Goal: Task Accomplishment & Management: Manage account settings

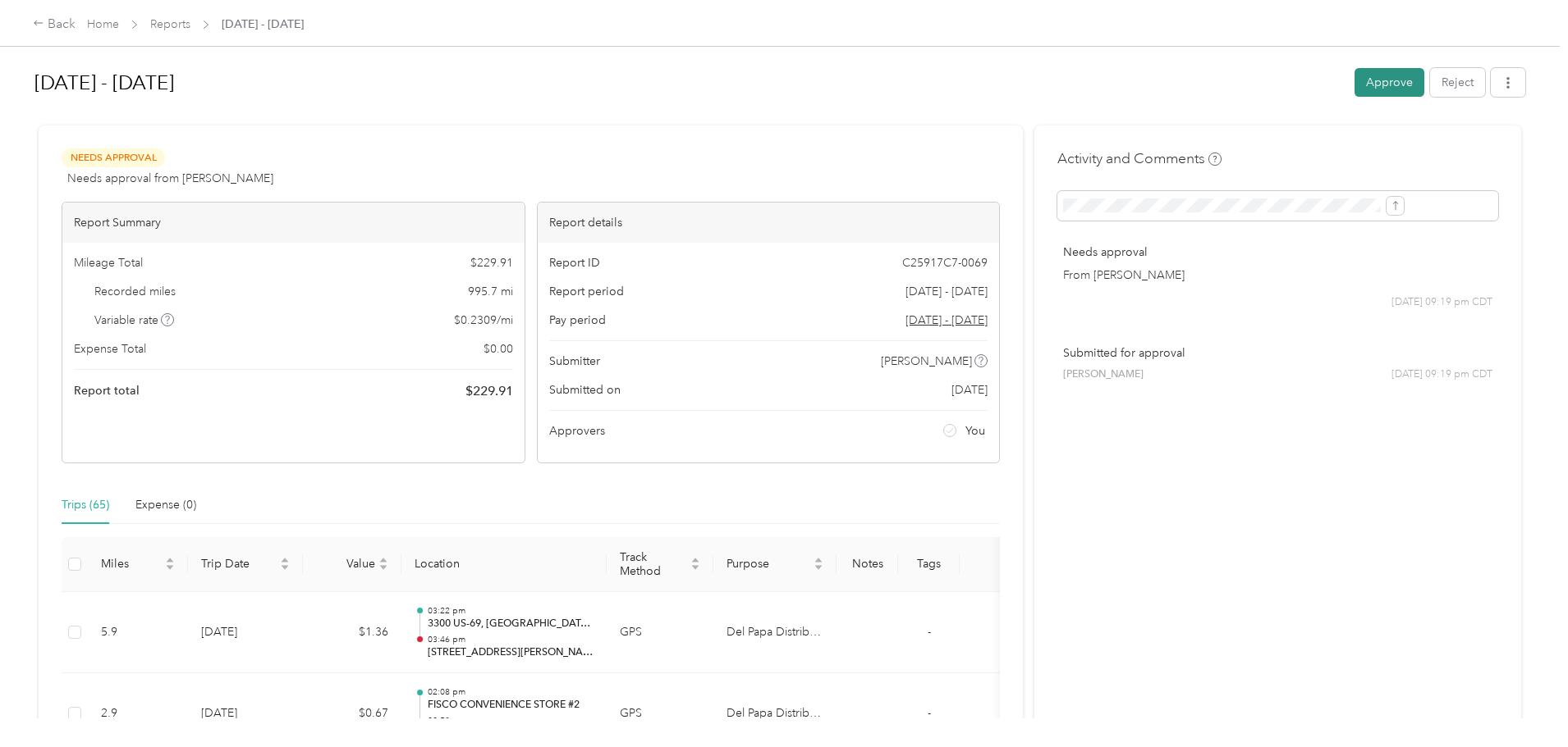
click at [1355, 83] on button "Approve" at bounding box center [1390, 83] width 69 height 29
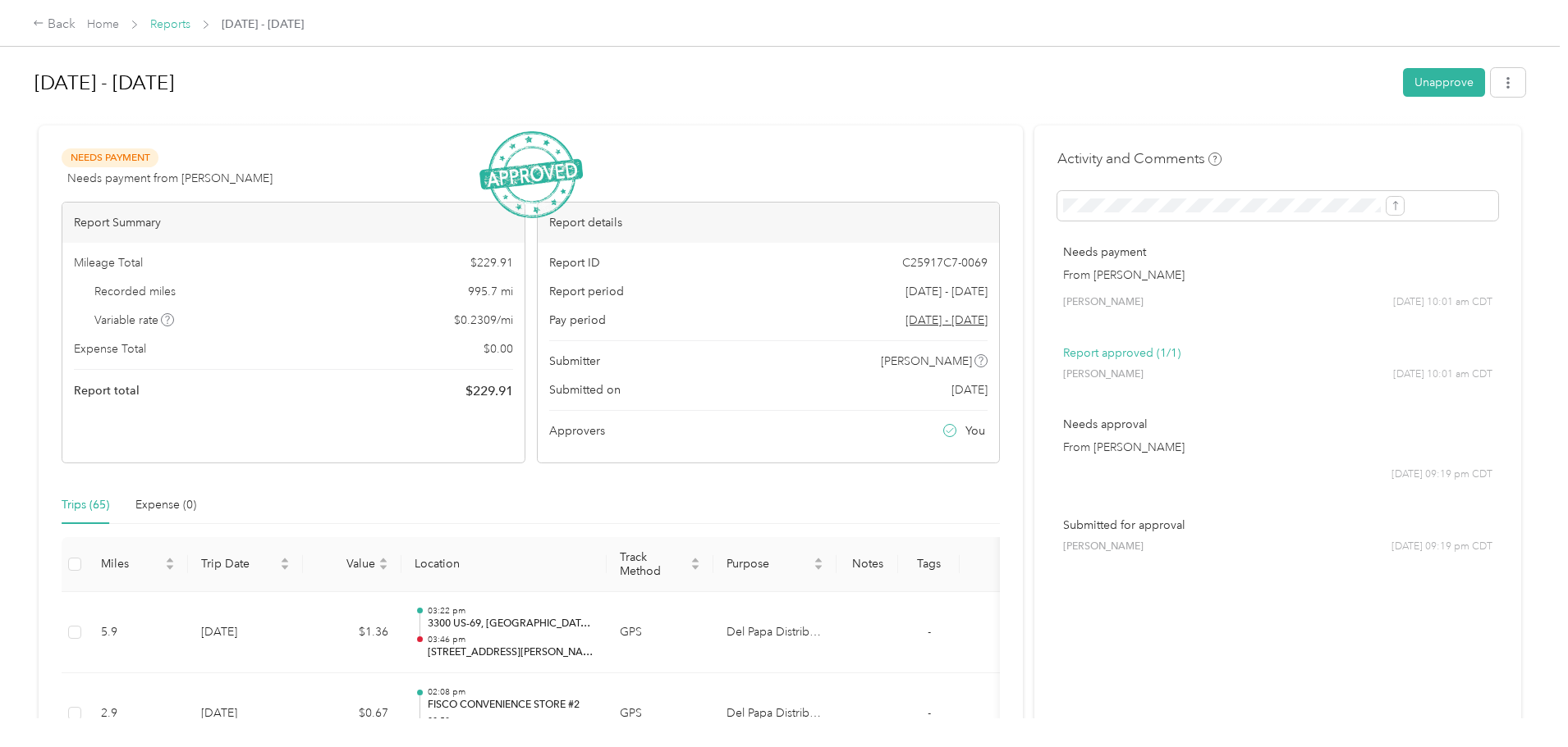
click at [190, 19] on link "Reports" at bounding box center [171, 24] width 41 height 13
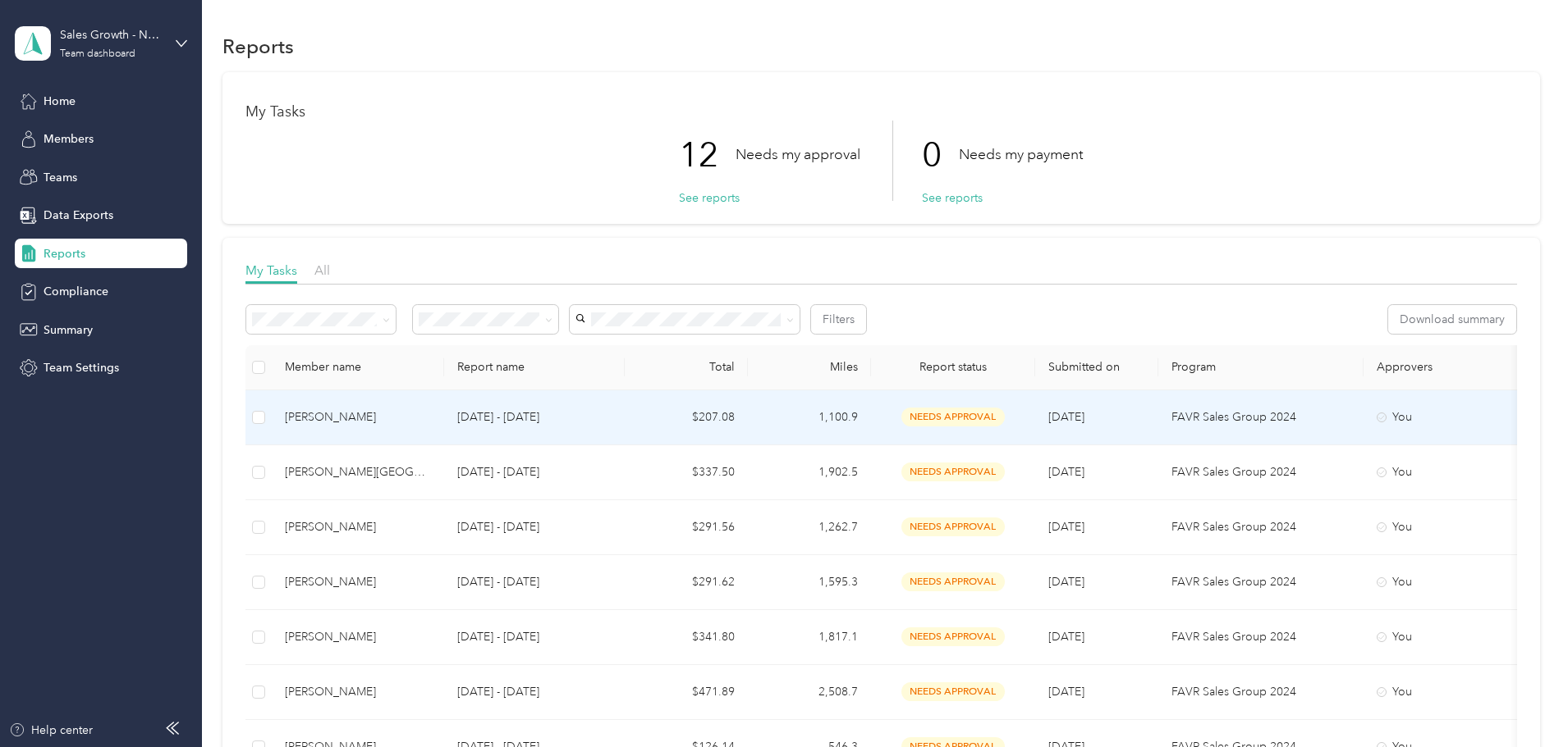
click at [431, 416] on div "[PERSON_NAME]" at bounding box center [358, 417] width 147 height 18
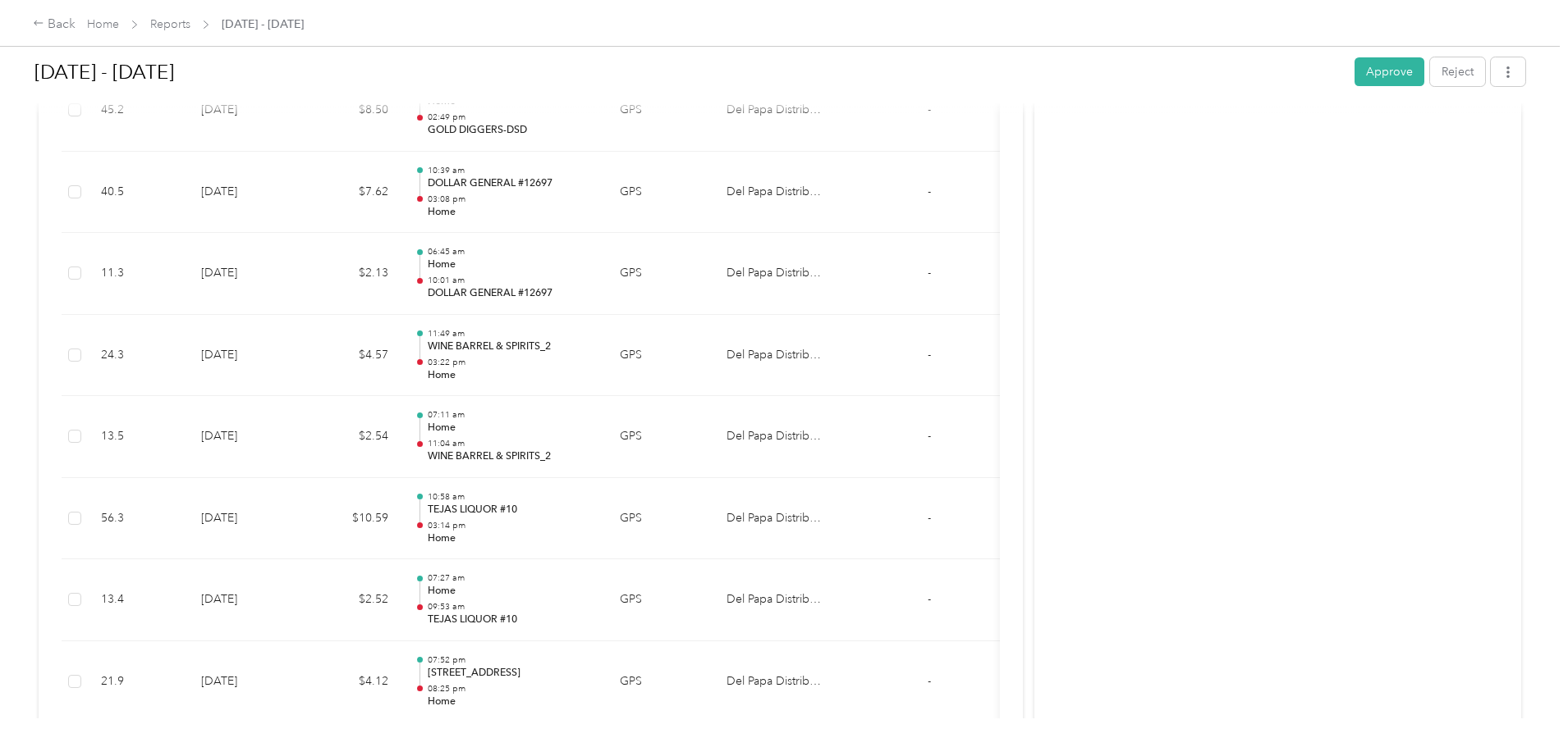
scroll to position [738, 0]
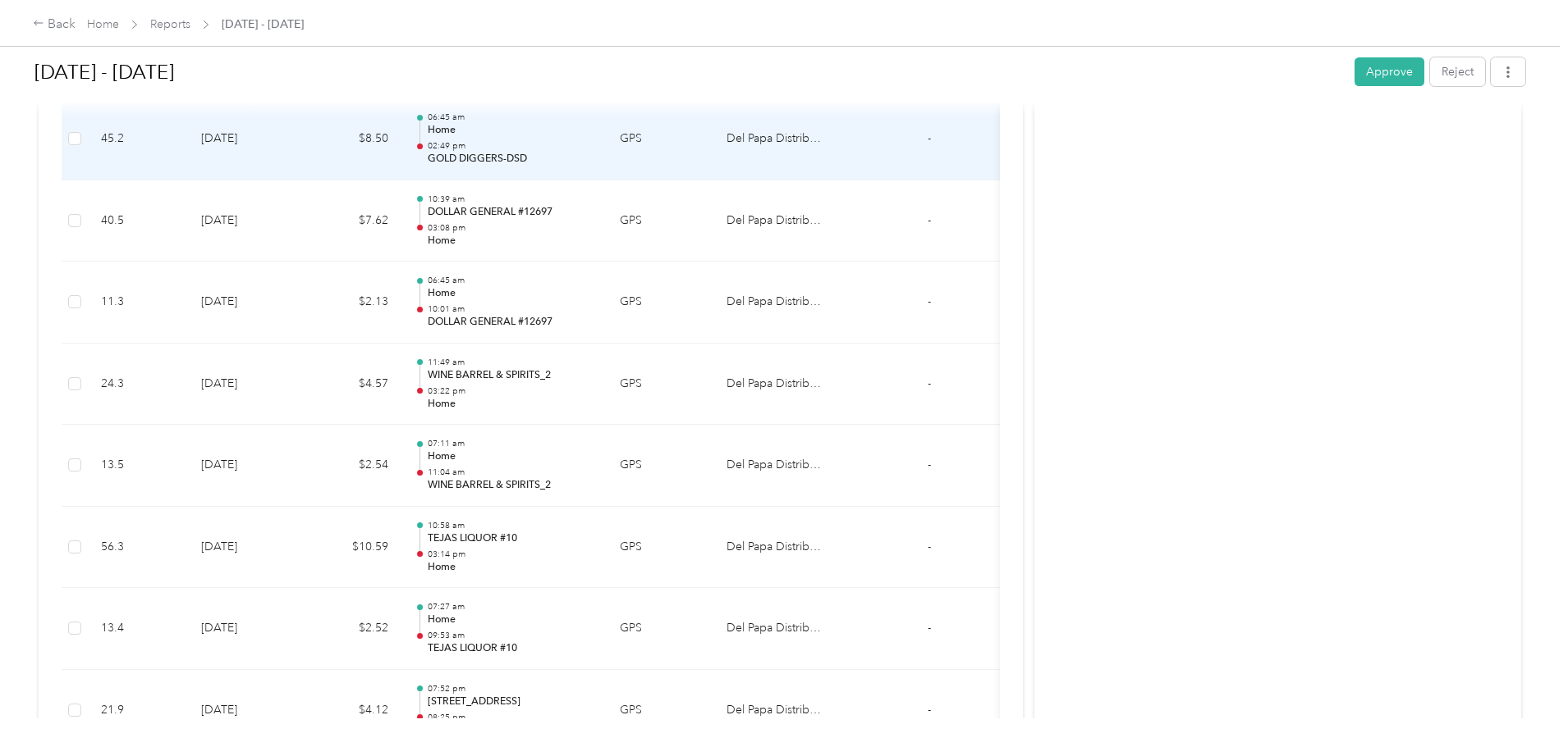
click at [593, 139] on div "06:45 am Home 02:49 pm GOLD DIGGERS-DSD" at bounding box center [511, 139] width 166 height 55
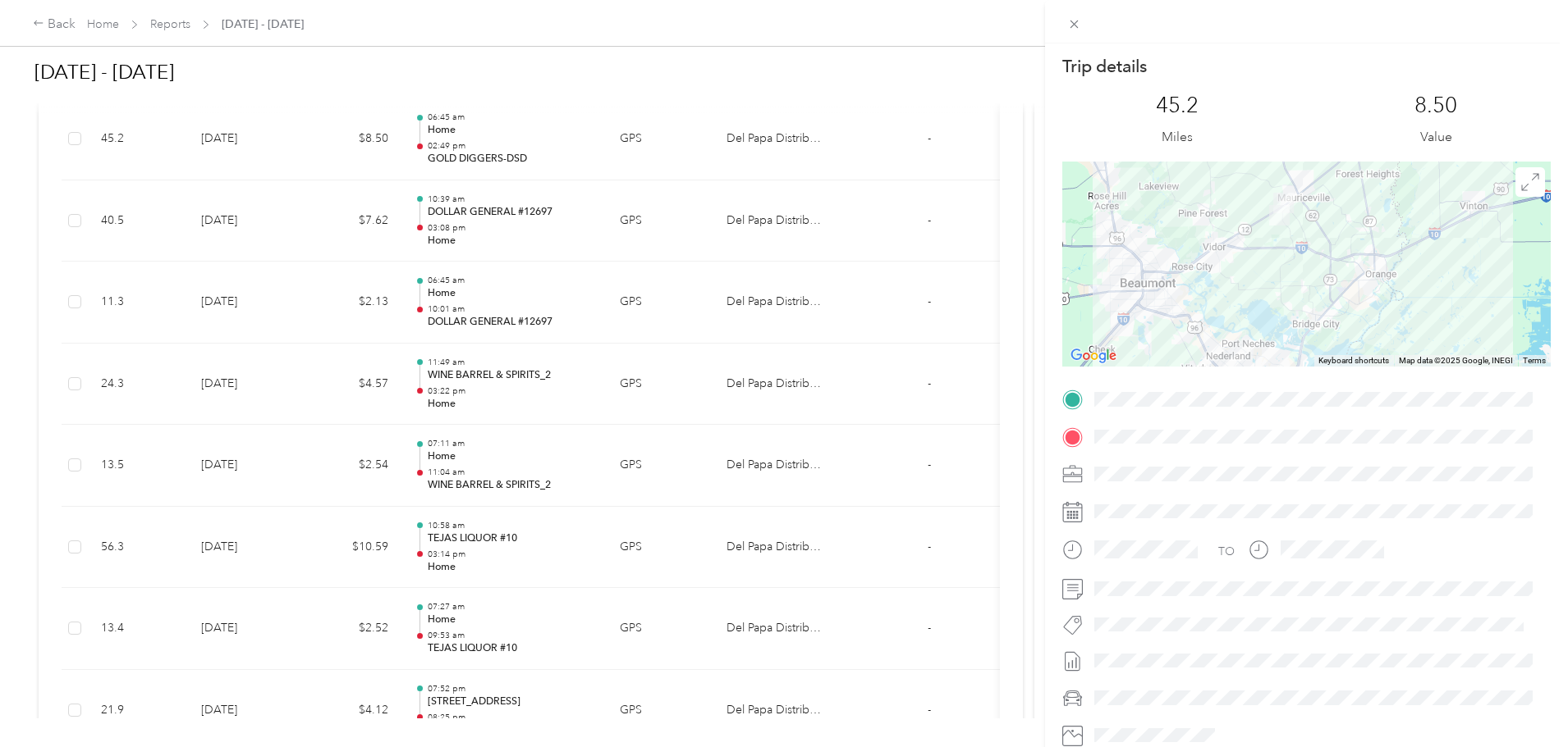
click at [156, 284] on div "Trip details This trip cannot be edited because it is either under review, appr…" at bounding box center [784, 373] width 1568 height 747
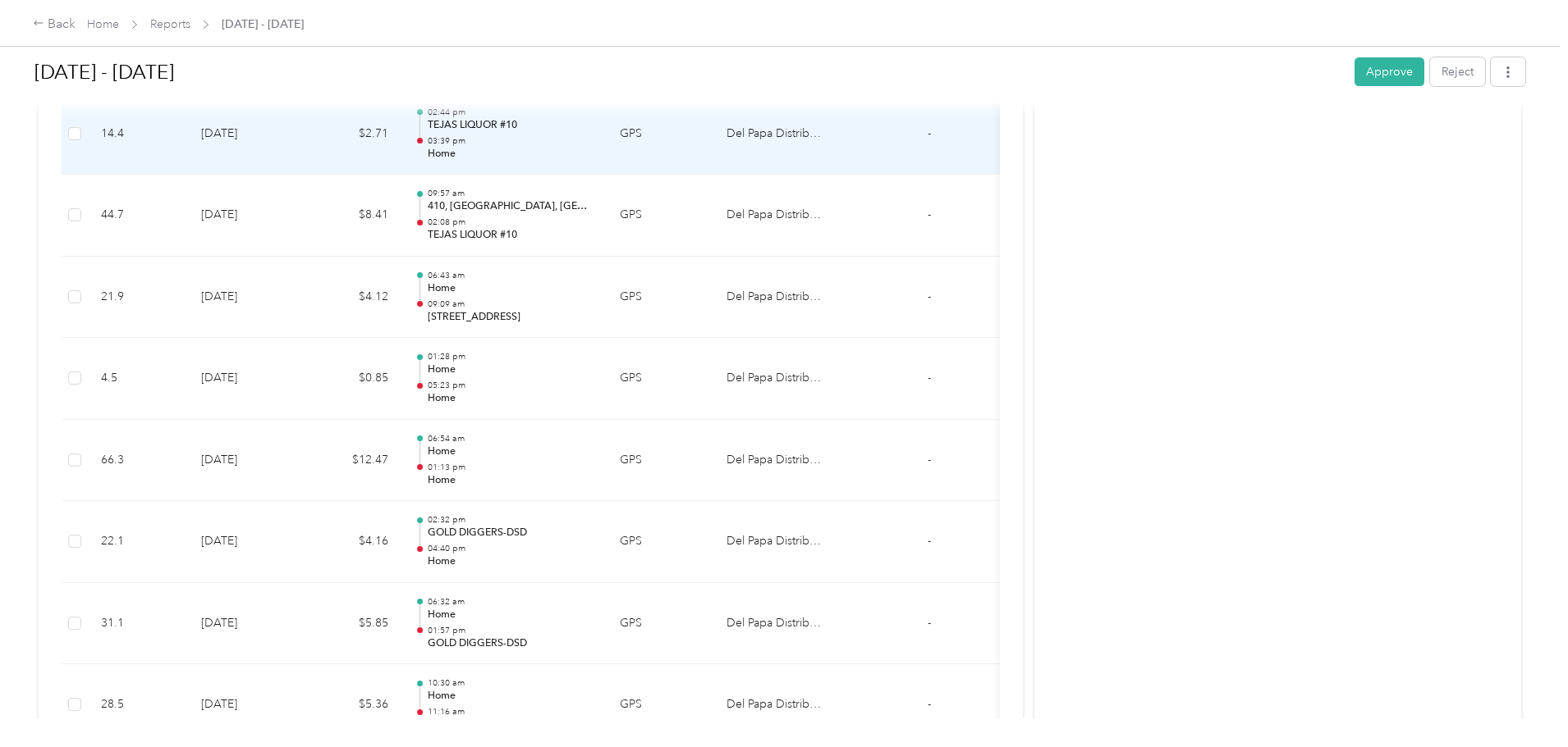
scroll to position [2133, 0]
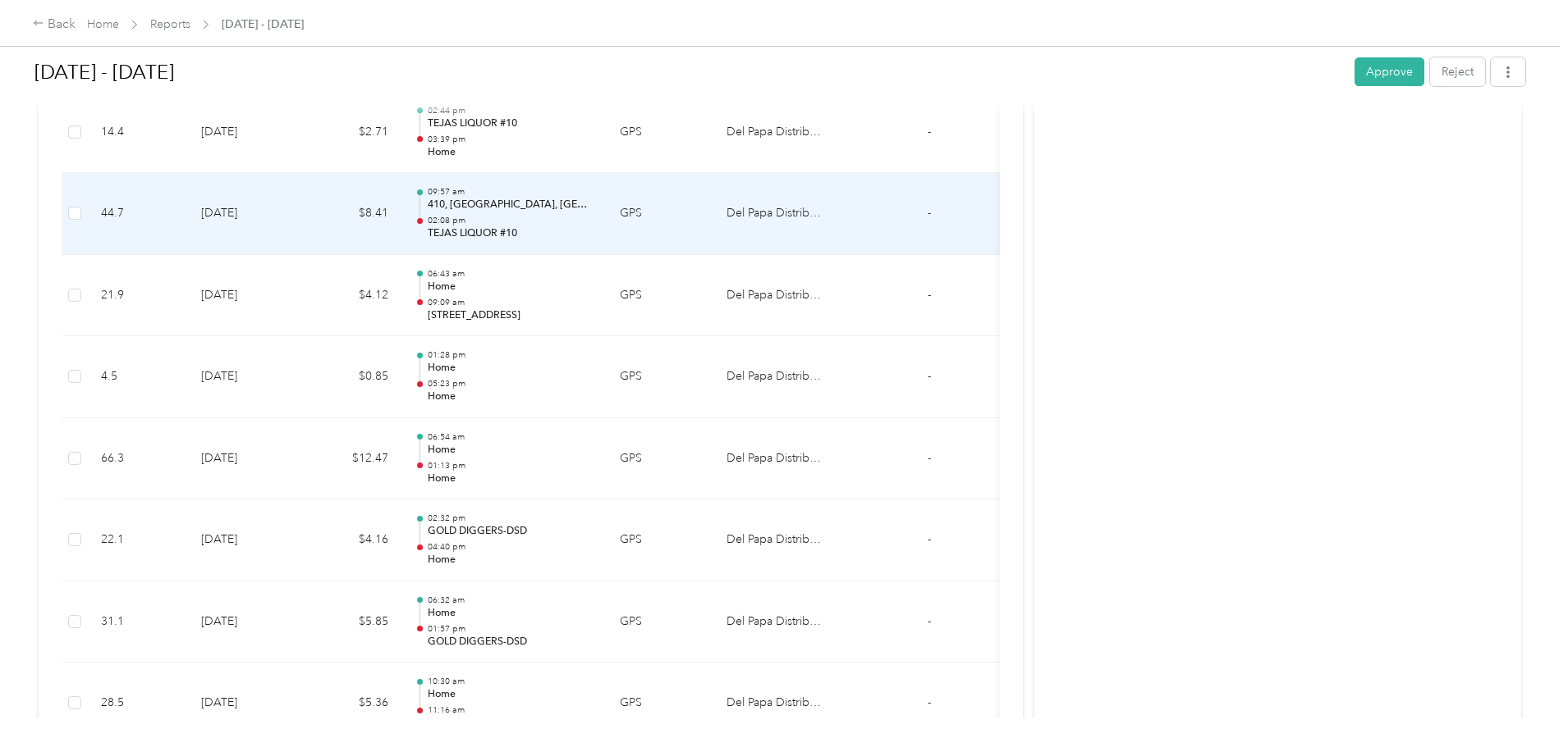
click at [401, 222] on td "$8.41" at bounding box center [352, 214] width 98 height 82
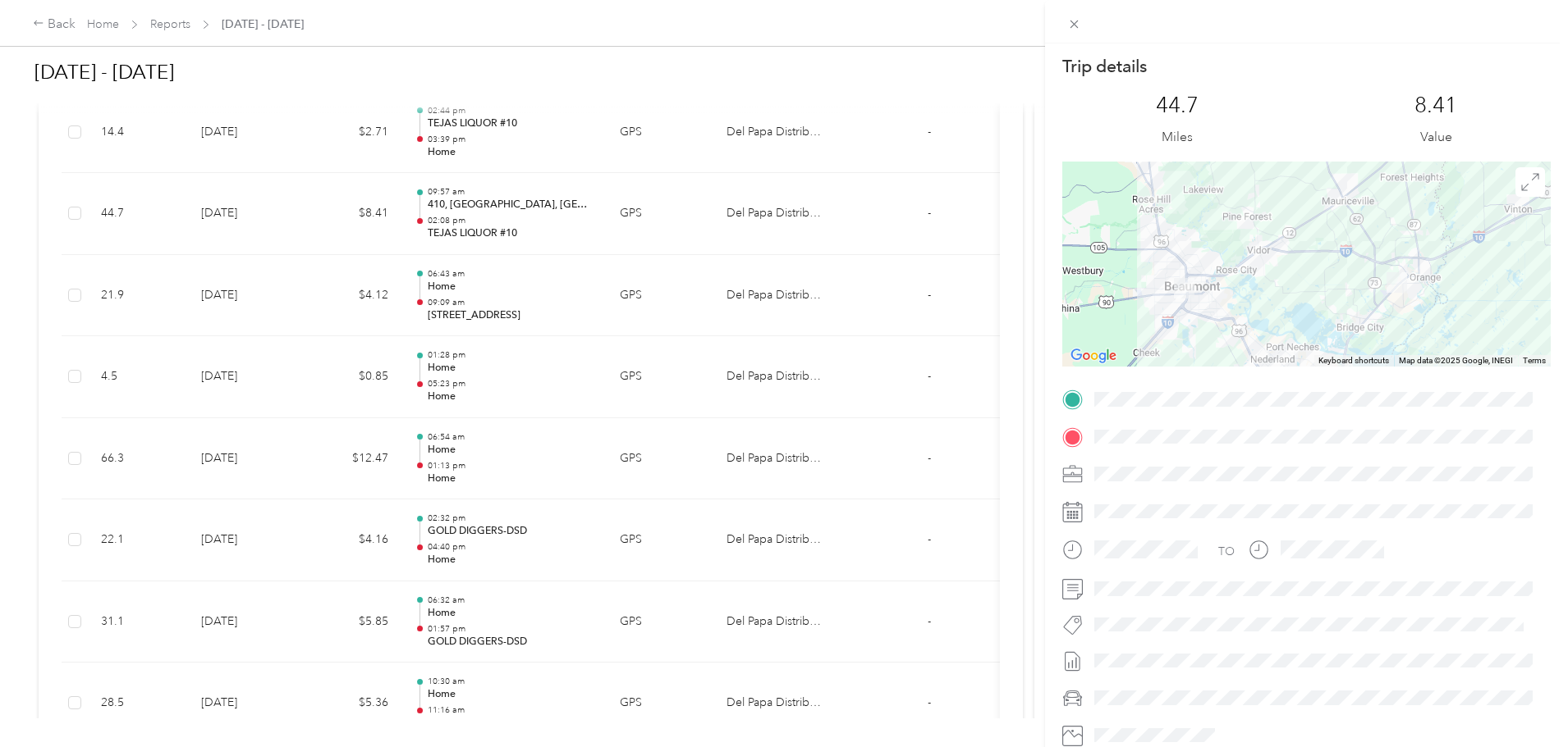
click at [91, 269] on div "Trip details This trip cannot be edited because it is either under review, appr…" at bounding box center [784, 373] width 1568 height 747
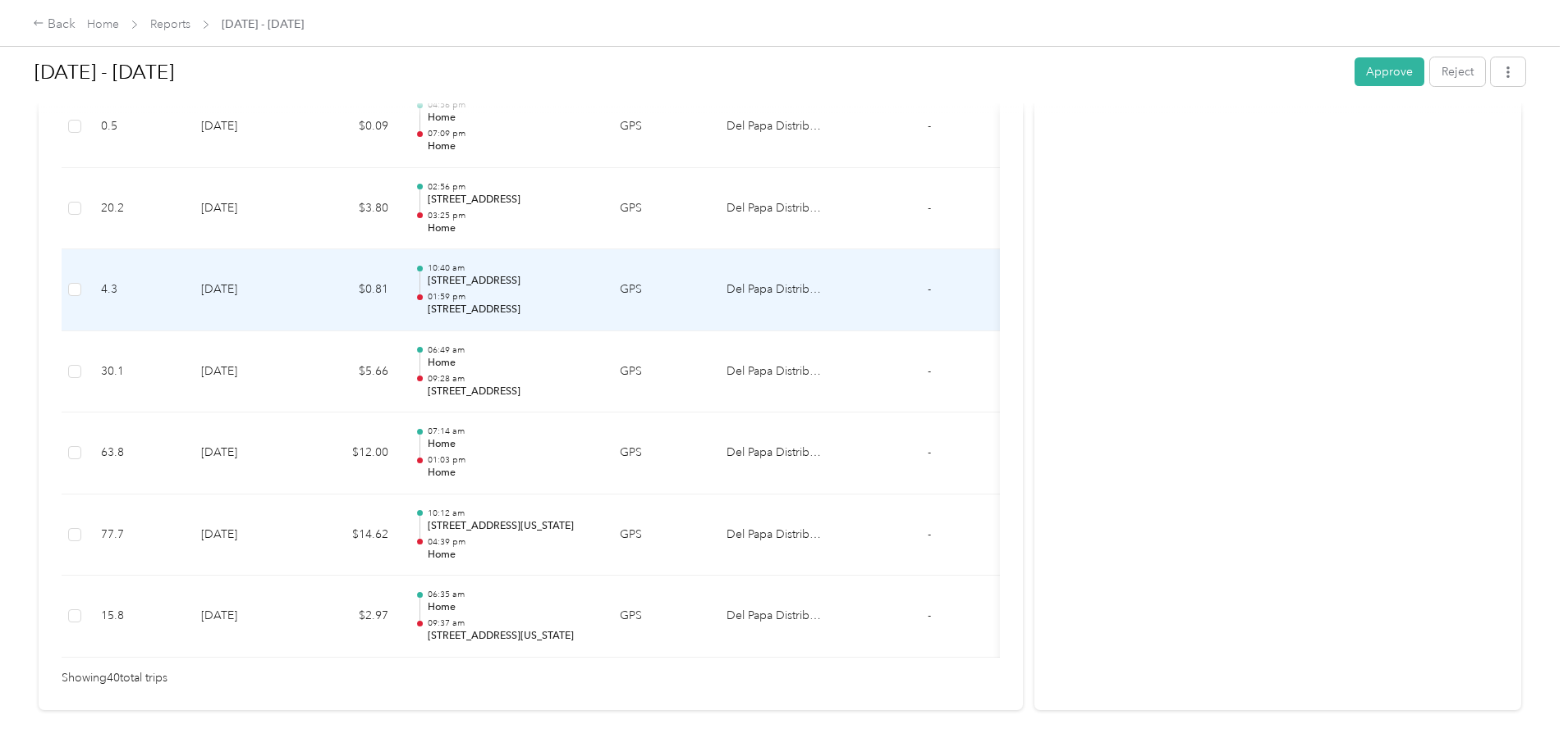
scroll to position [3274, 0]
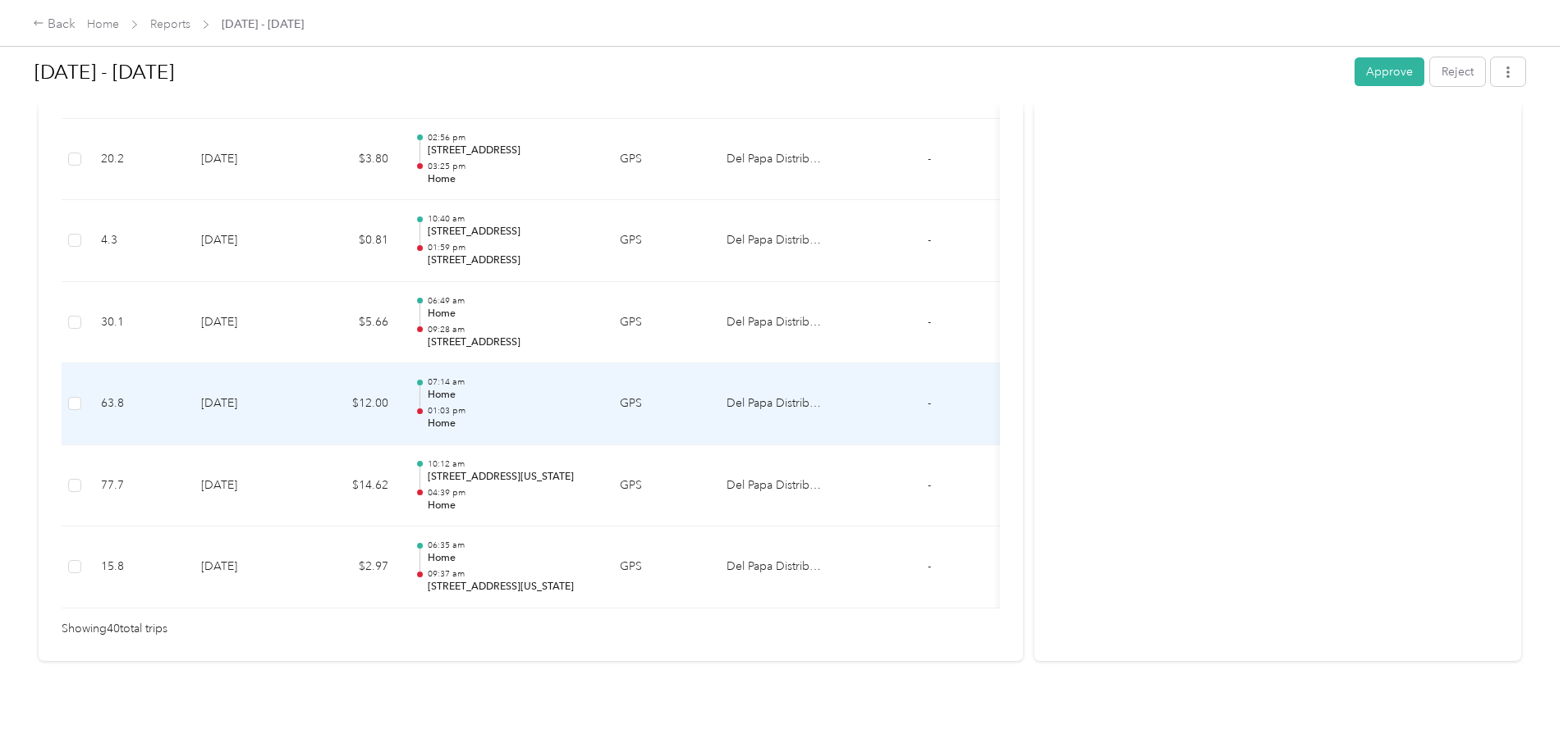
click at [303, 387] on td "[DATE]" at bounding box center [245, 404] width 115 height 82
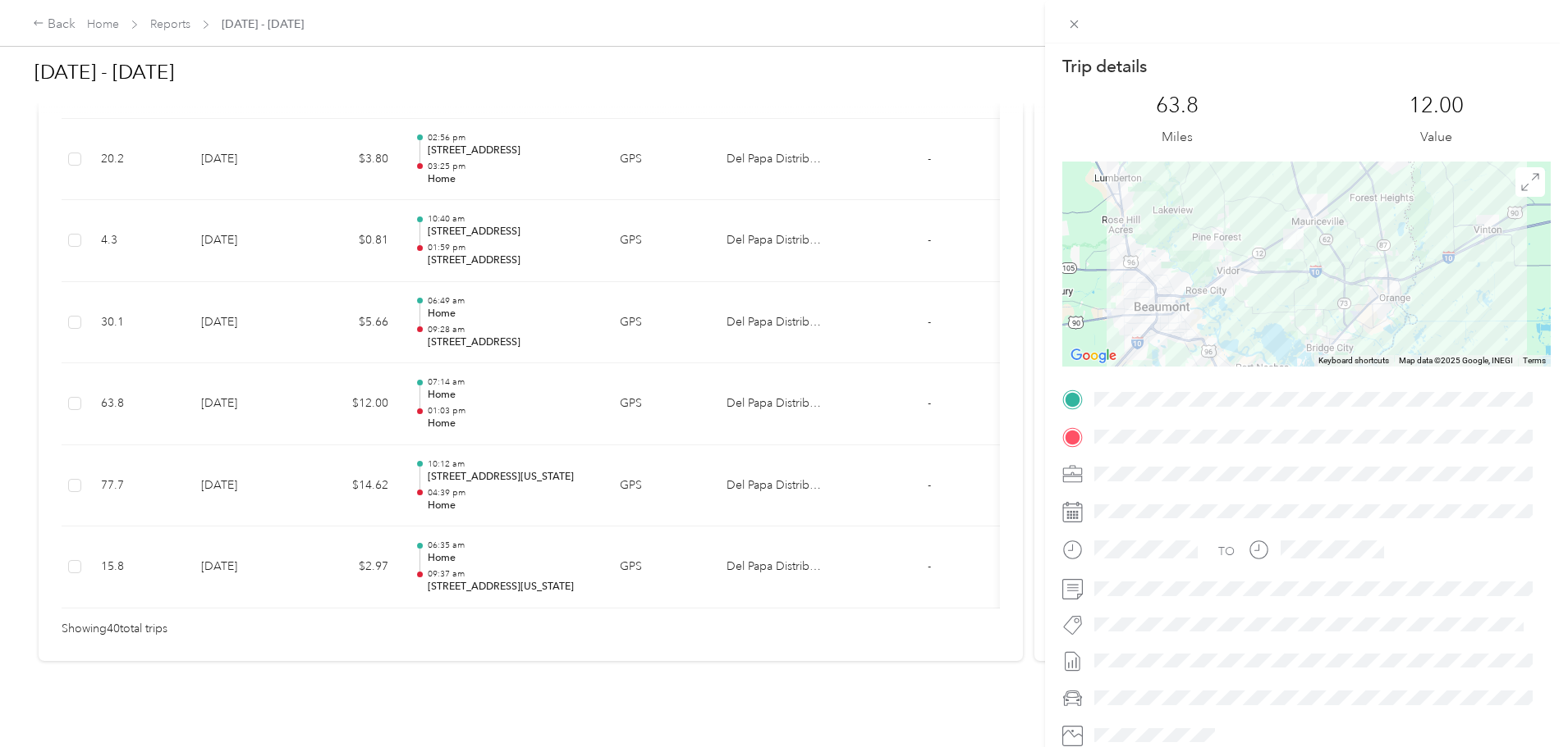
click at [127, 283] on div "Trip details This trip cannot be edited because it is either under review, appr…" at bounding box center [784, 373] width 1568 height 747
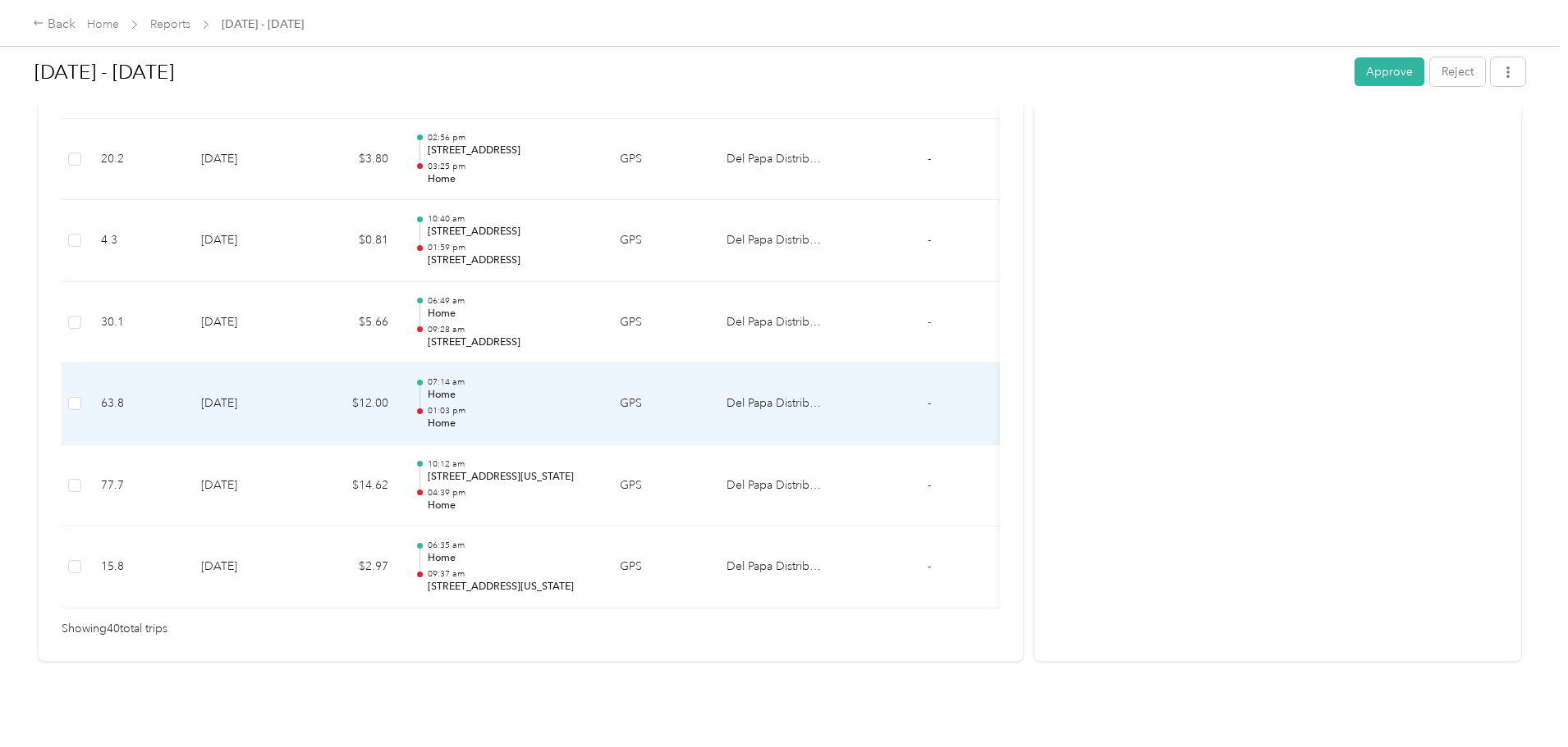
click at [401, 373] on td "$12.00" at bounding box center [352, 404] width 98 height 82
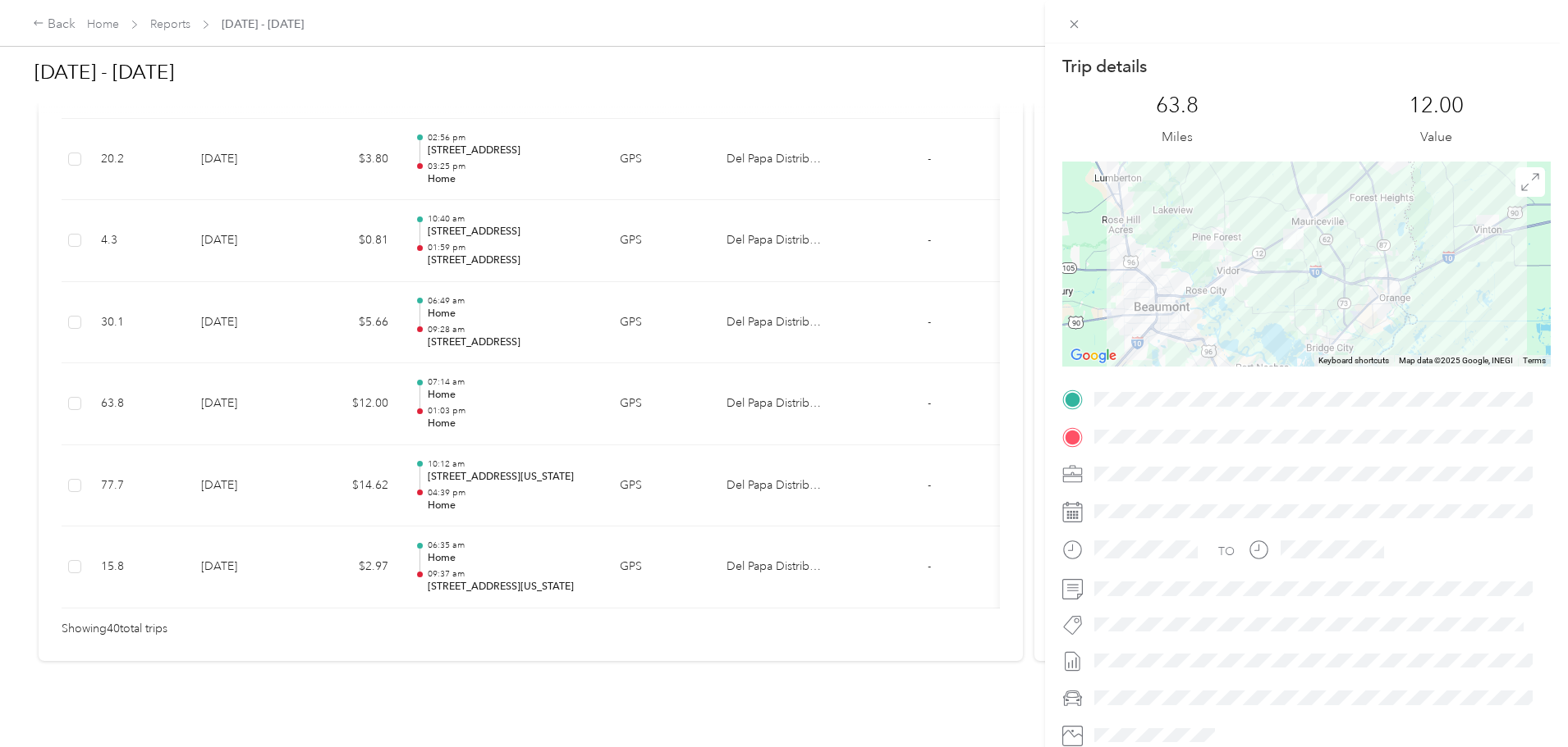
click at [52, 379] on div "Trip details This trip cannot be edited because it is either under review, appr…" at bounding box center [784, 373] width 1568 height 747
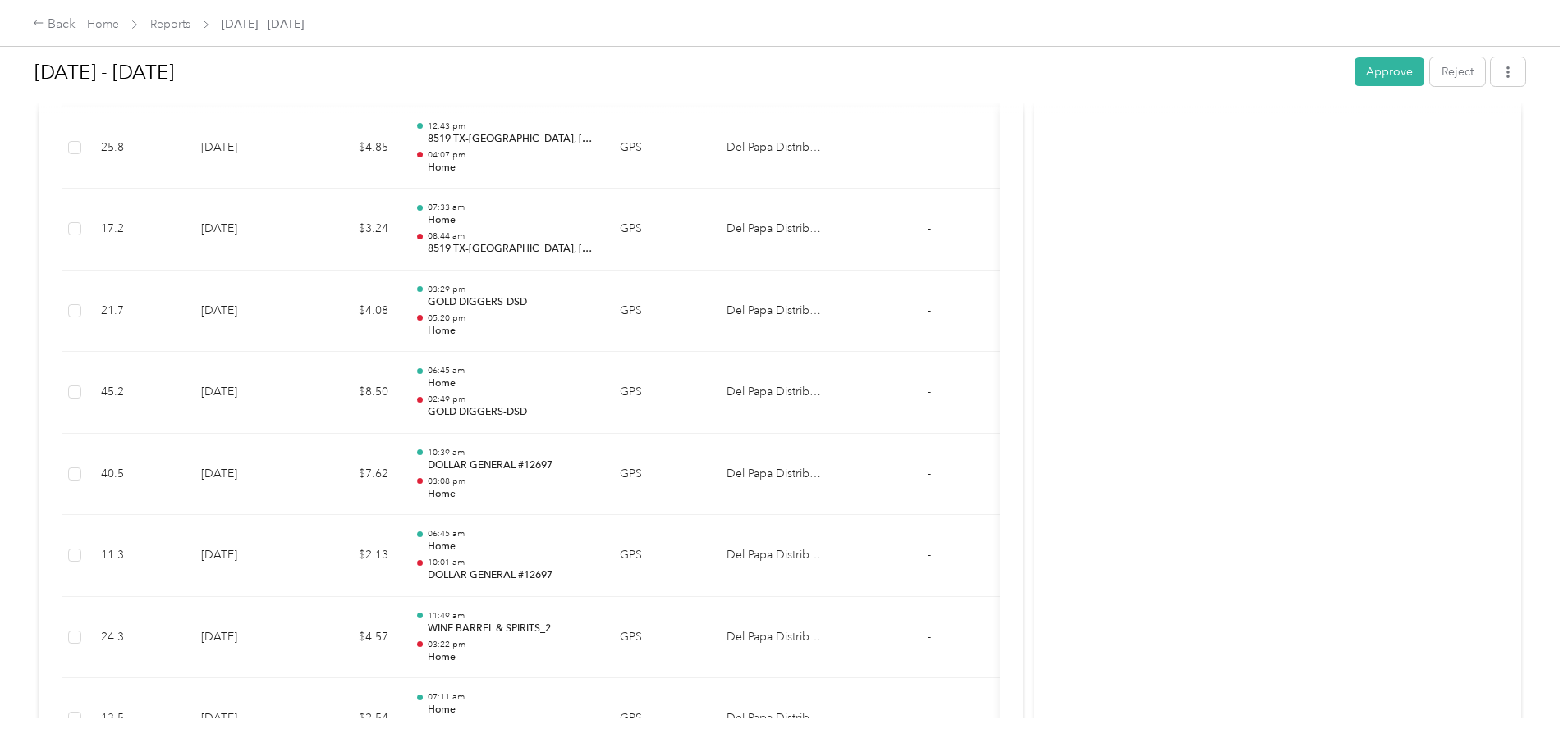
scroll to position [238, 0]
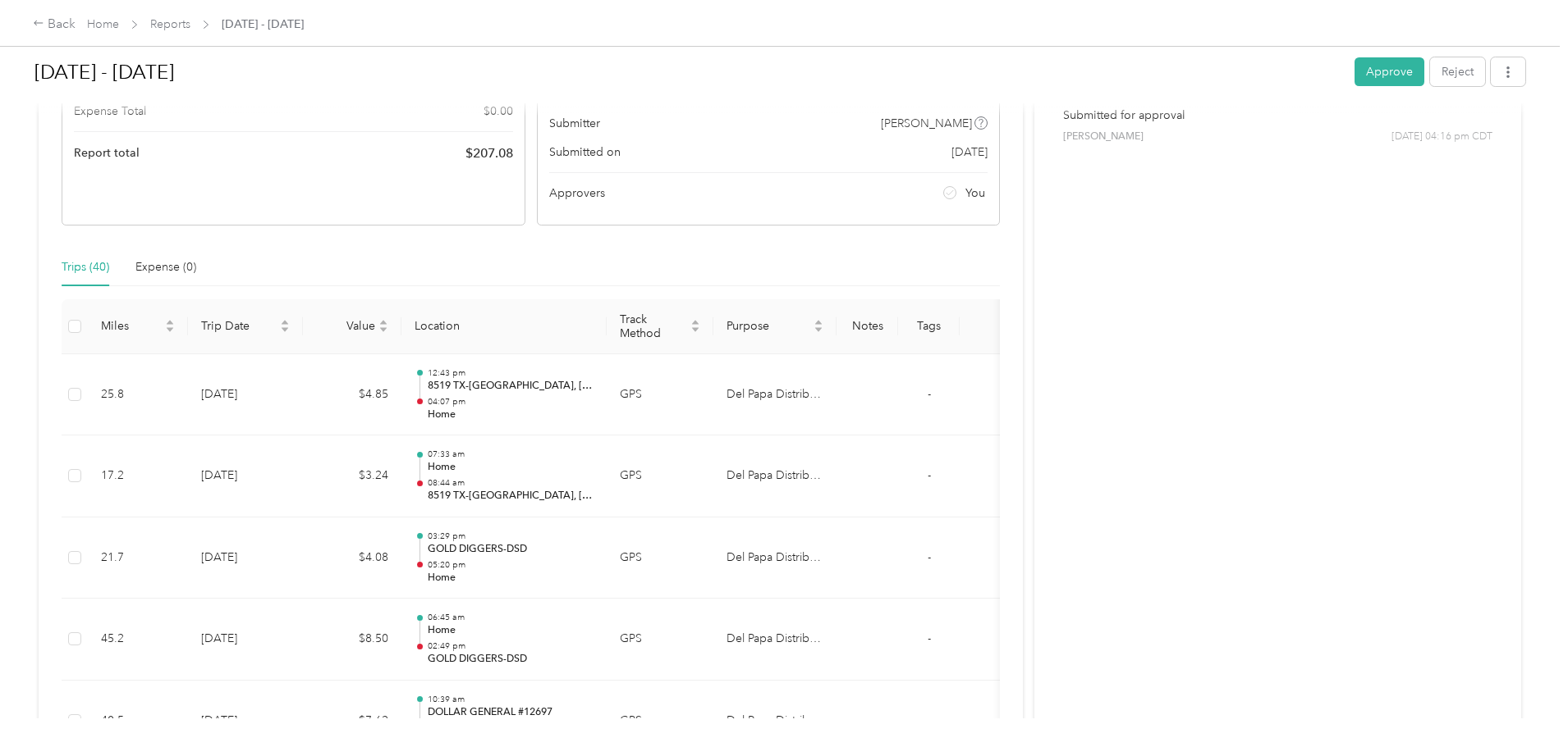
click at [1265, 87] on div "[DATE] - [DATE] Approve Reject" at bounding box center [780, 75] width 1491 height 48
click at [1355, 80] on button "Approve" at bounding box center [1390, 72] width 69 height 29
click at [190, 18] on link "Reports" at bounding box center [171, 24] width 41 height 13
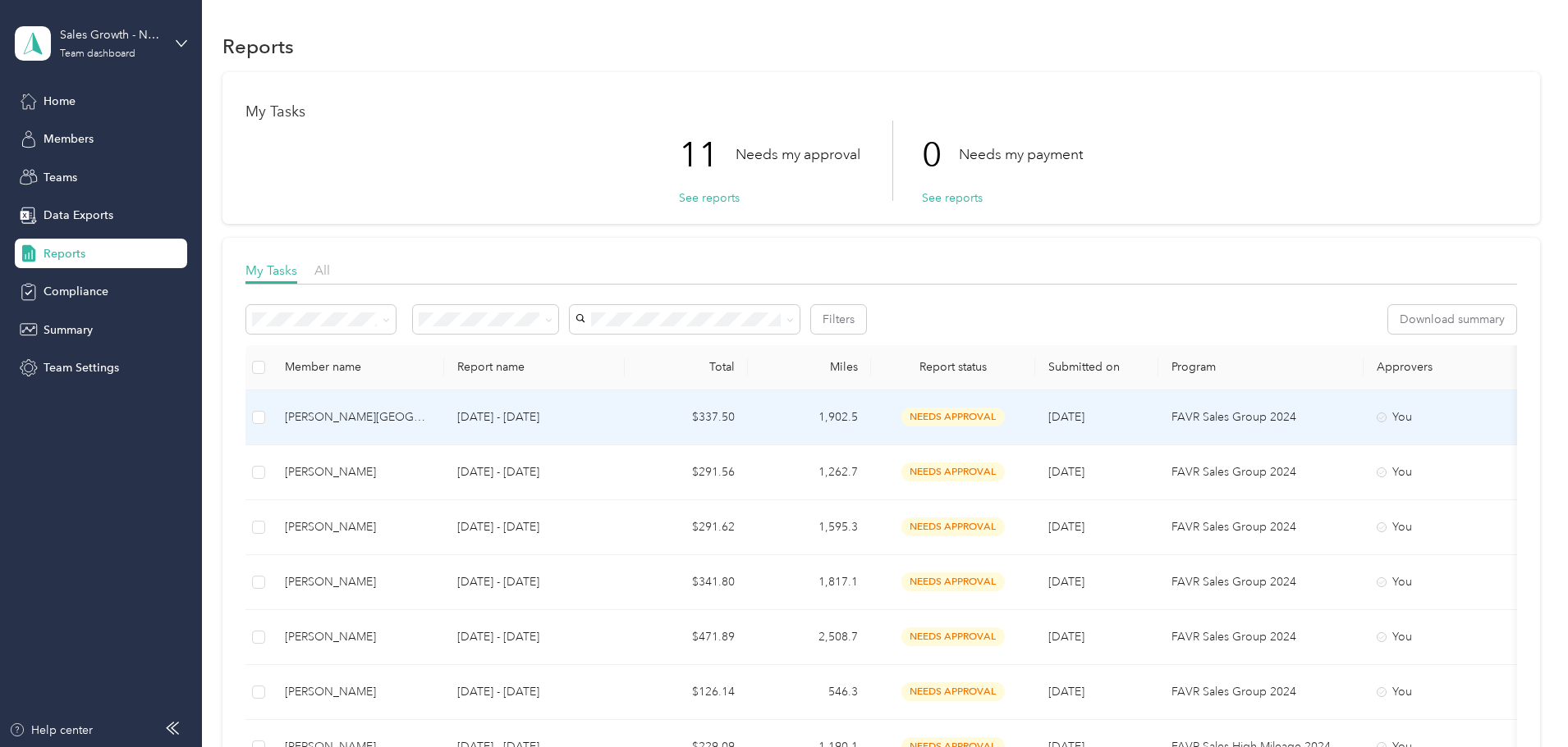
click at [570, 429] on td "[DATE] - [DATE]" at bounding box center [534, 417] width 180 height 55
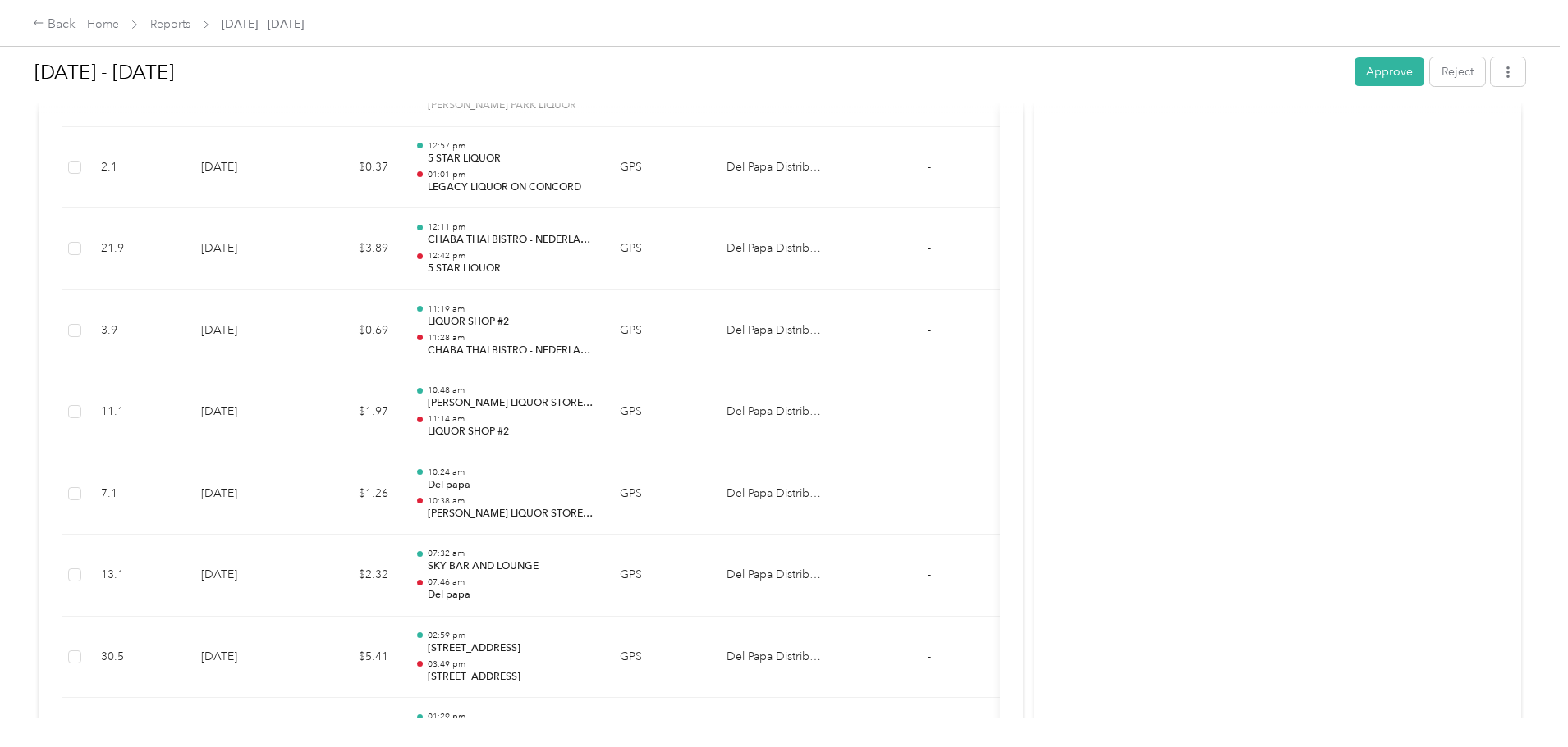
scroll to position [526, 0]
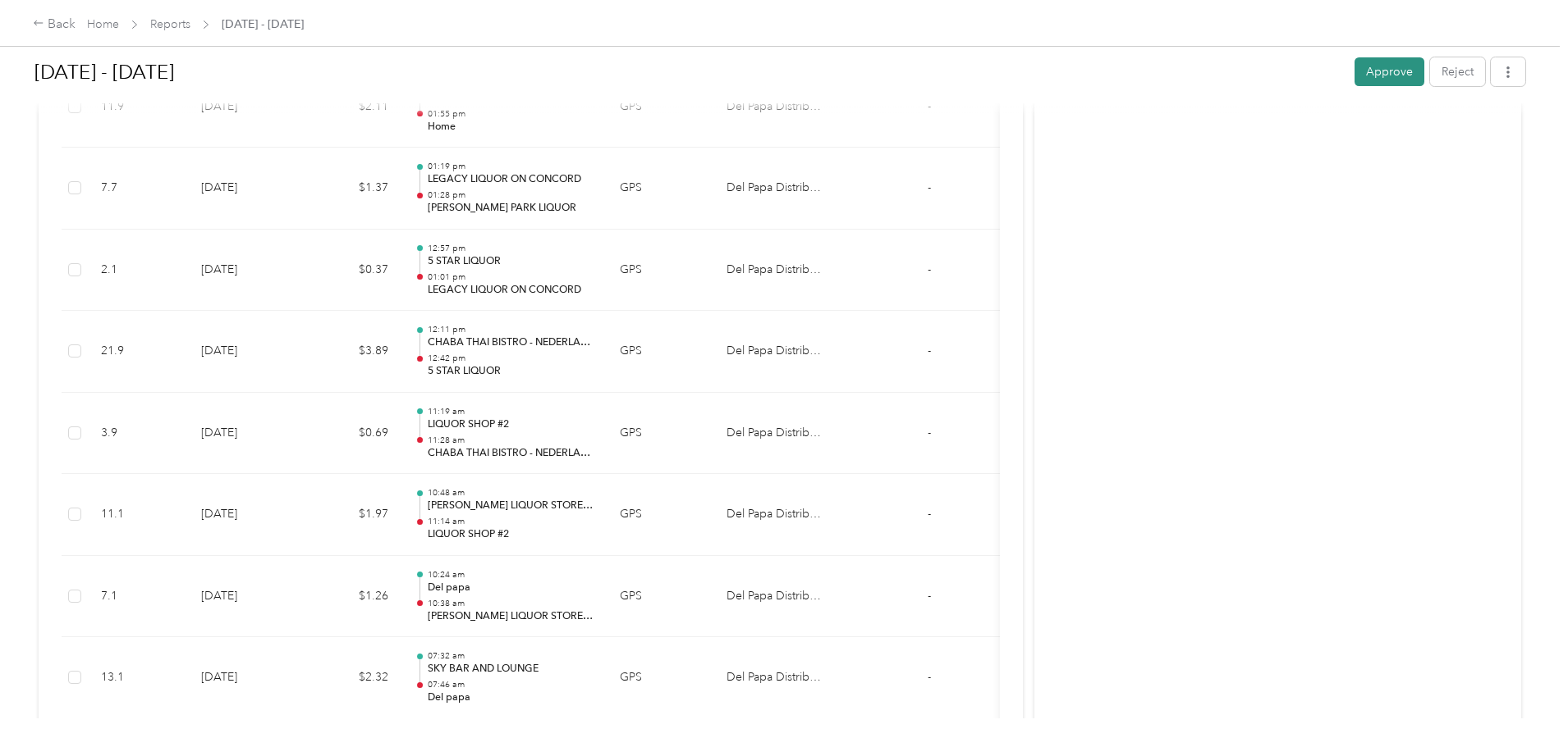
click at [1355, 71] on button "Approve" at bounding box center [1390, 72] width 69 height 29
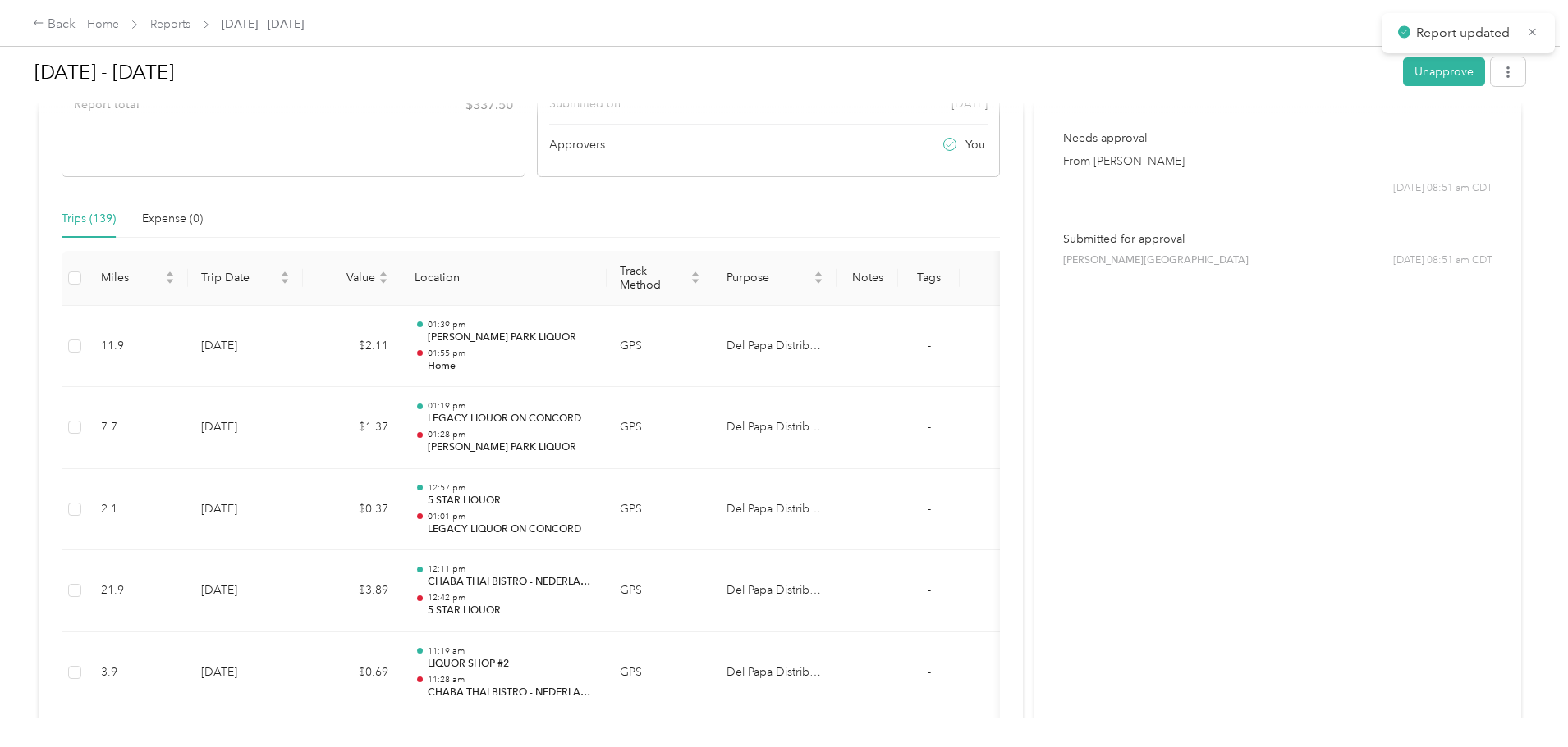
scroll to position [0, 0]
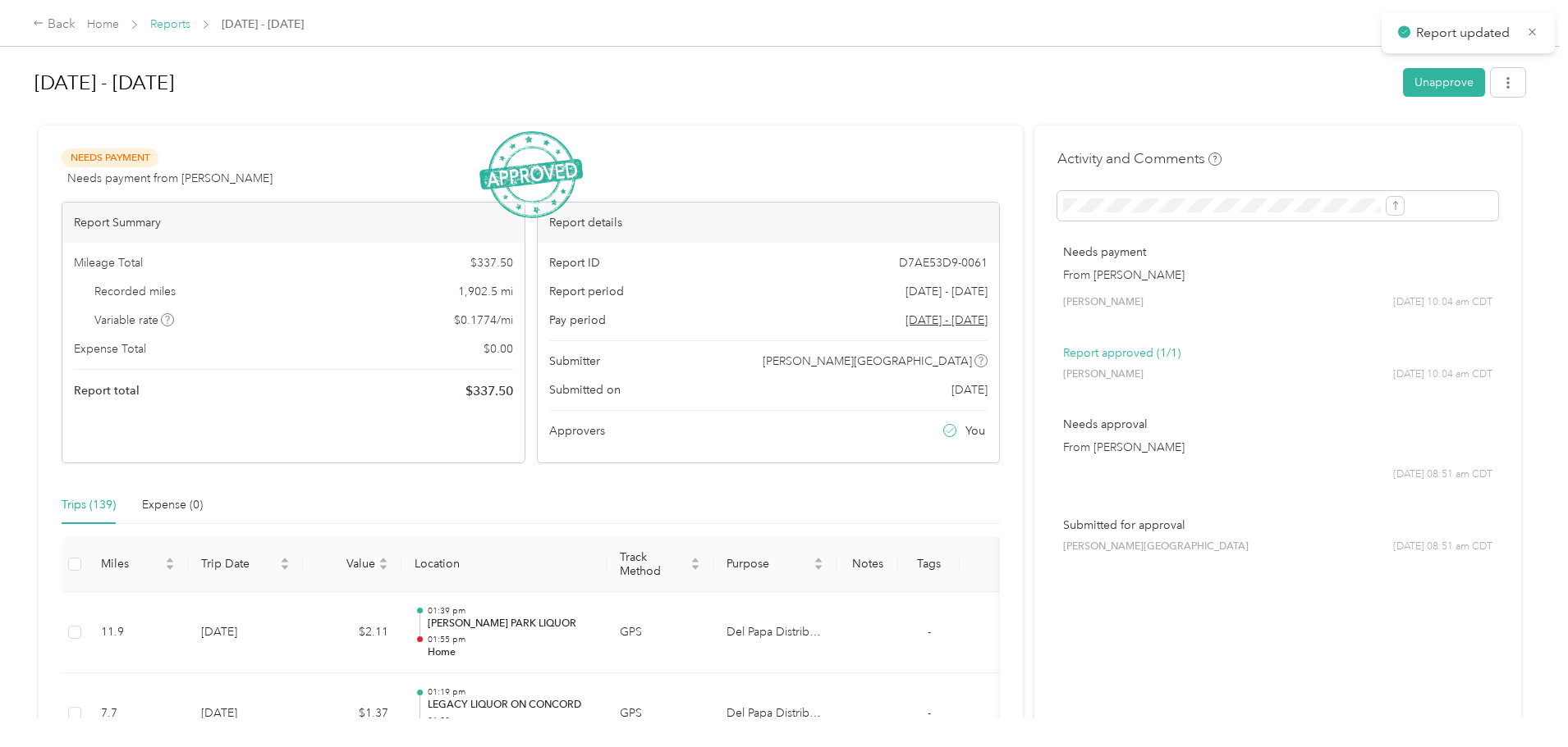
click at [307, 13] on div "Back Home Reports [DATE] - [DATE]" at bounding box center [784, 23] width 1568 height 46
click at [190, 20] on link "Reports" at bounding box center [171, 24] width 41 height 13
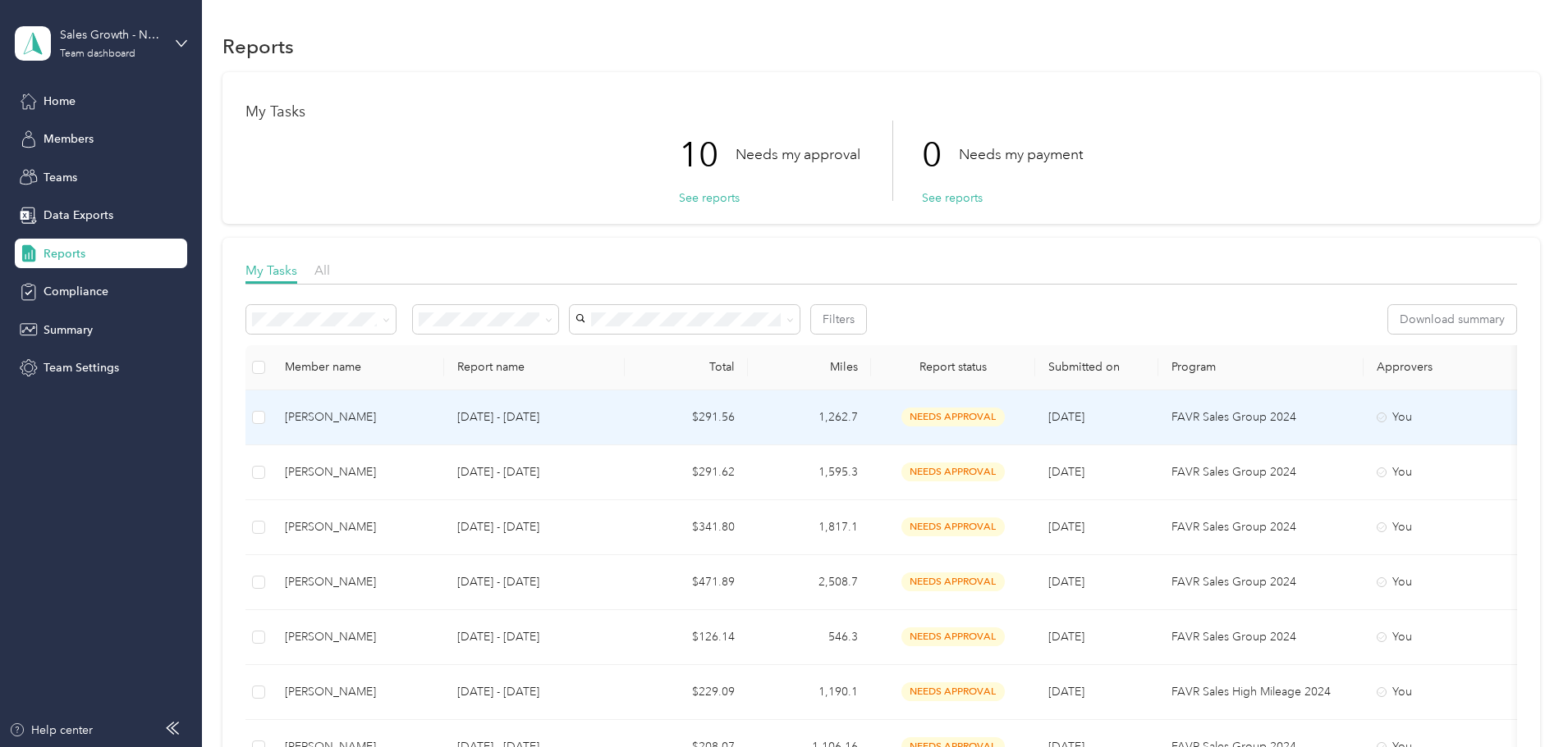
click at [565, 419] on td "[DATE] - [DATE]" at bounding box center [534, 417] width 180 height 55
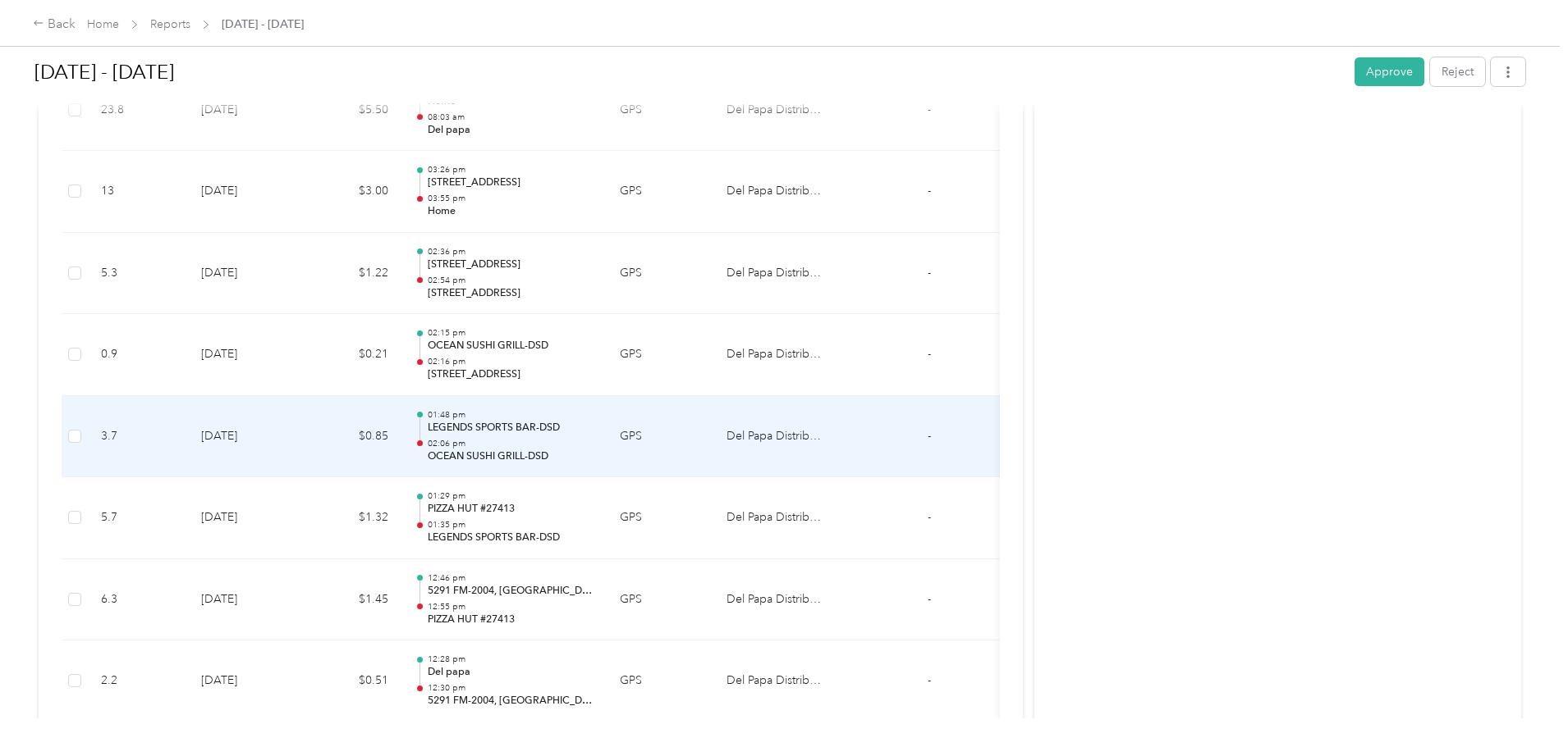
scroll to position [3611, 0]
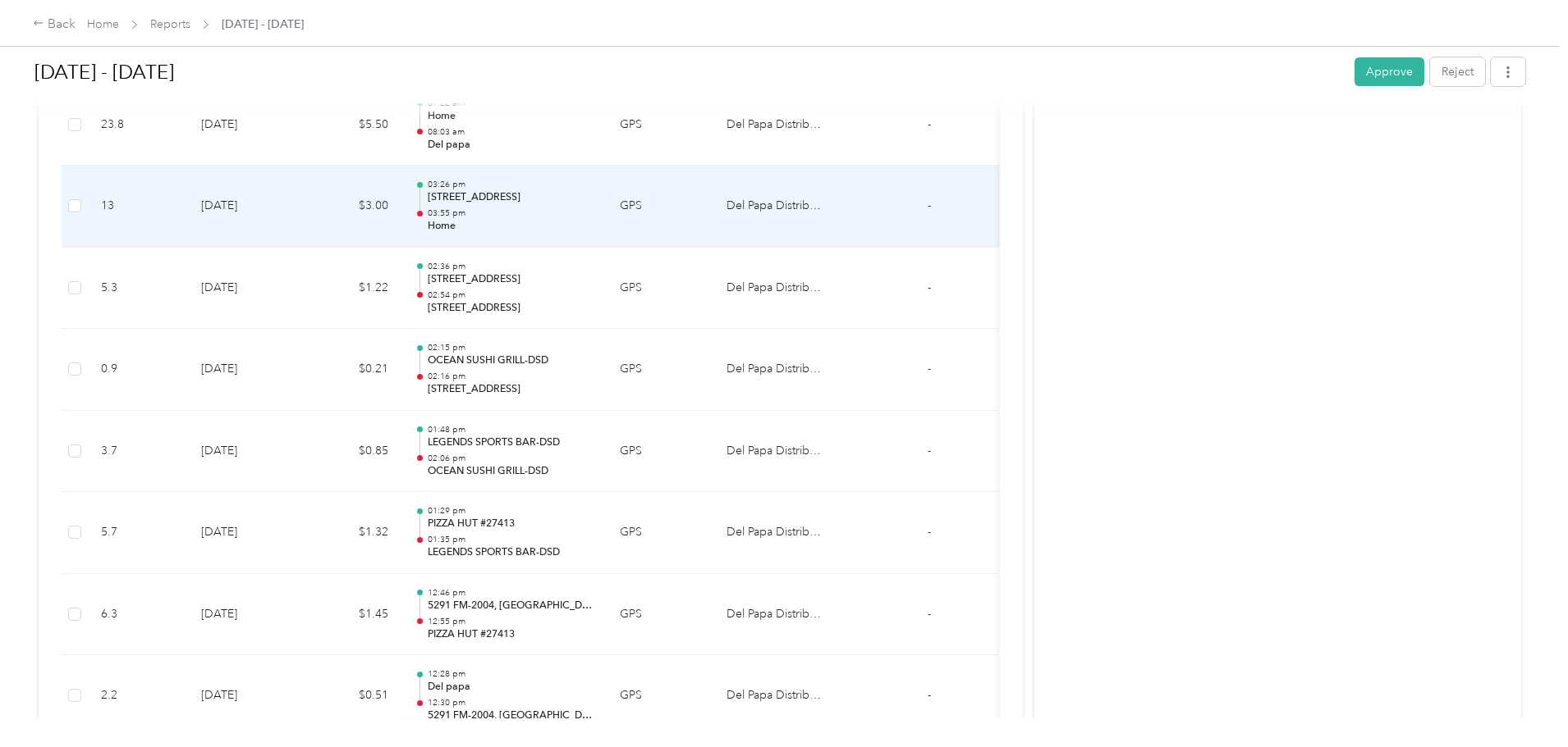
click at [593, 141] on p "Del papa" at bounding box center [511, 145] width 166 height 14
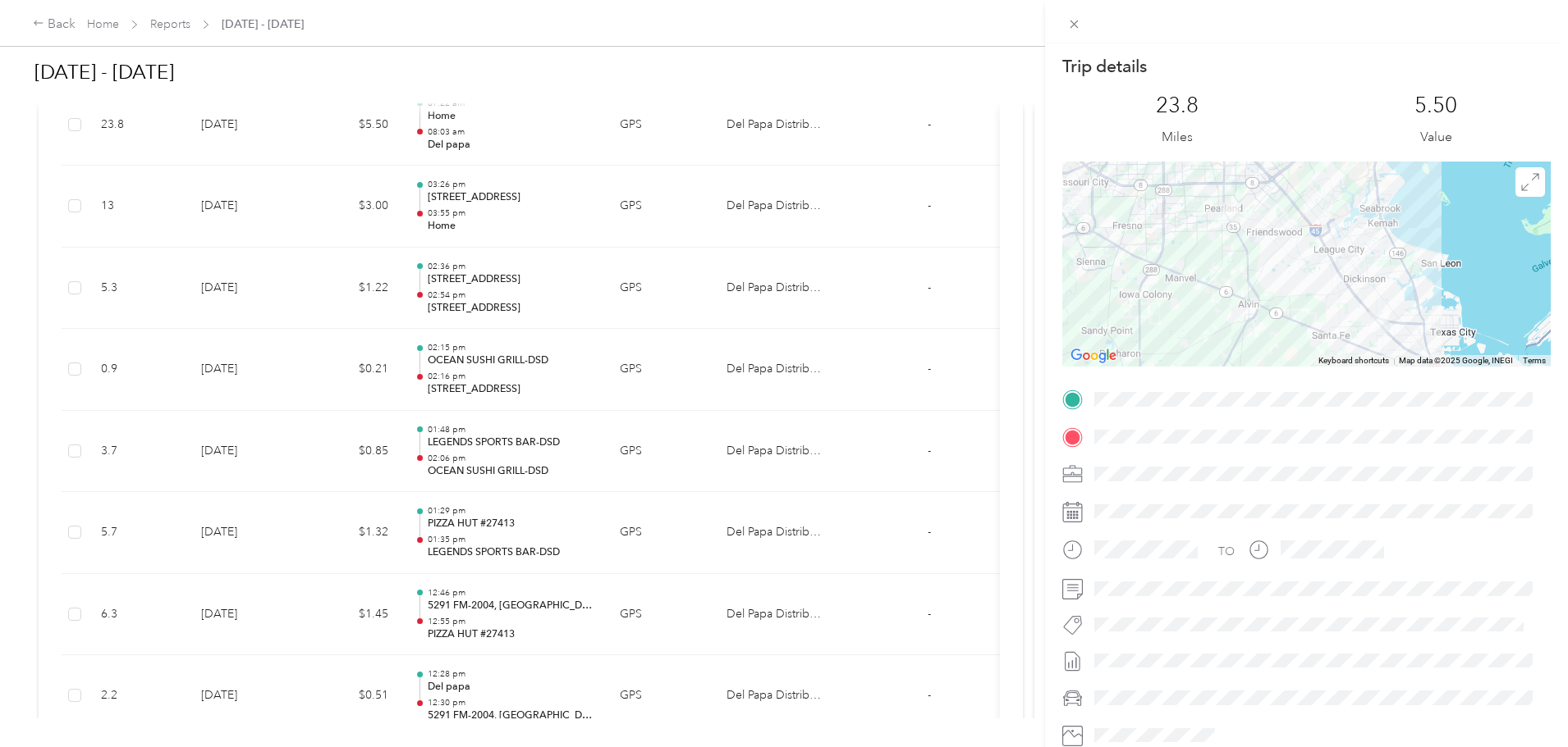
click at [567, 375] on div "Trip details This trip cannot be edited because it is either under review, appr…" at bounding box center [784, 373] width 1568 height 747
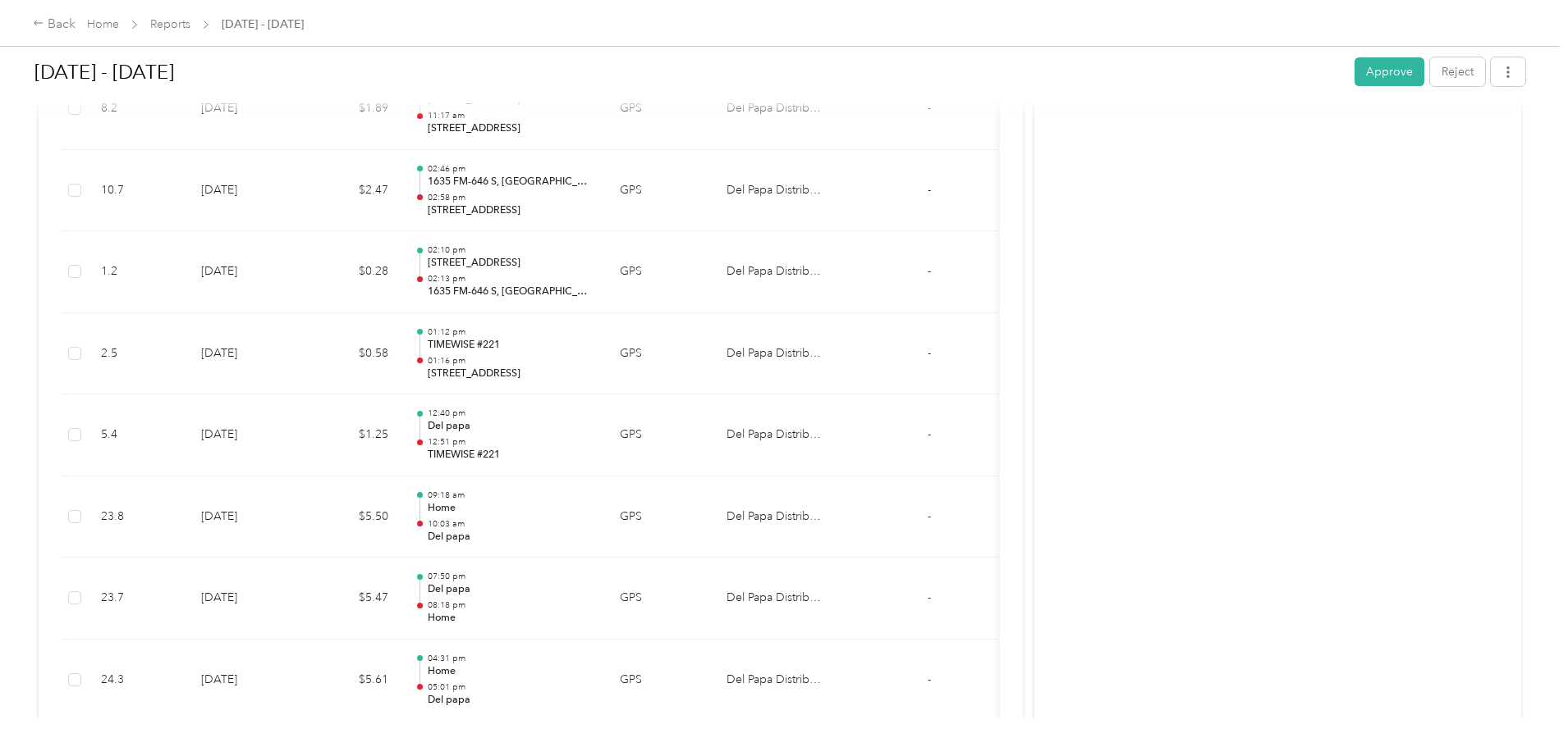
scroll to position [692, 0]
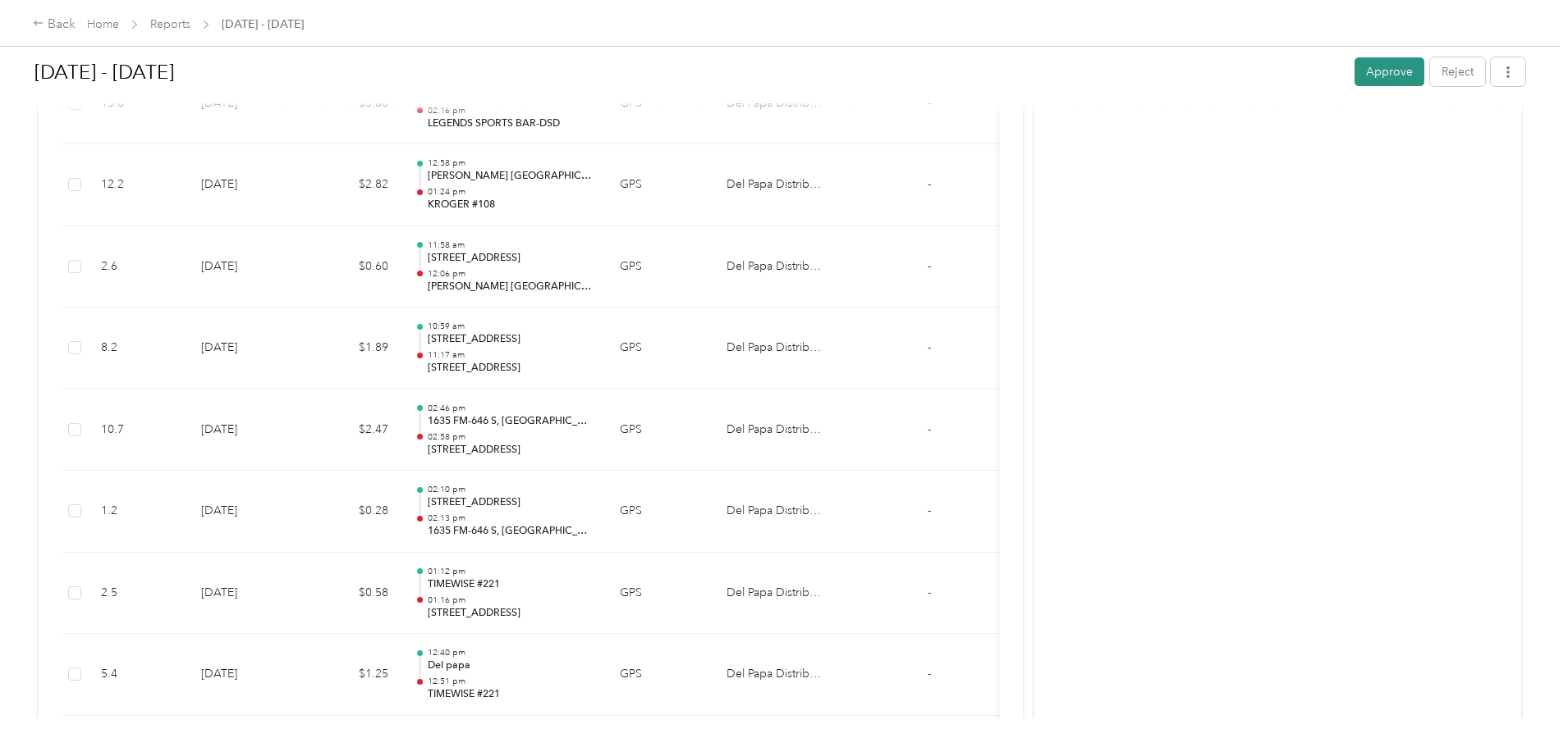
click at [1355, 75] on button "Approve" at bounding box center [1390, 72] width 69 height 29
click at [55, 304] on div "Back Home Reports [DATE] - [DATE] [DATE] - [DATE] Approve Reject Needs Approval…" at bounding box center [779, 373] width 1559 height 747
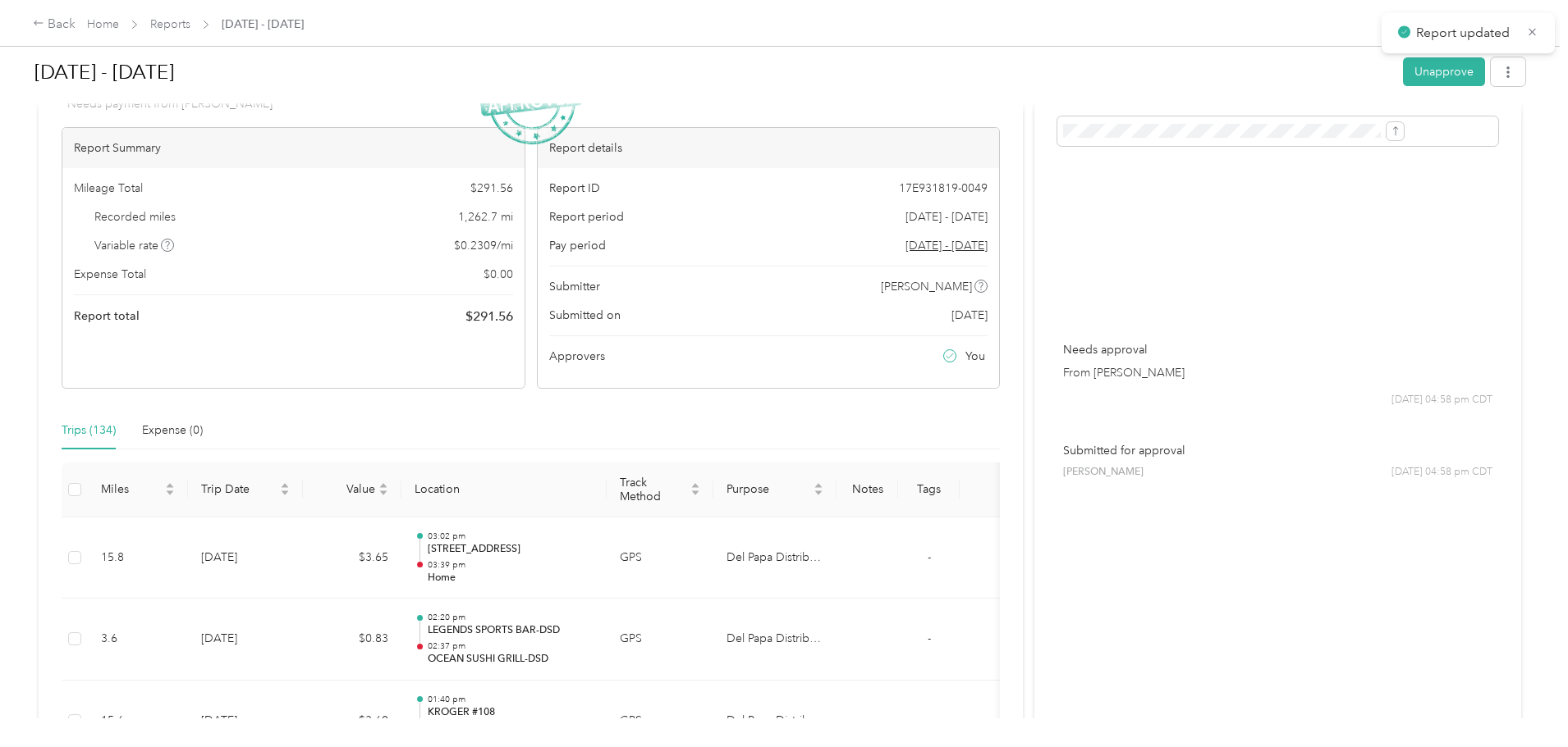
scroll to position [0, 0]
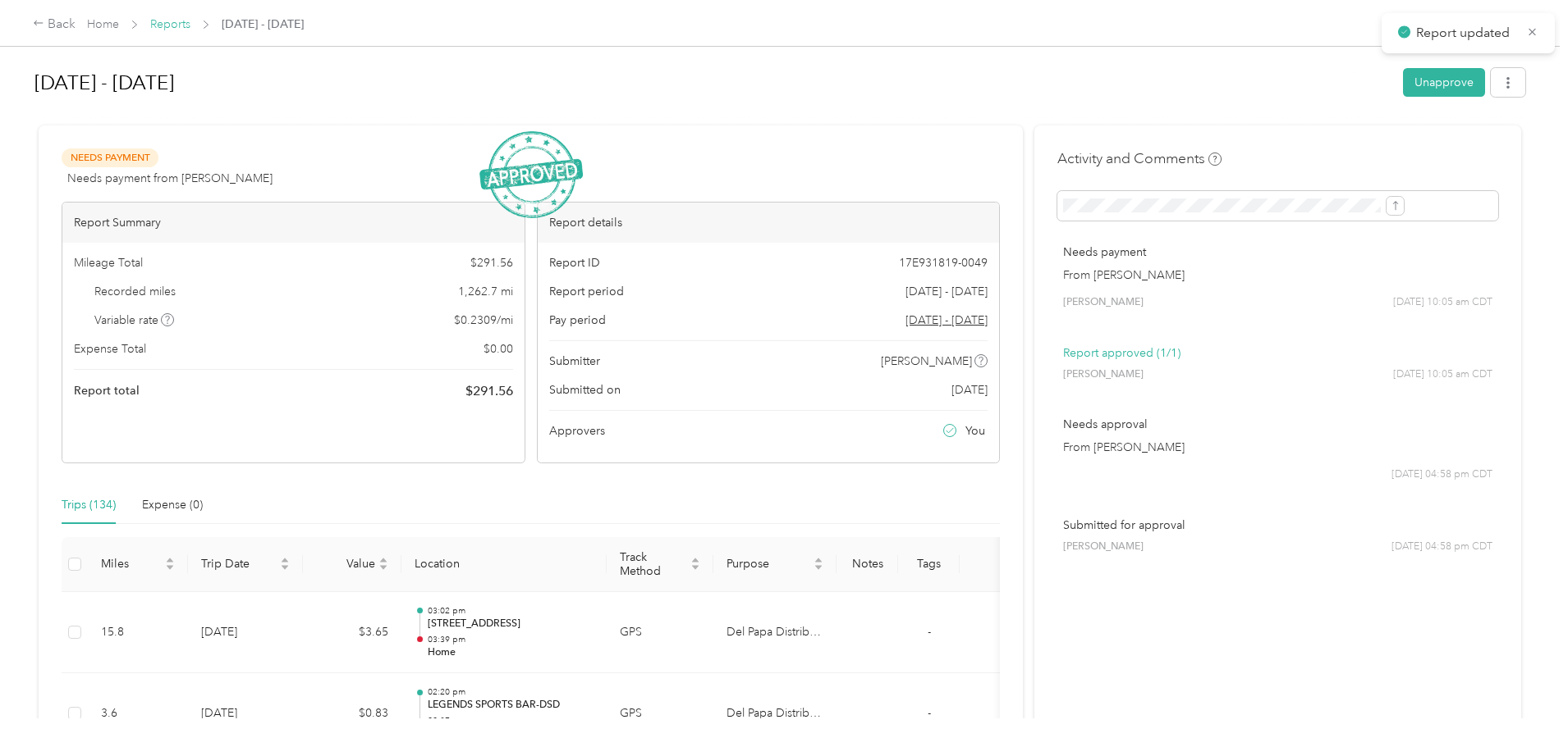
click at [190, 25] on link "Reports" at bounding box center [171, 24] width 41 height 13
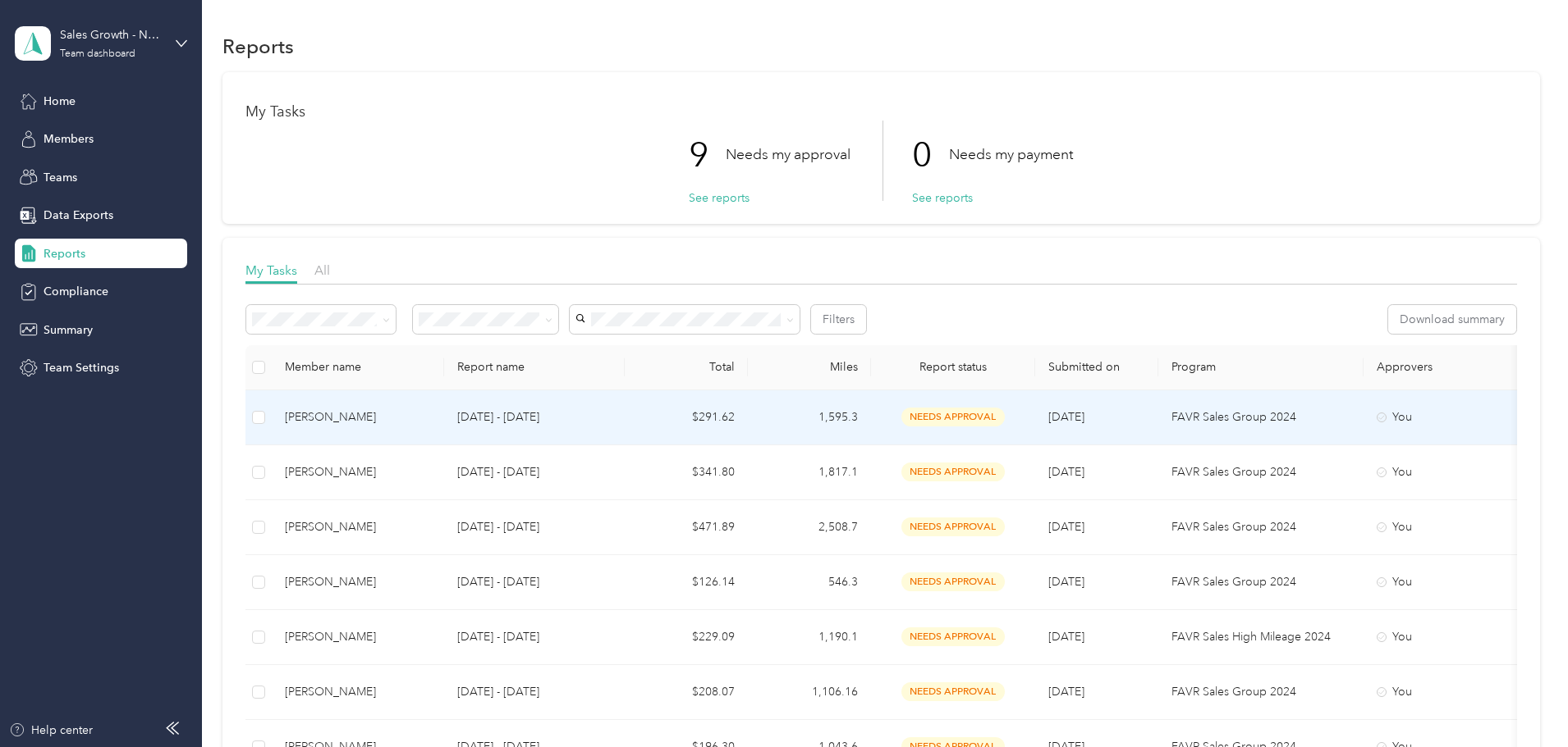
click at [611, 409] on p "[DATE] - [DATE]" at bounding box center [534, 417] width 154 height 18
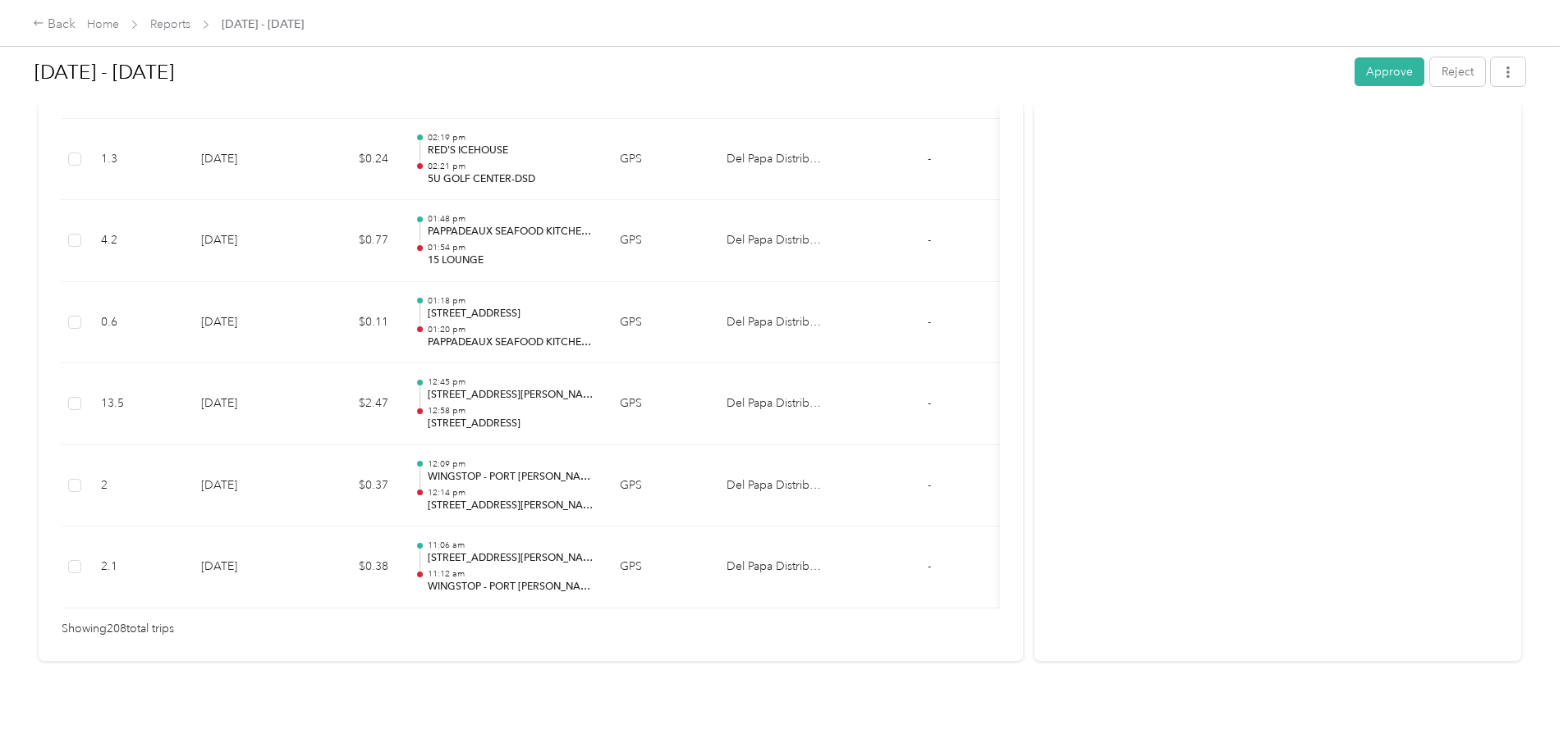
scroll to position [16989, 0]
drag, startPoint x: 117, startPoint y: 349, endPoint x: 112, endPoint y: 334, distance: 15.8
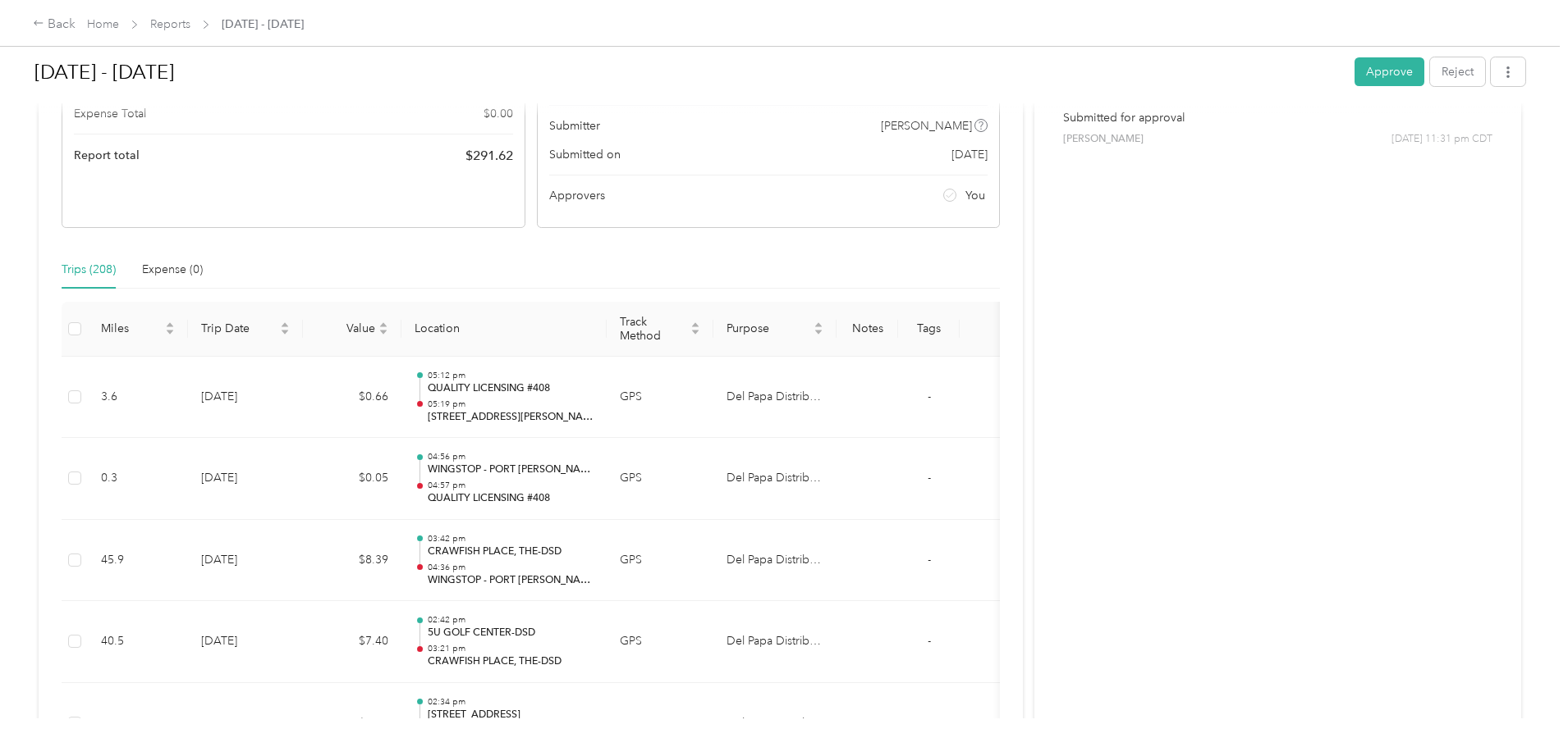
scroll to position [0, 0]
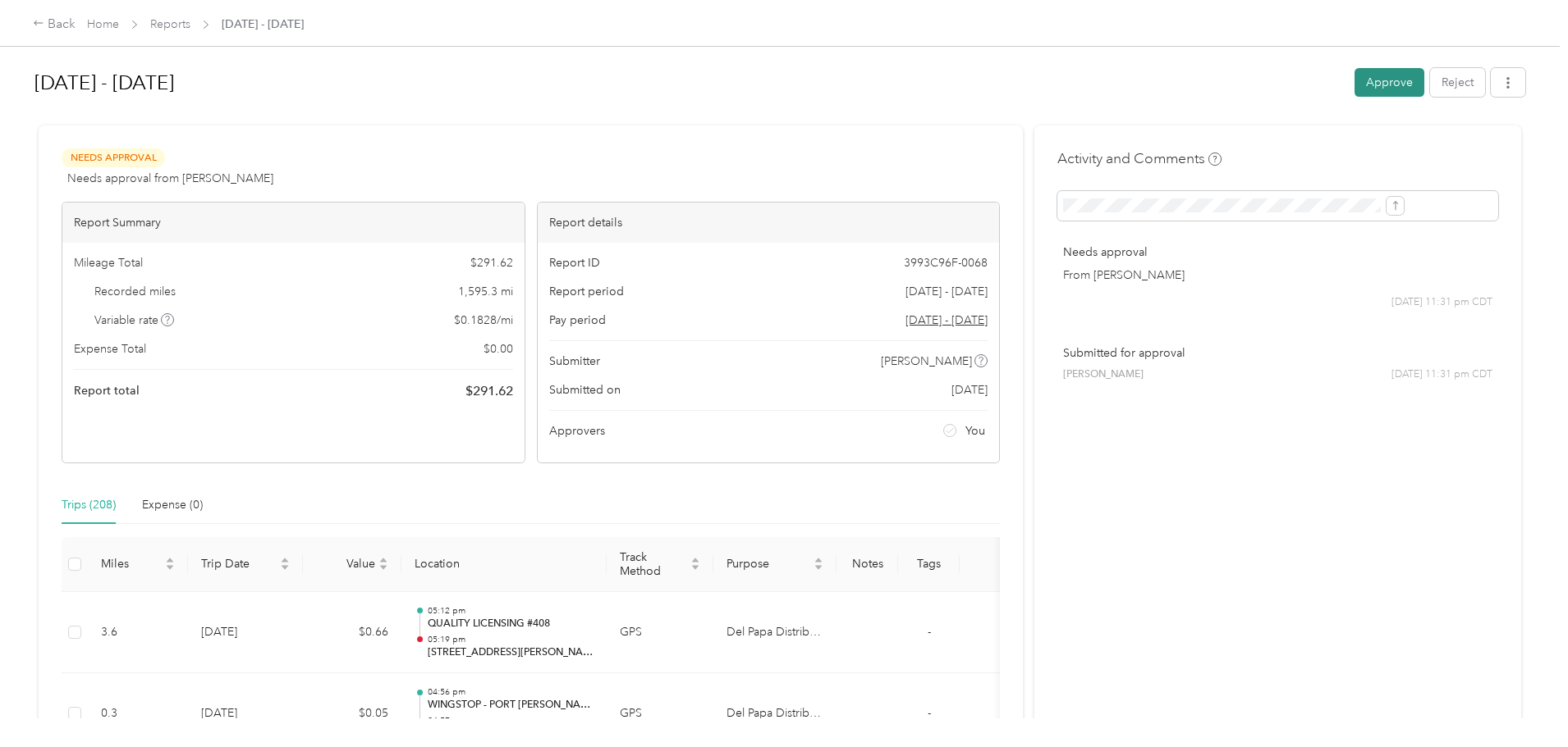
click at [1355, 76] on button "Approve" at bounding box center [1390, 83] width 69 height 29
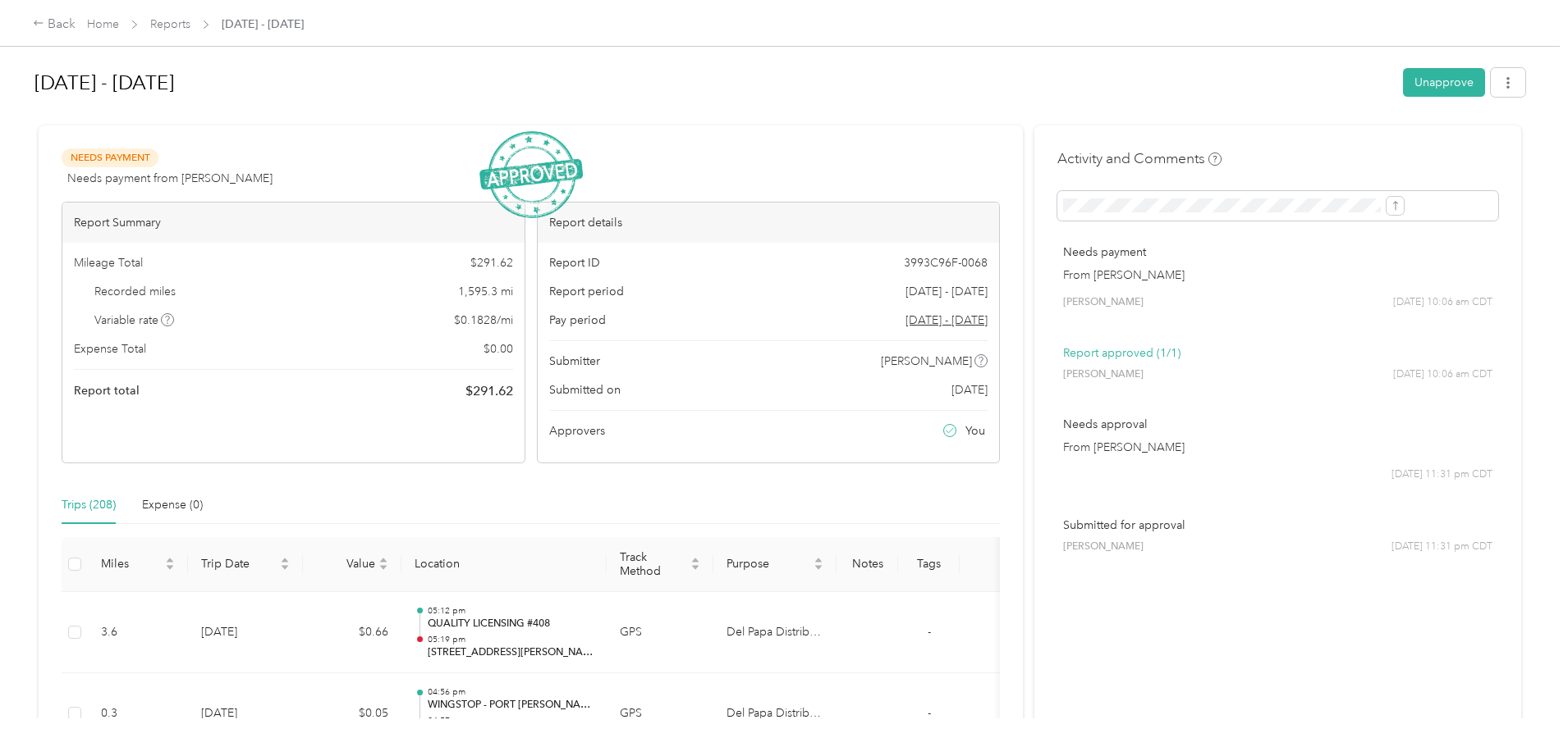
click at [119, 329] on div "Back Home Reports [DATE] - [DATE] [DATE] - [DATE] Unapprove Needs Payment Needs…" at bounding box center [779, 373] width 1559 height 747
click at [190, 19] on link "Reports" at bounding box center [171, 24] width 41 height 13
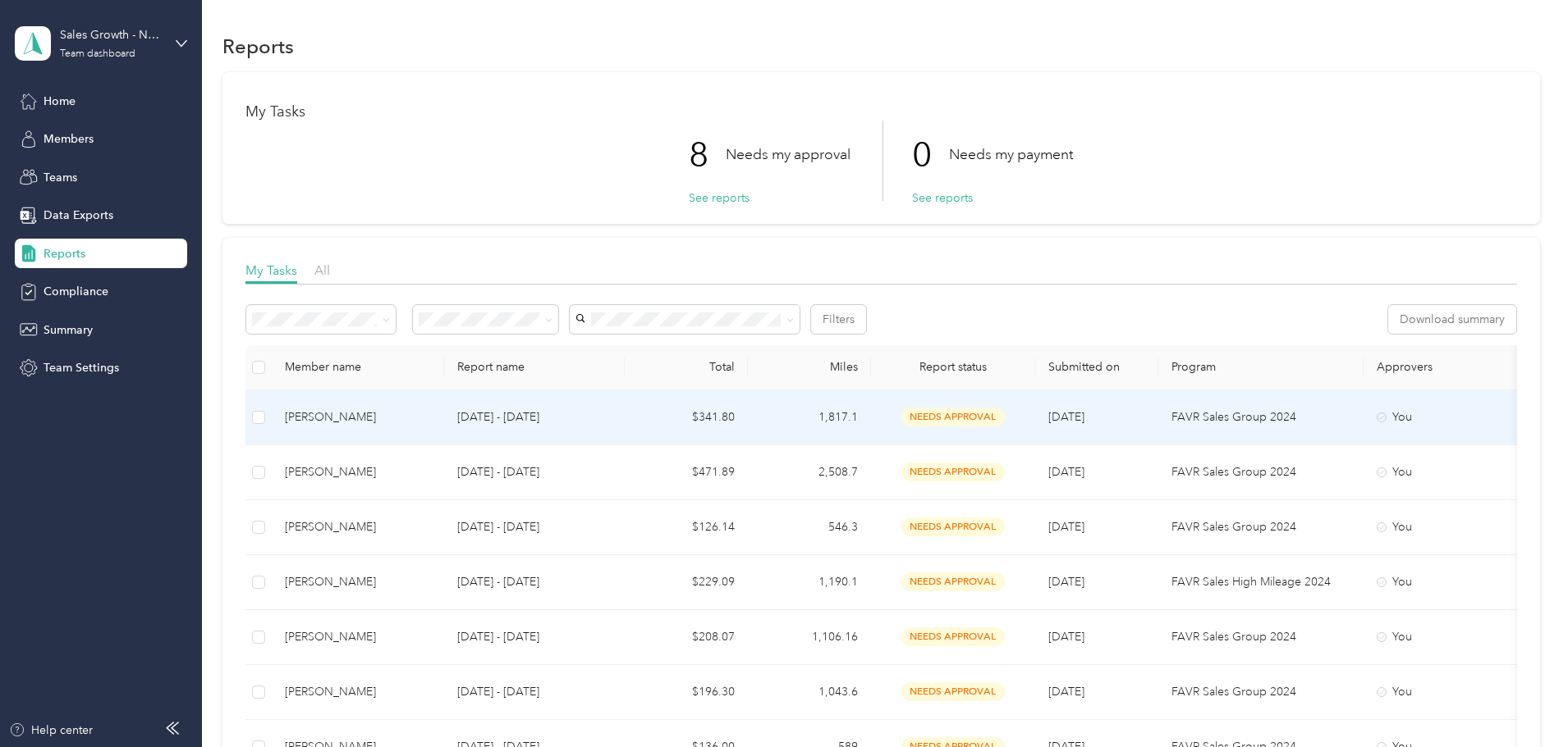
click at [431, 415] on div "[PERSON_NAME]" at bounding box center [358, 417] width 147 height 18
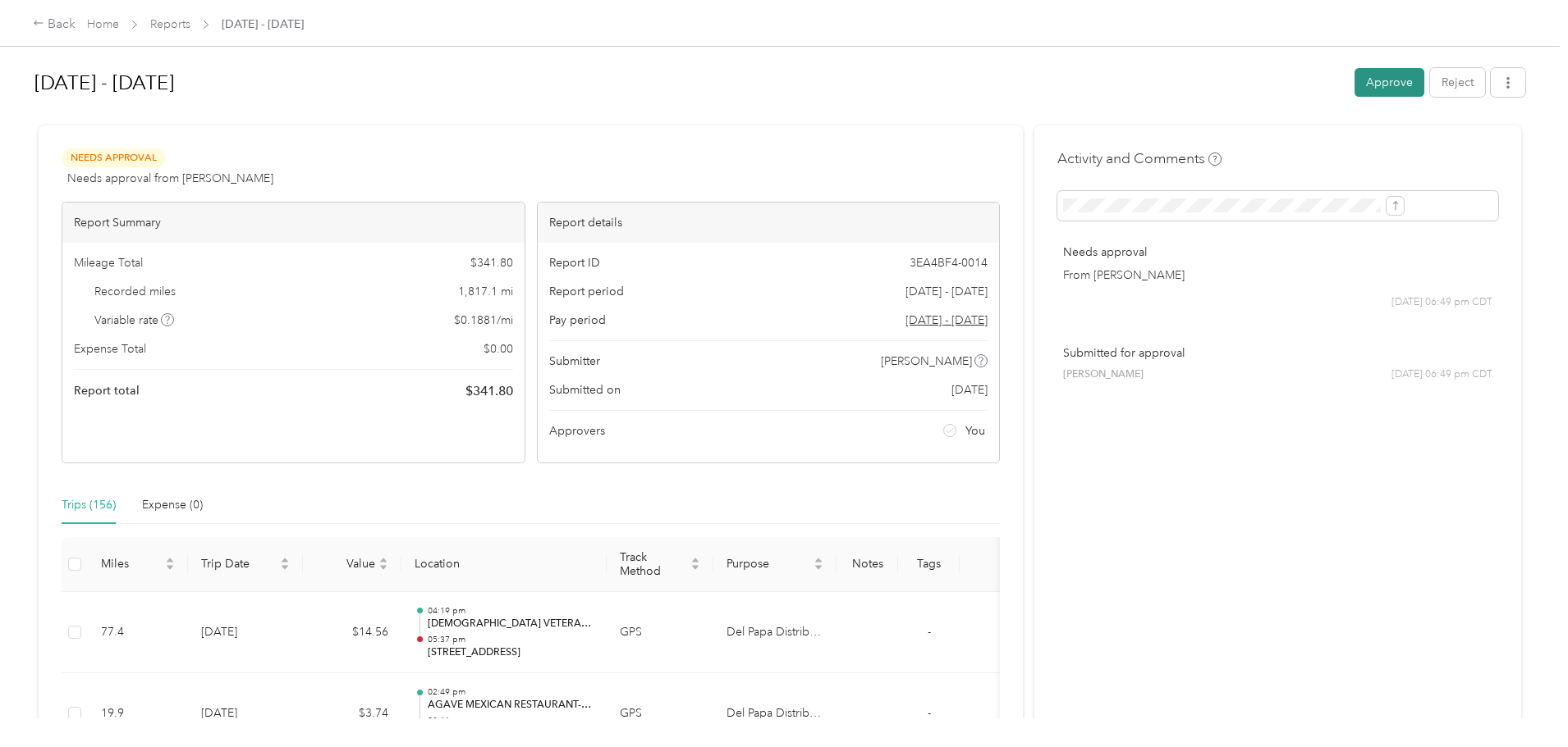
click at [1355, 93] on button "Approve" at bounding box center [1390, 83] width 69 height 29
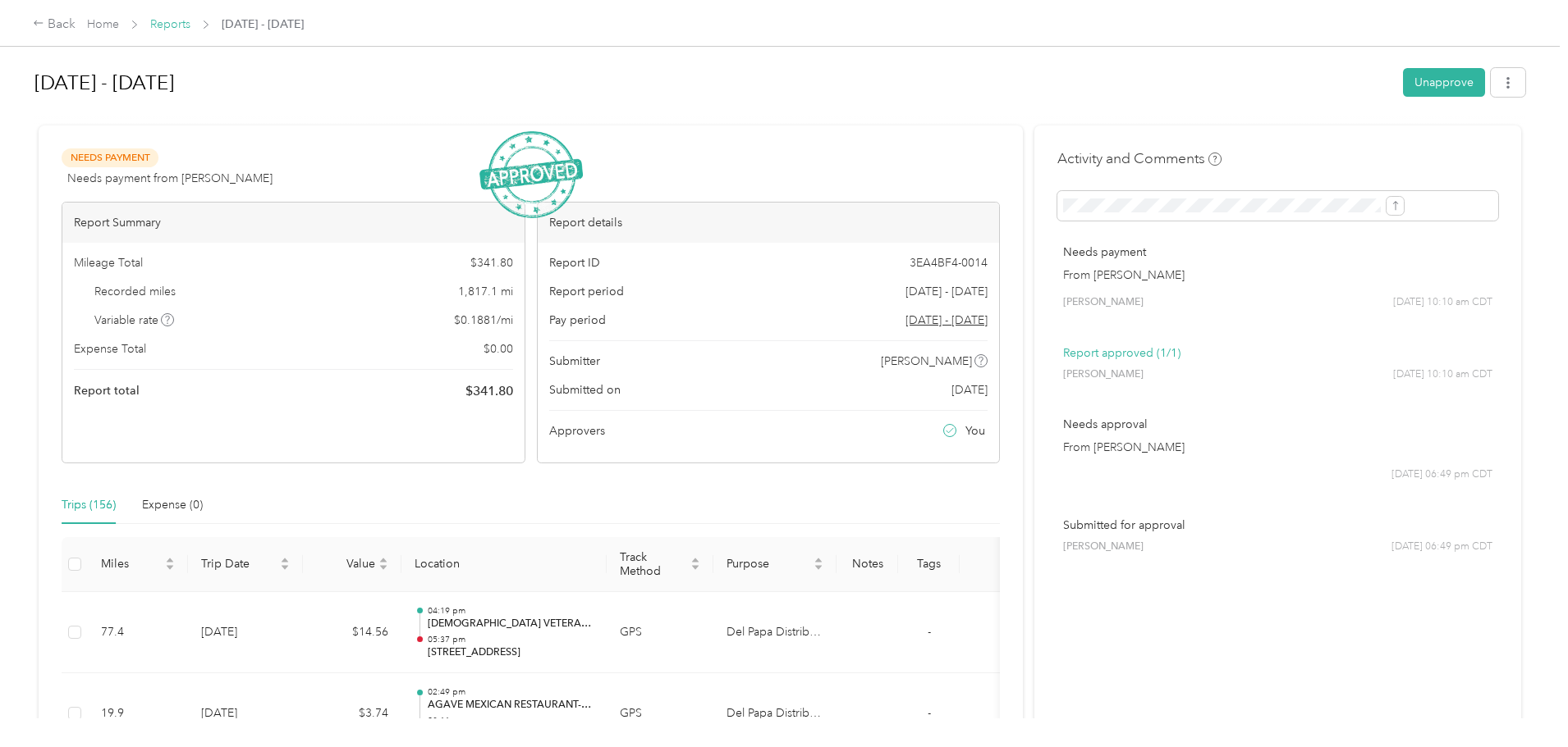
click at [190, 22] on link "Reports" at bounding box center [171, 24] width 41 height 13
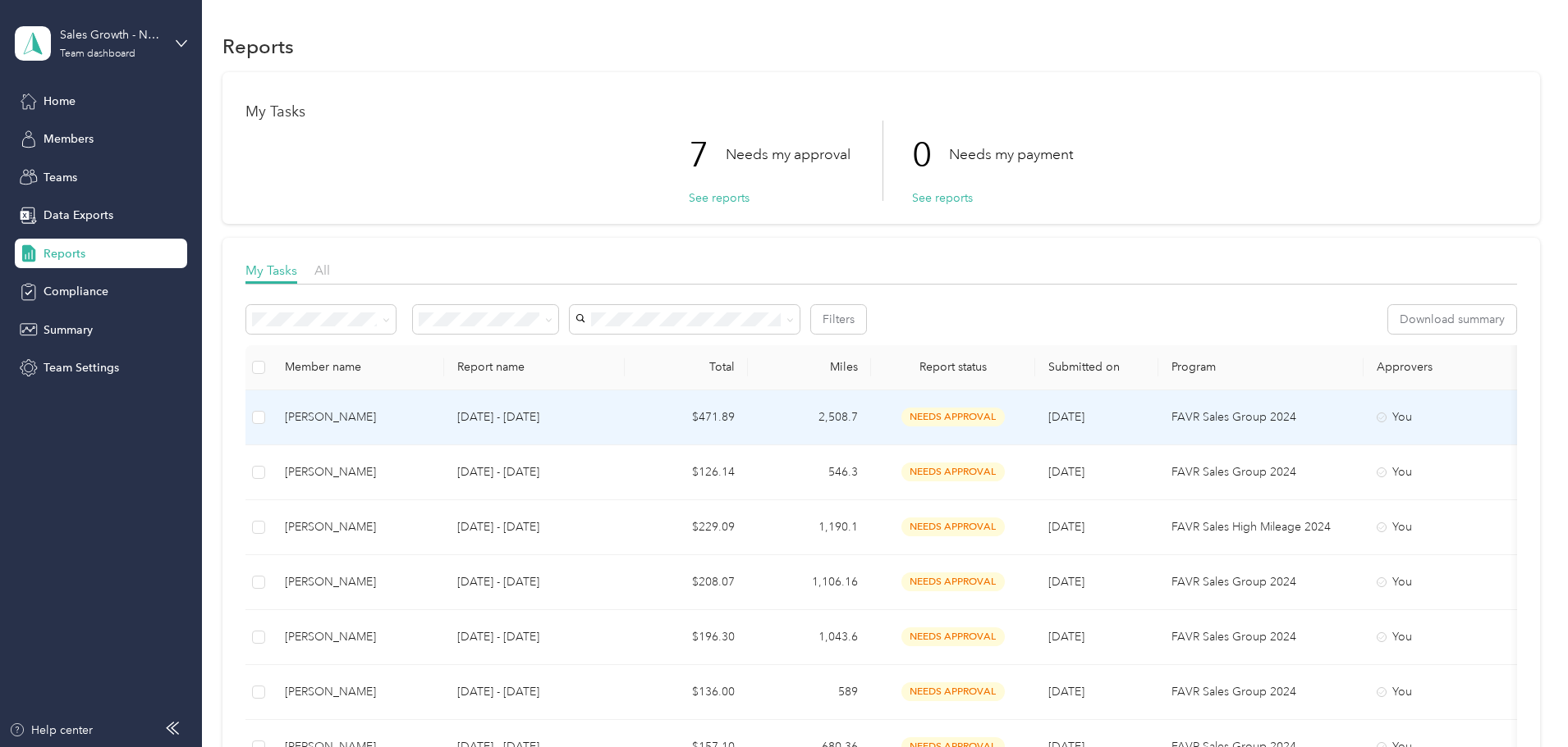
click at [431, 420] on div "[PERSON_NAME]" at bounding box center [358, 417] width 147 height 18
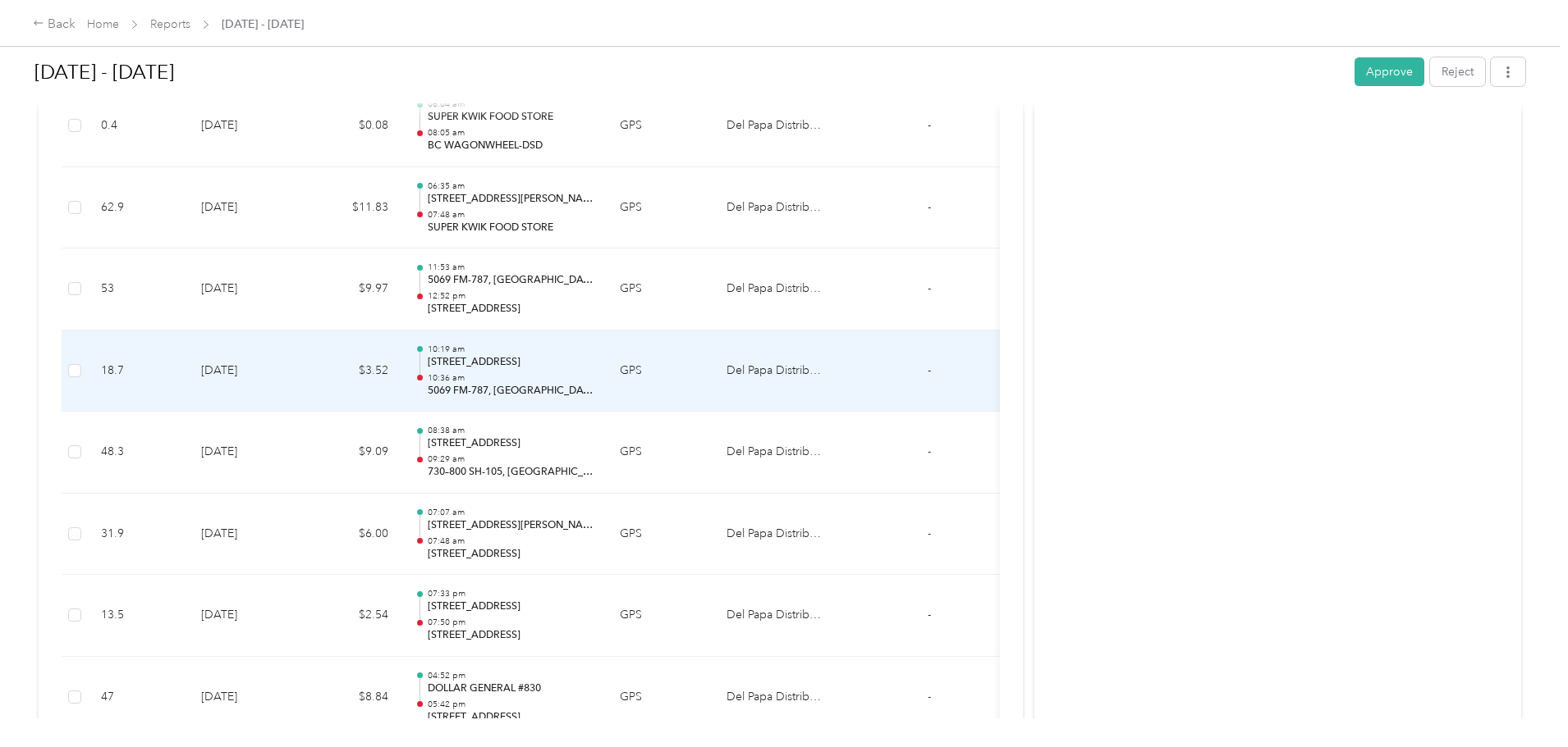
scroll to position [3611, 0]
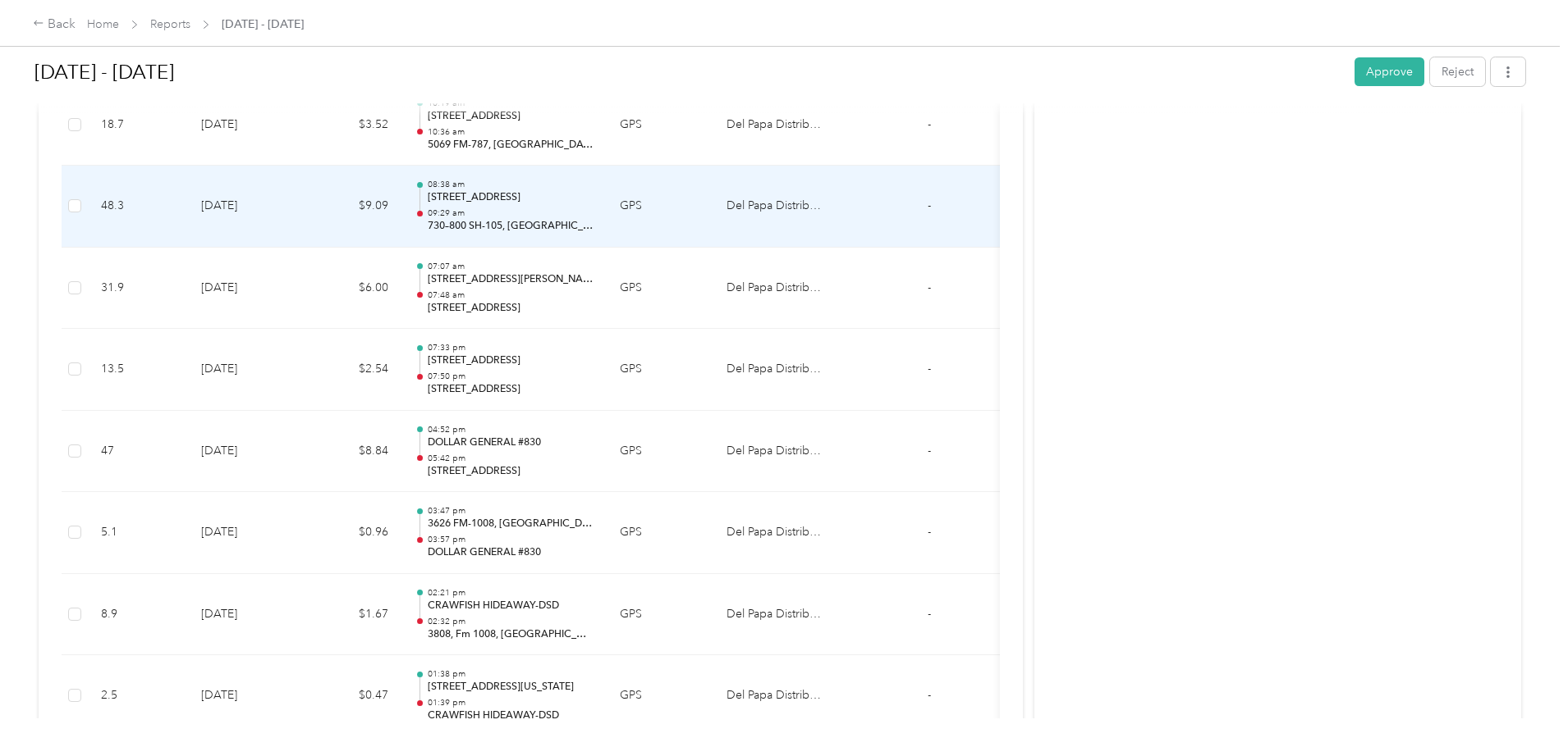
click at [401, 228] on td "$9.09" at bounding box center [352, 206] width 98 height 82
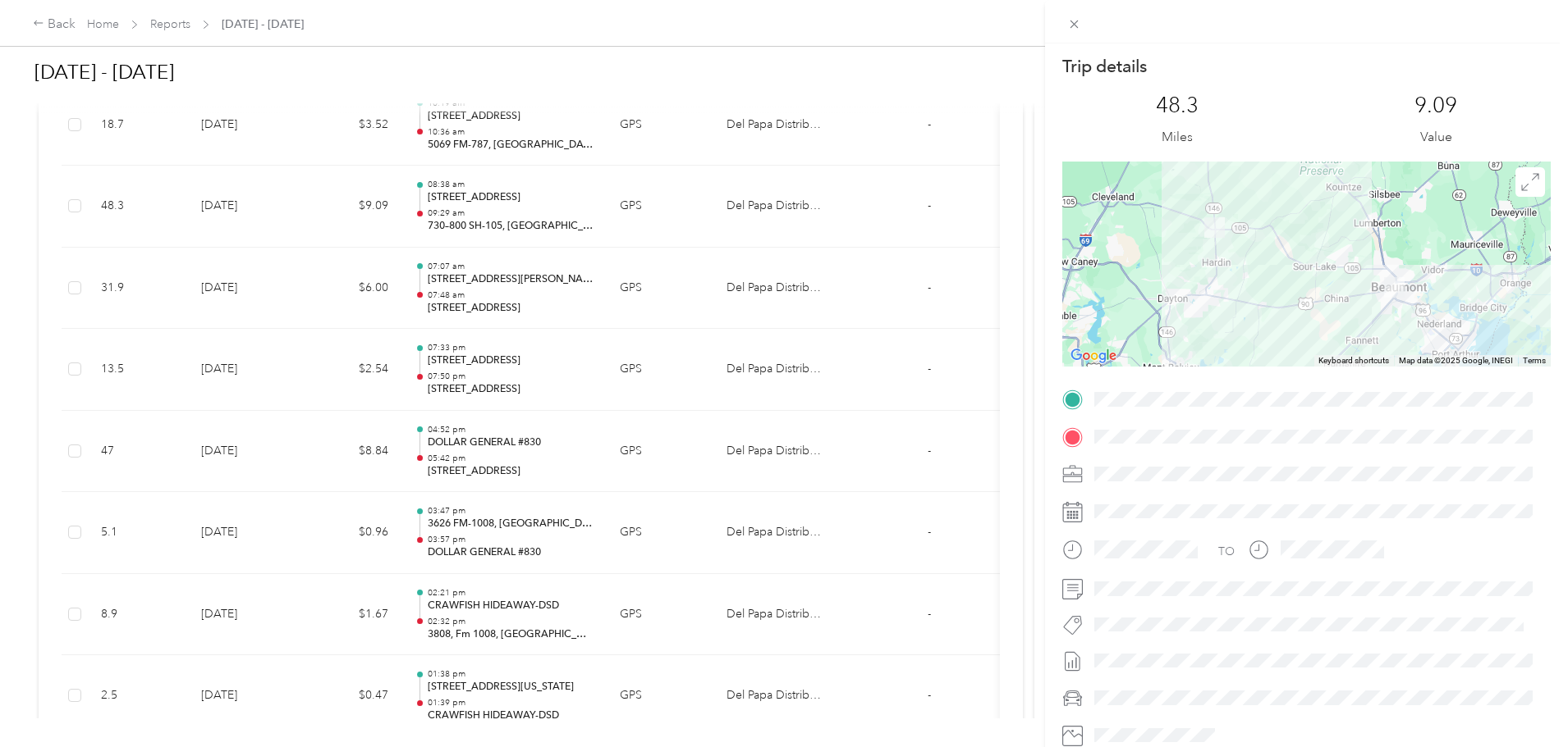
click at [94, 467] on div "Trip details This trip cannot be edited because it is either under review, appr…" at bounding box center [784, 373] width 1568 height 747
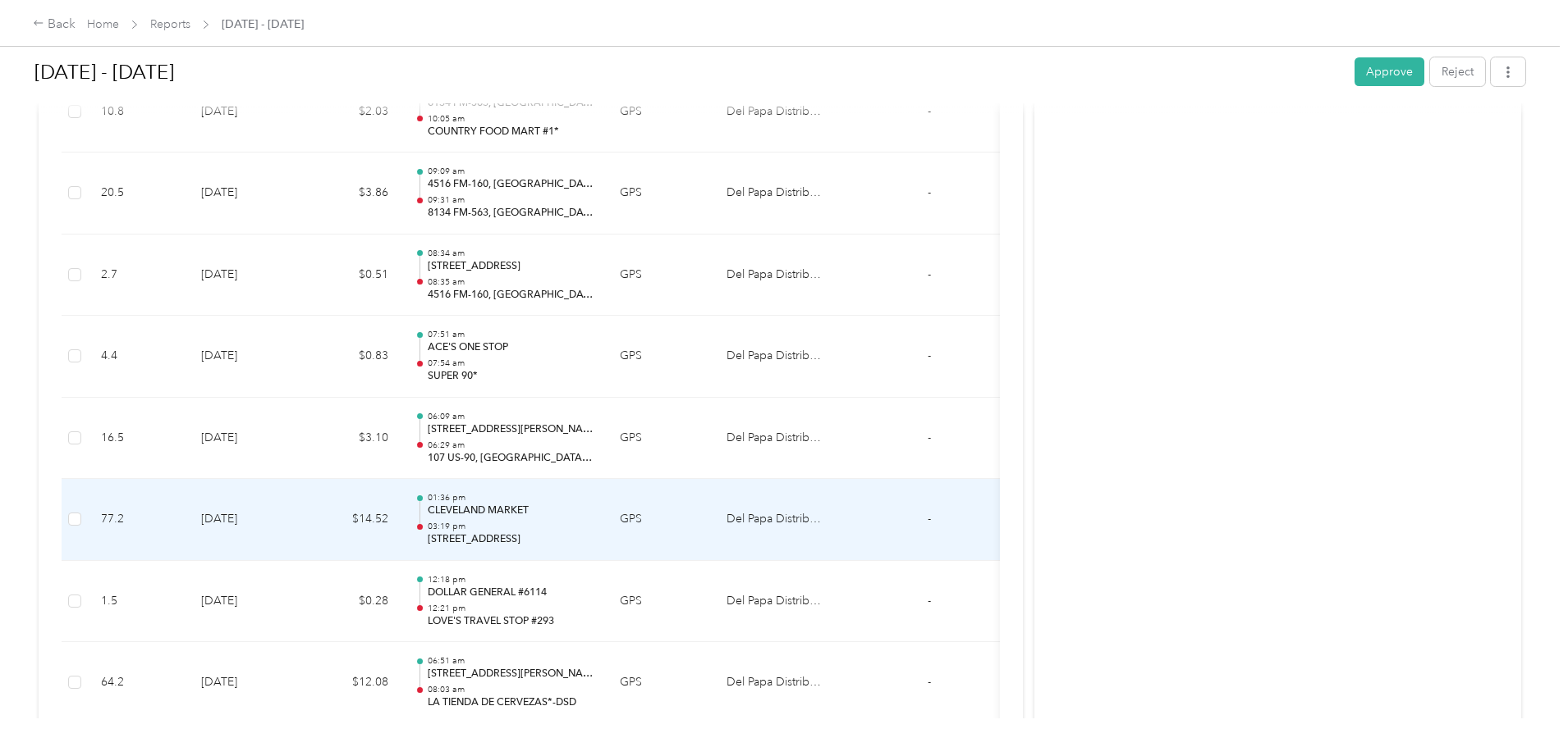
scroll to position [6400, 0]
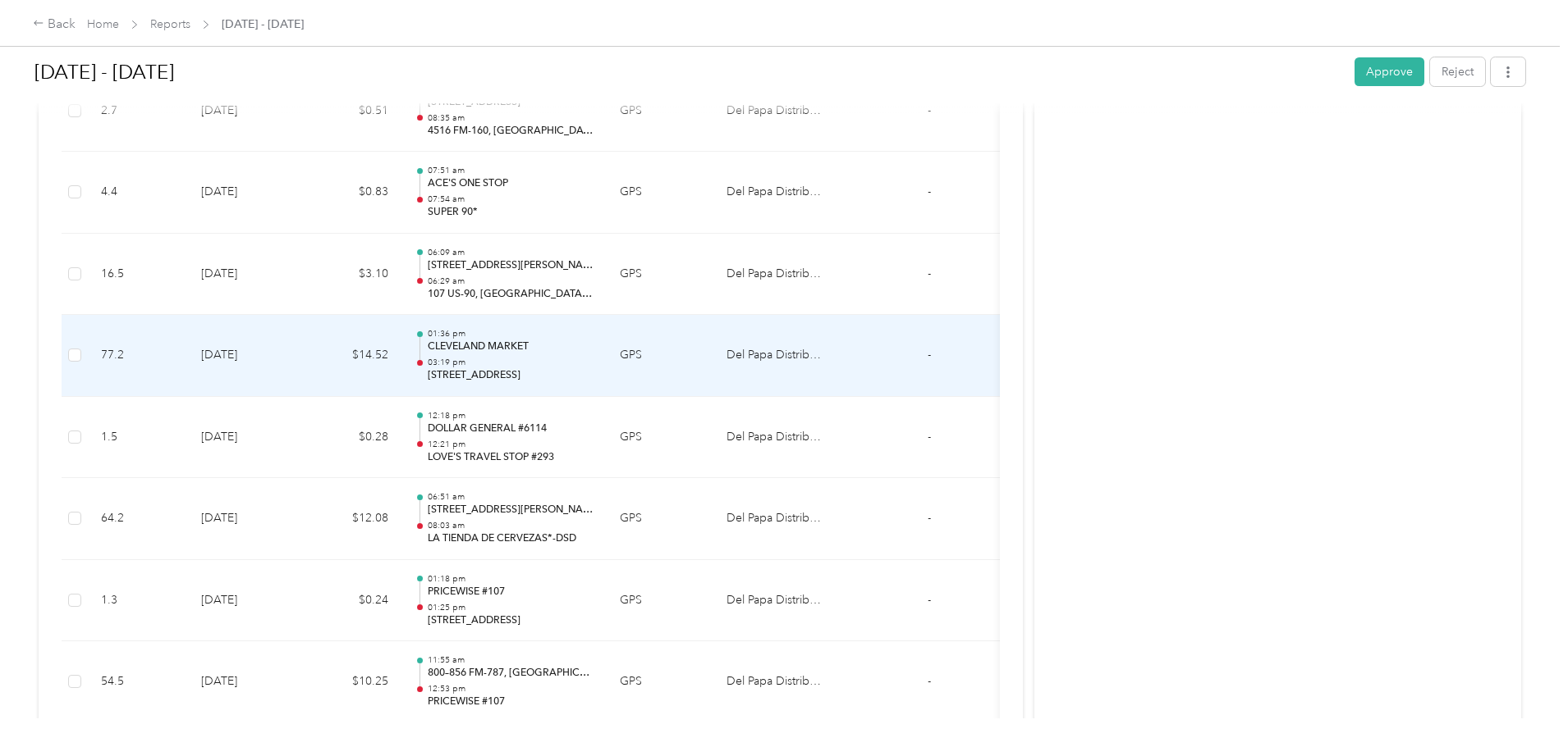
click at [401, 367] on td "$14.52" at bounding box center [352, 356] width 98 height 82
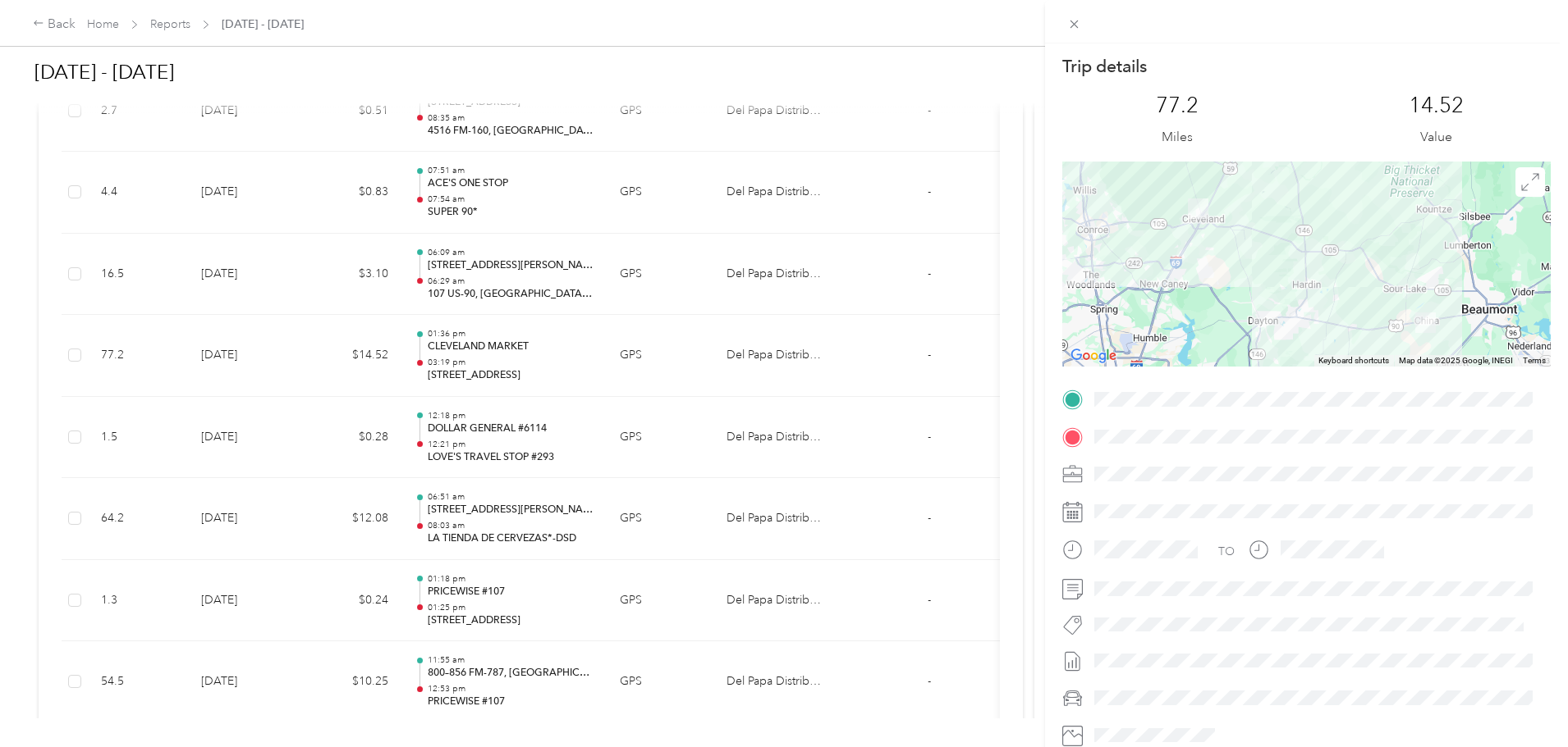
click at [99, 395] on div "Trip details This trip cannot be edited because it is either under review, appr…" at bounding box center [784, 373] width 1568 height 747
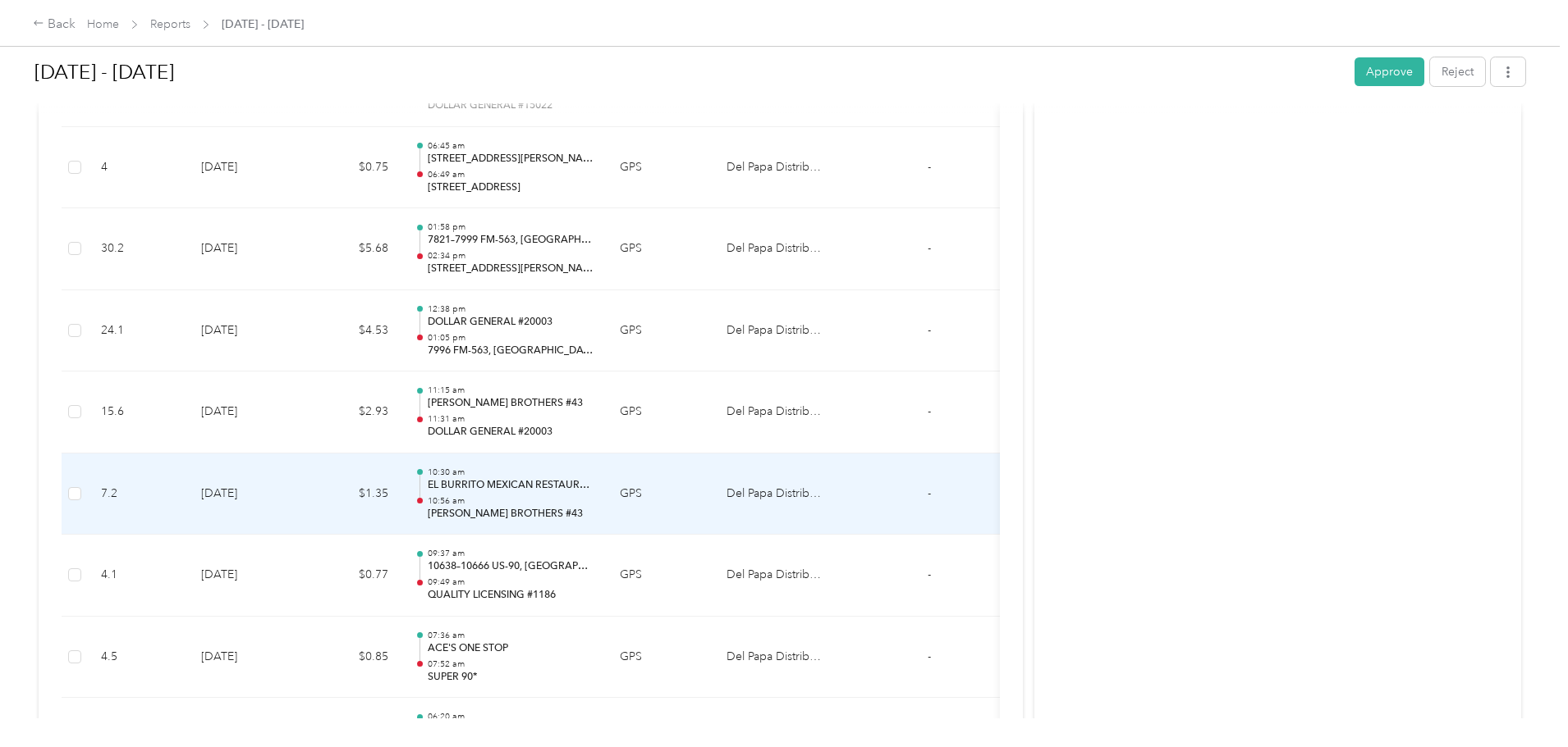
scroll to position [9108, 0]
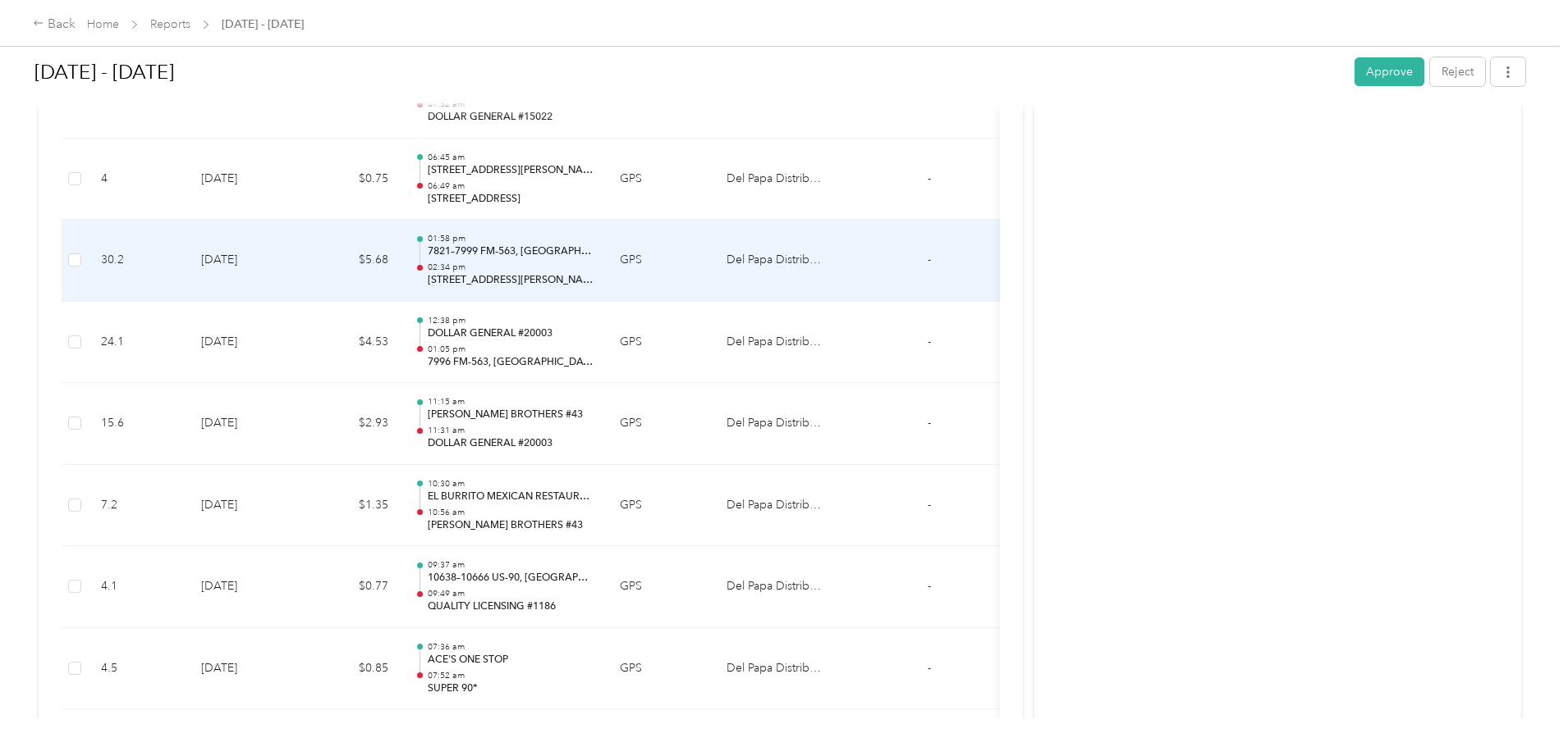
click at [188, 267] on td "30.2" at bounding box center [138, 260] width 100 height 82
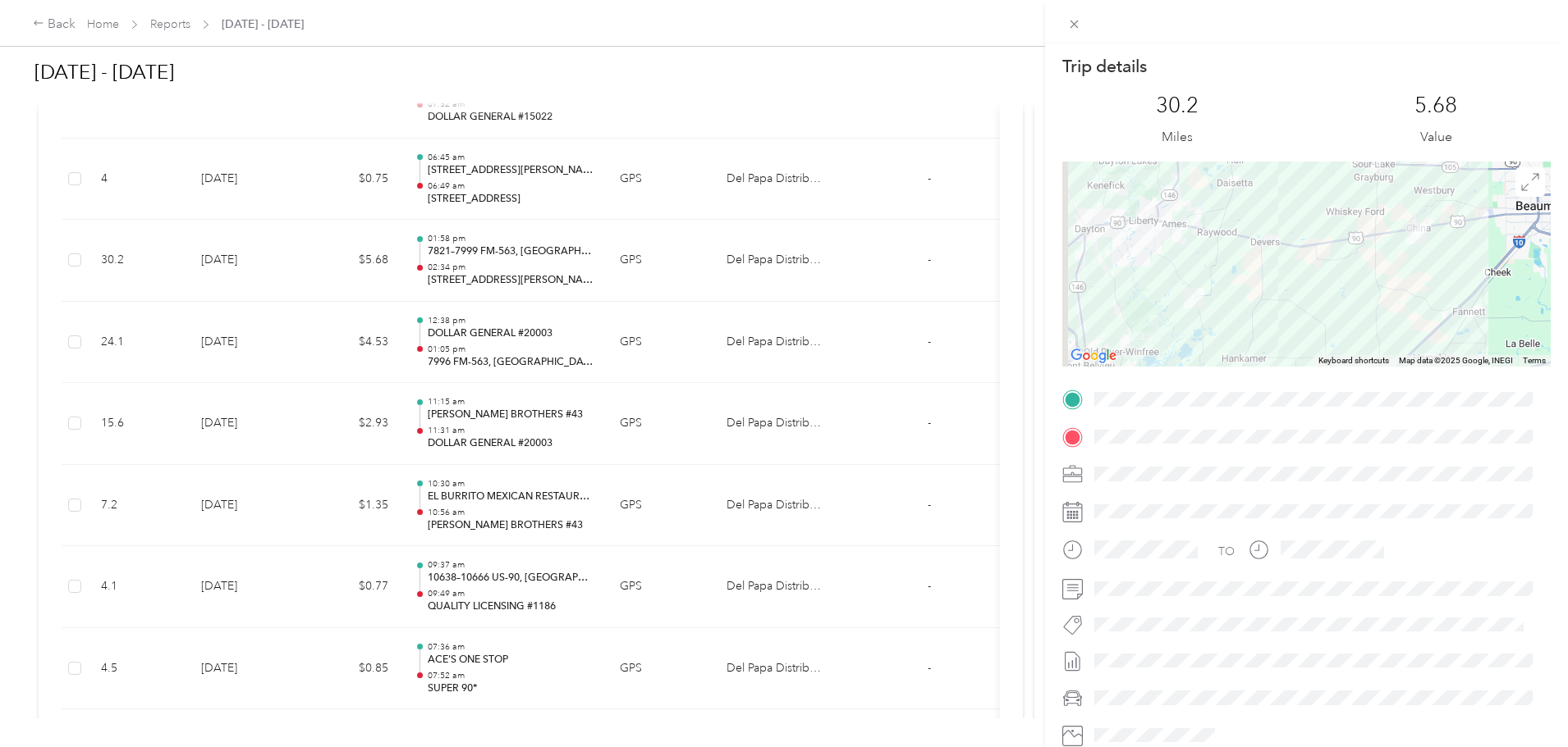
click at [105, 411] on div "Trip details This trip cannot be edited because it is either under review, appr…" at bounding box center [784, 373] width 1568 height 747
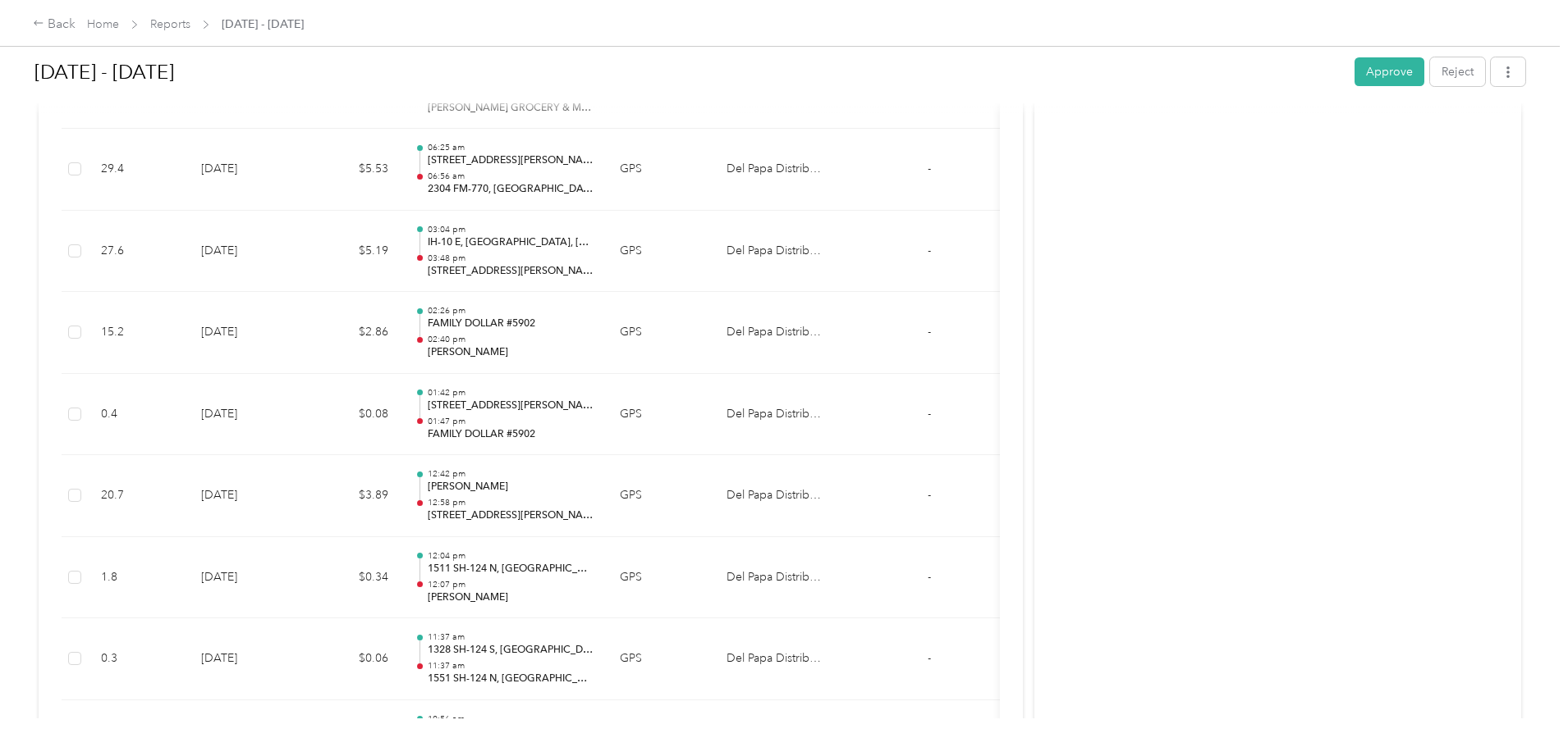
scroll to position [12062, 0]
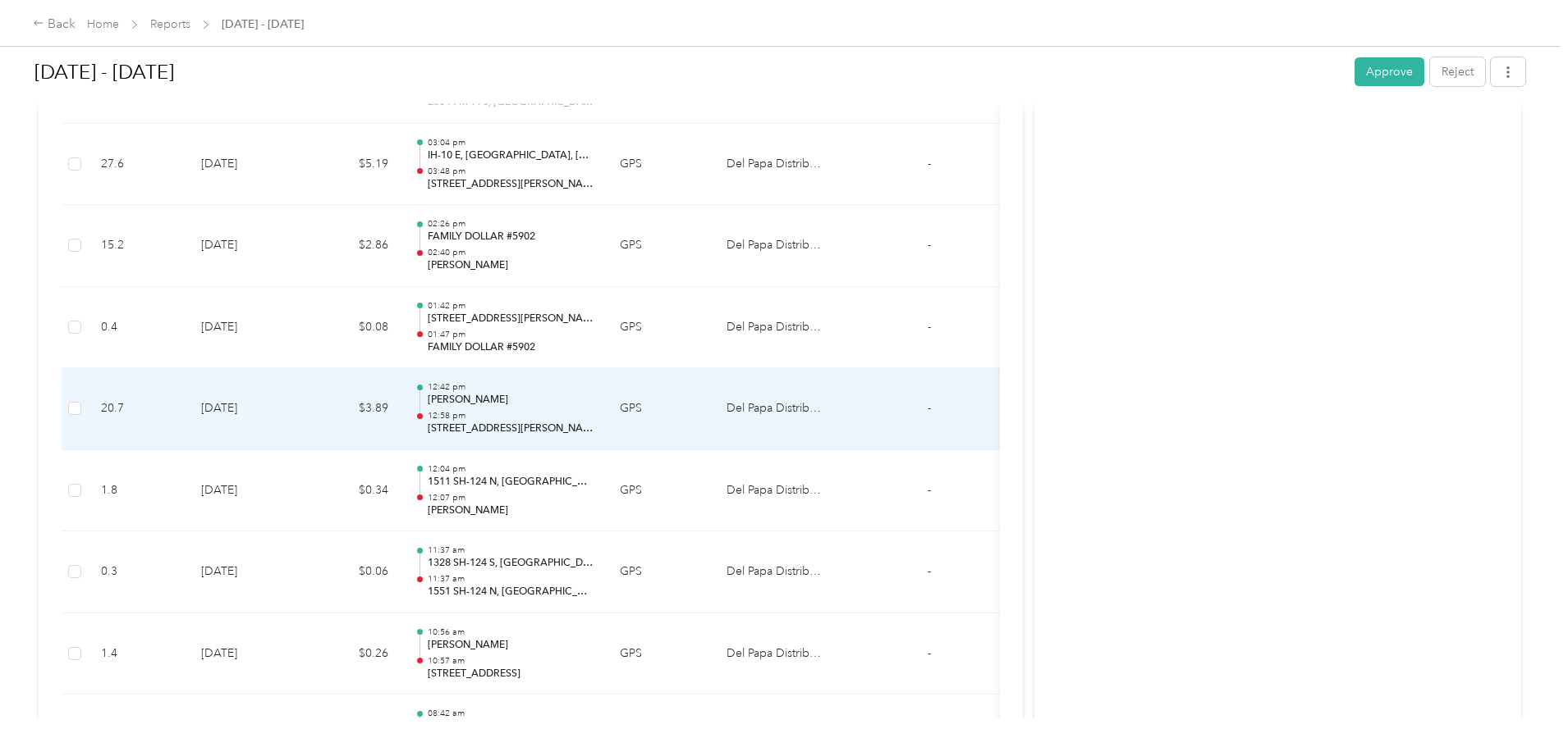
click at [188, 384] on td "20.7" at bounding box center [138, 409] width 100 height 82
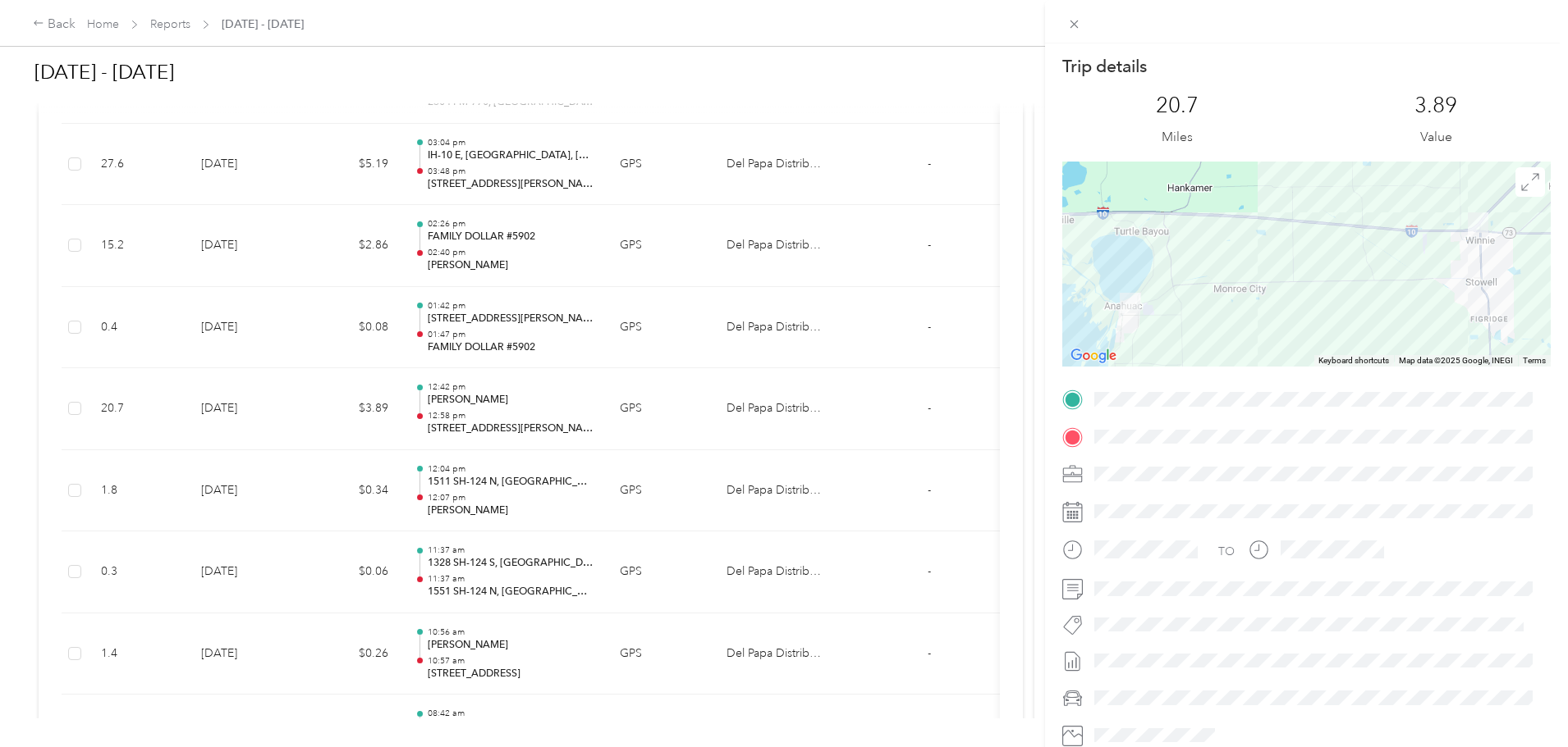
click at [55, 456] on div "Trip details This trip cannot be edited because it is either under review, appr…" at bounding box center [784, 373] width 1568 height 747
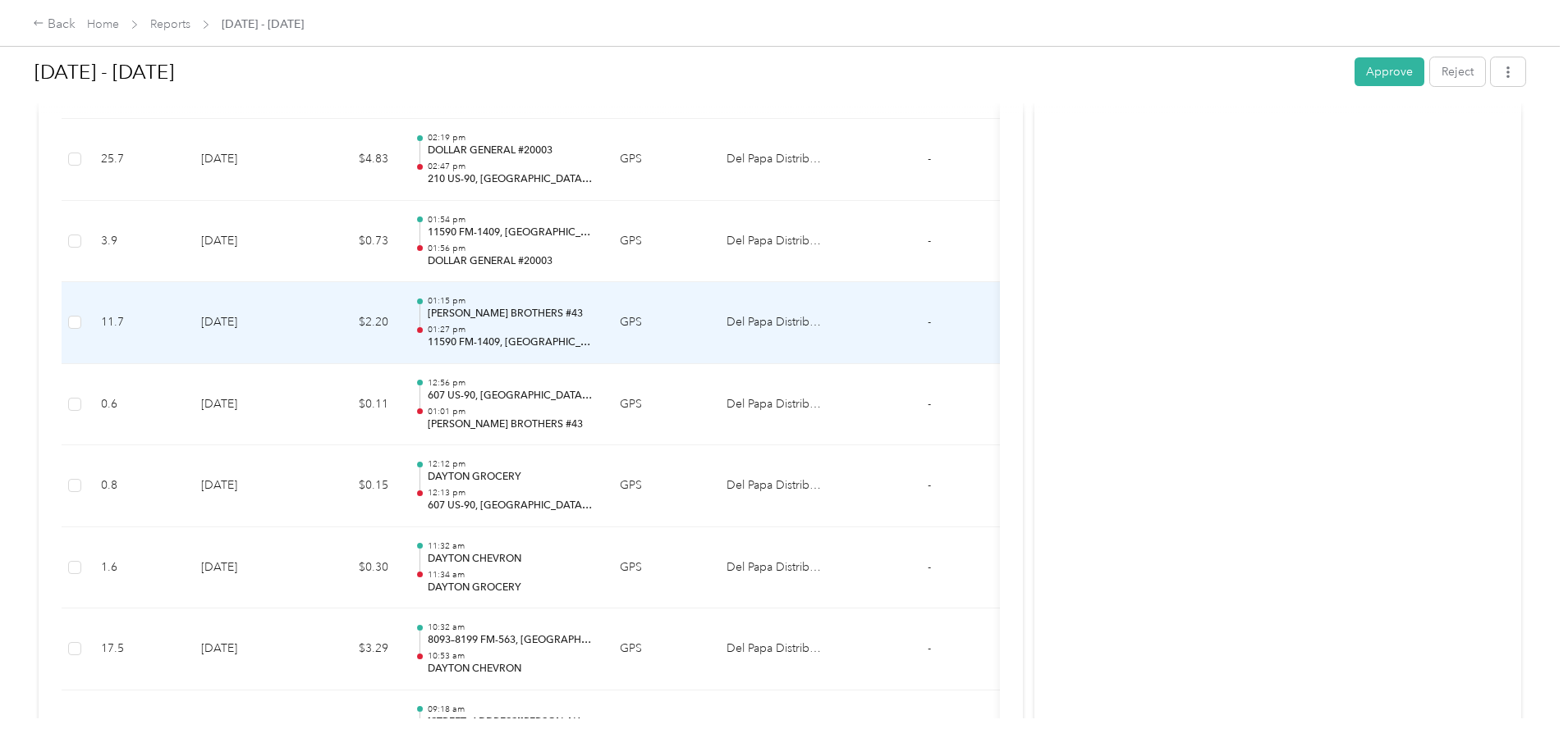
scroll to position [12882, 0]
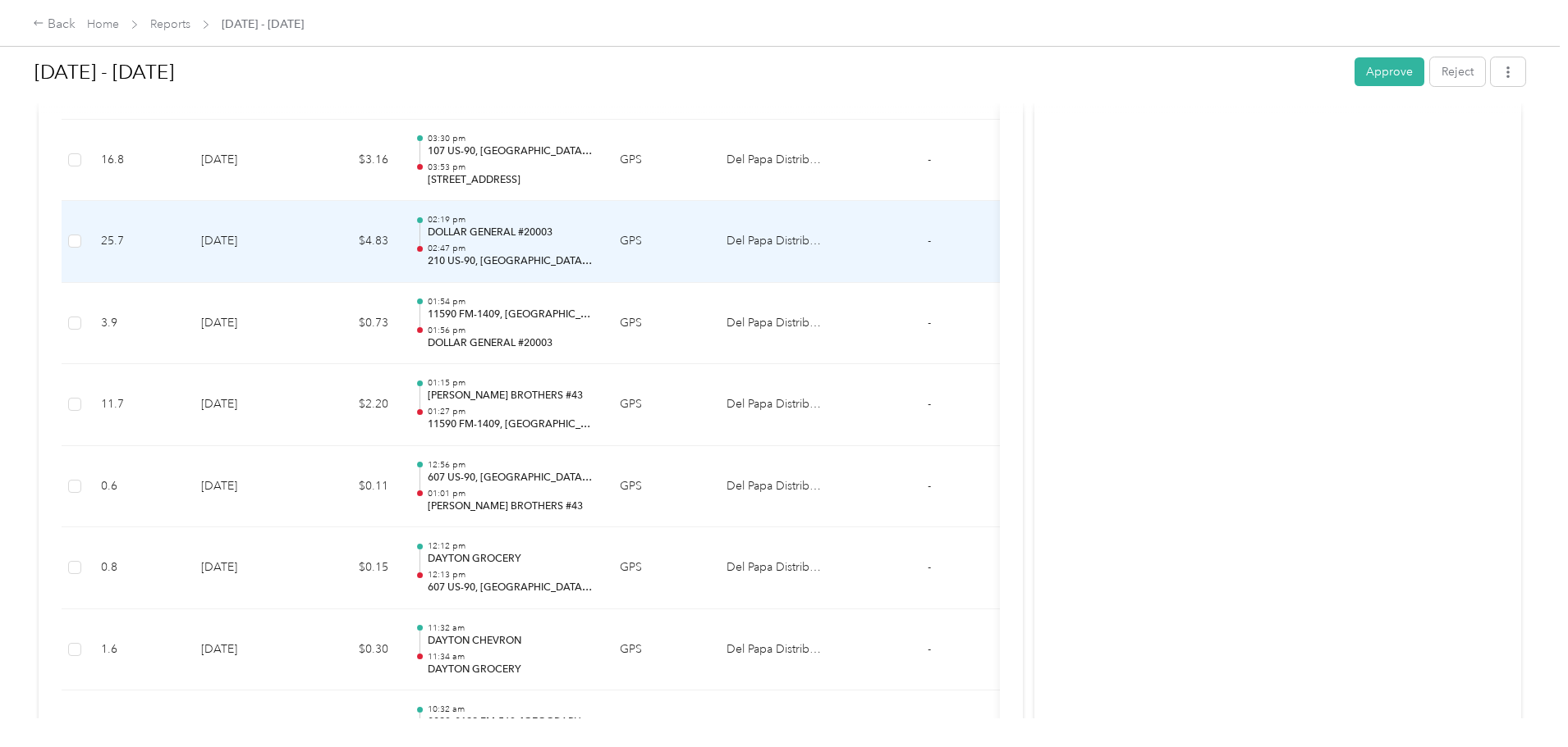
click at [188, 273] on td "25.7" at bounding box center [138, 242] width 100 height 82
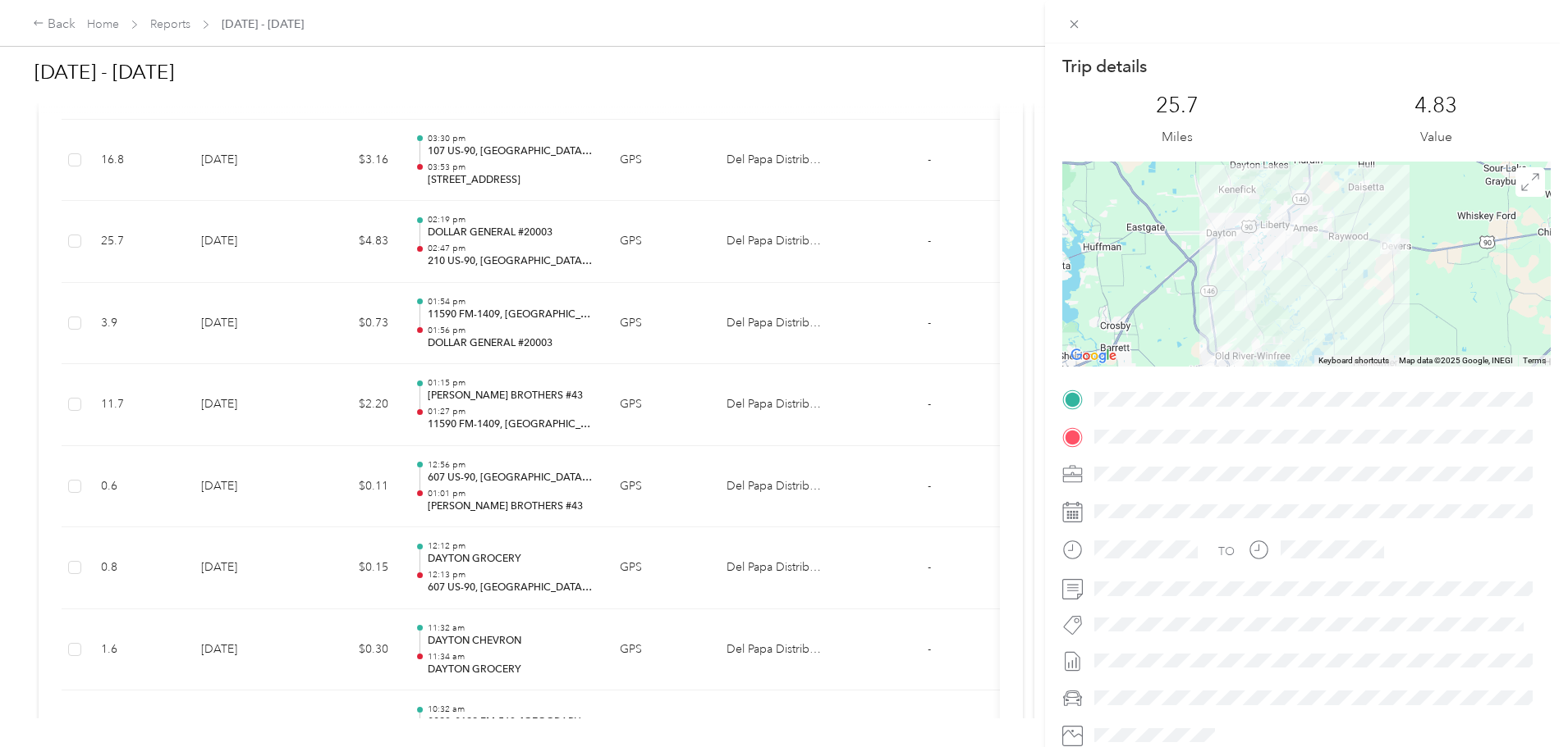
click at [112, 315] on div "Trip details This trip cannot be edited because it is either under review, appr…" at bounding box center [784, 373] width 1568 height 747
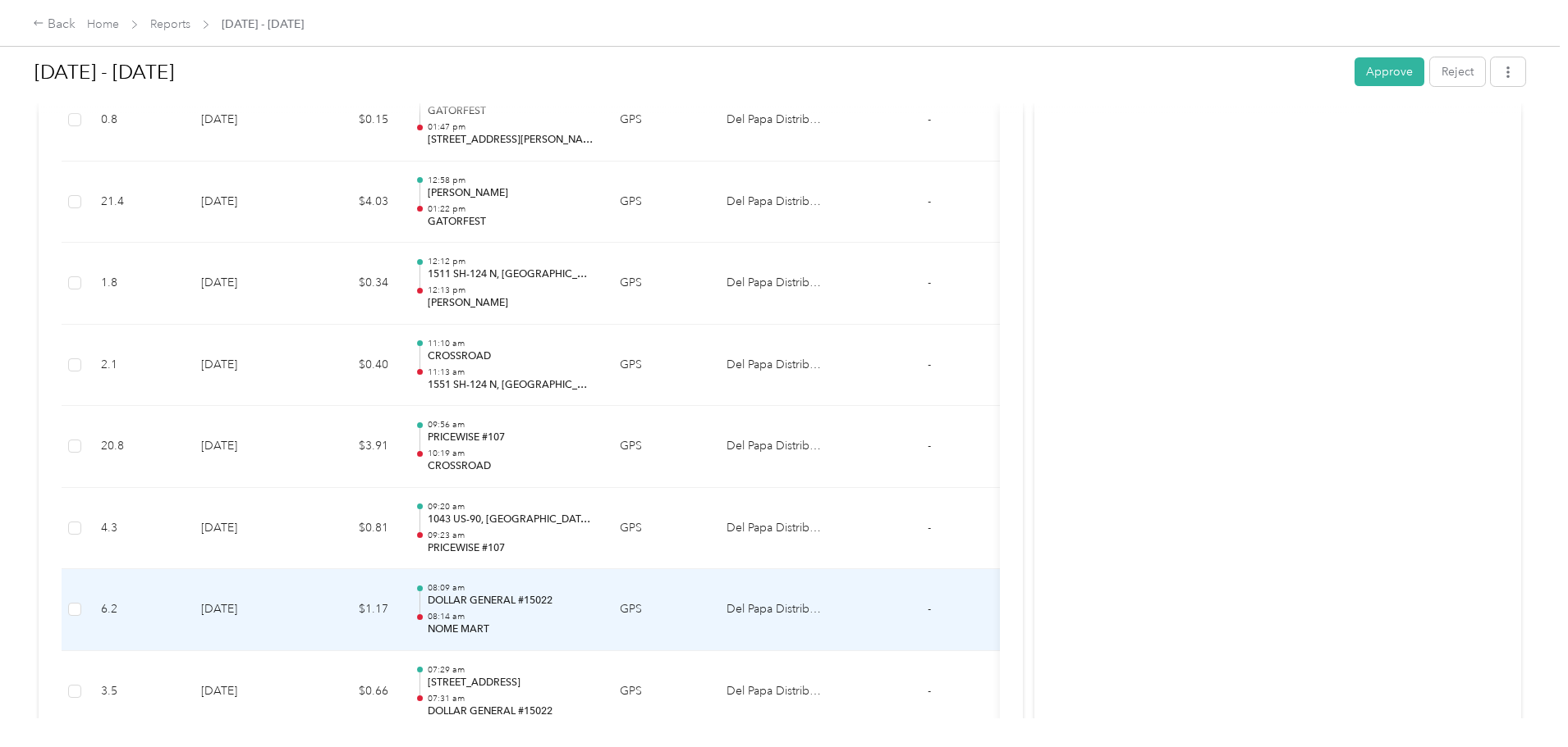
scroll to position [15426, 0]
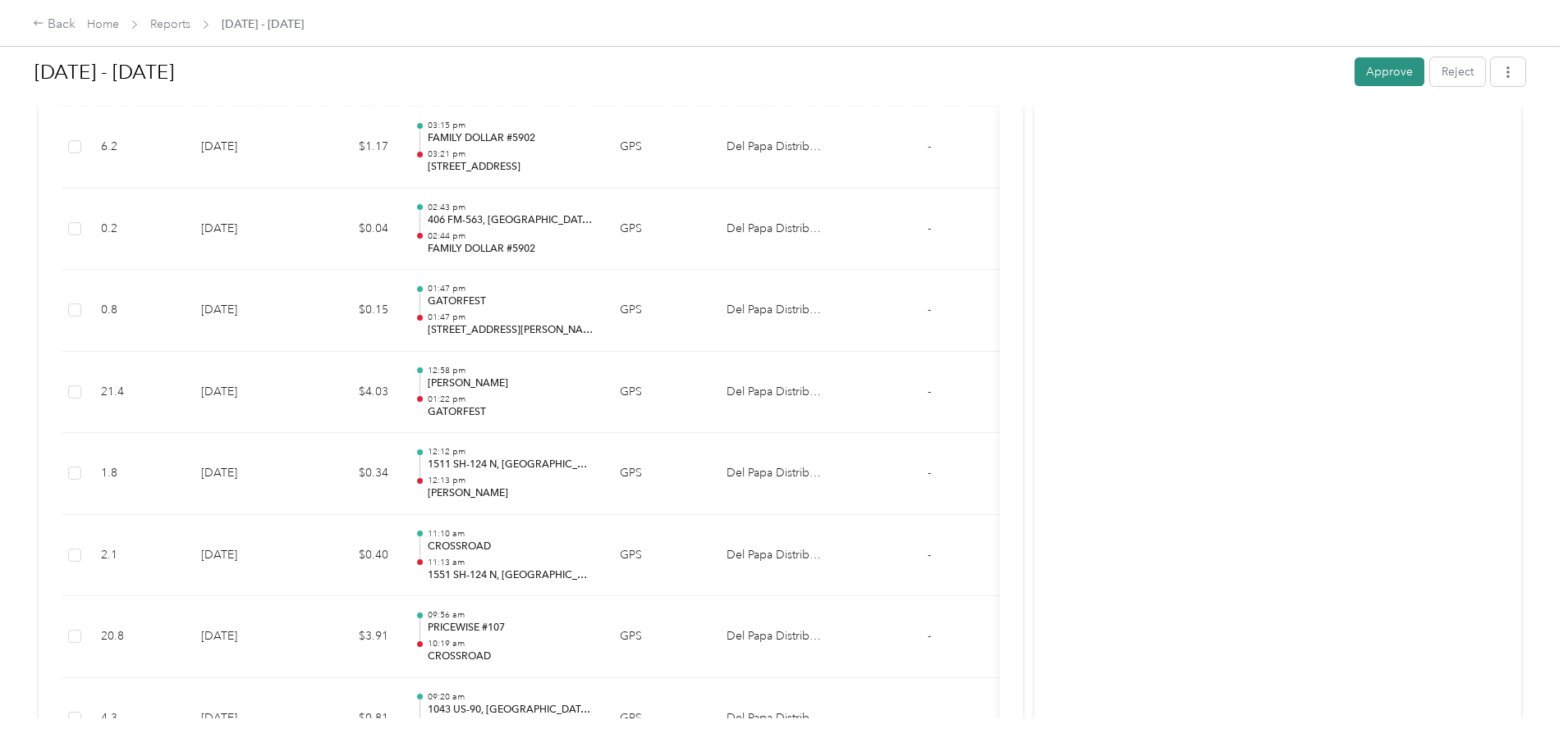
click at [1355, 74] on button "Approve" at bounding box center [1390, 72] width 69 height 29
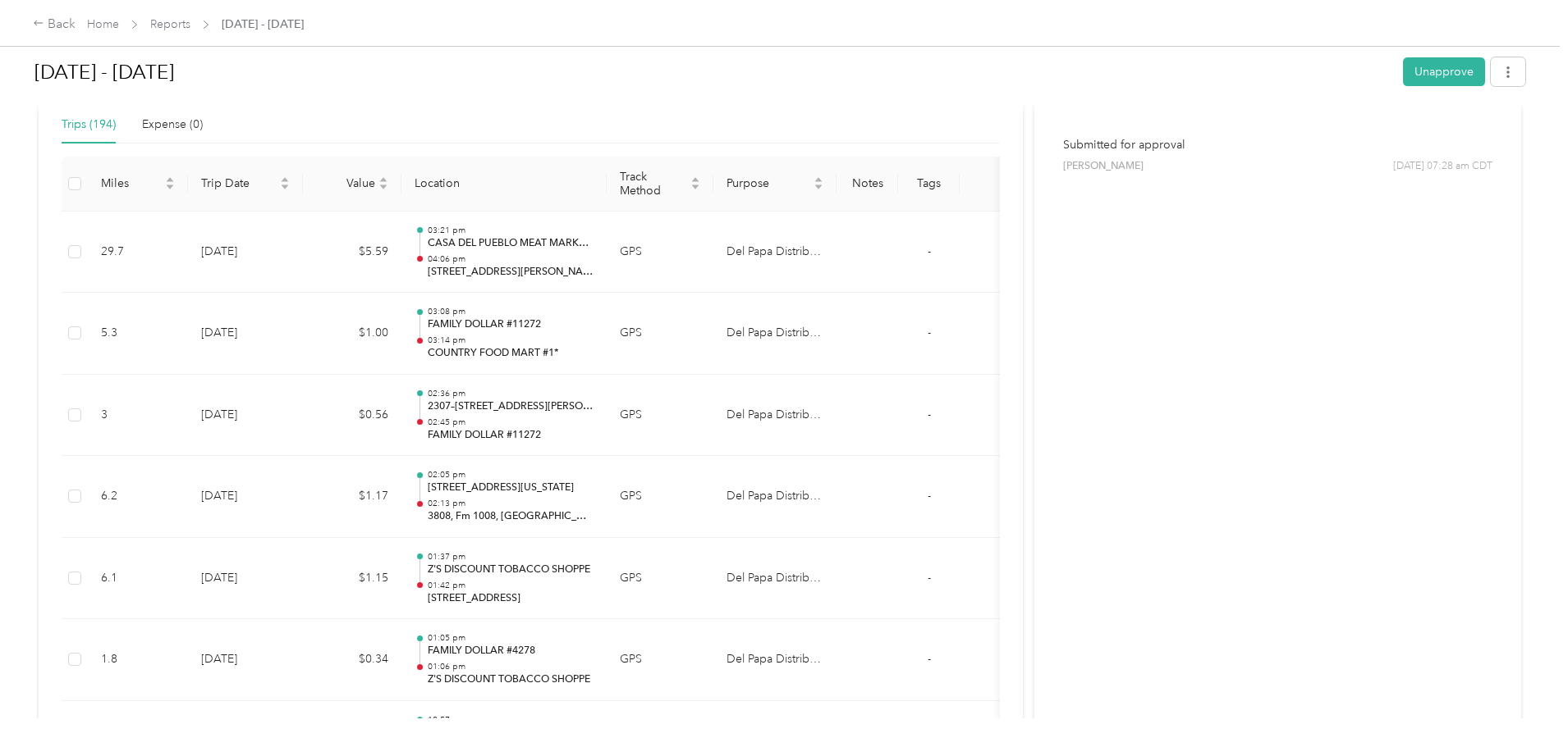
scroll to position [200, 0]
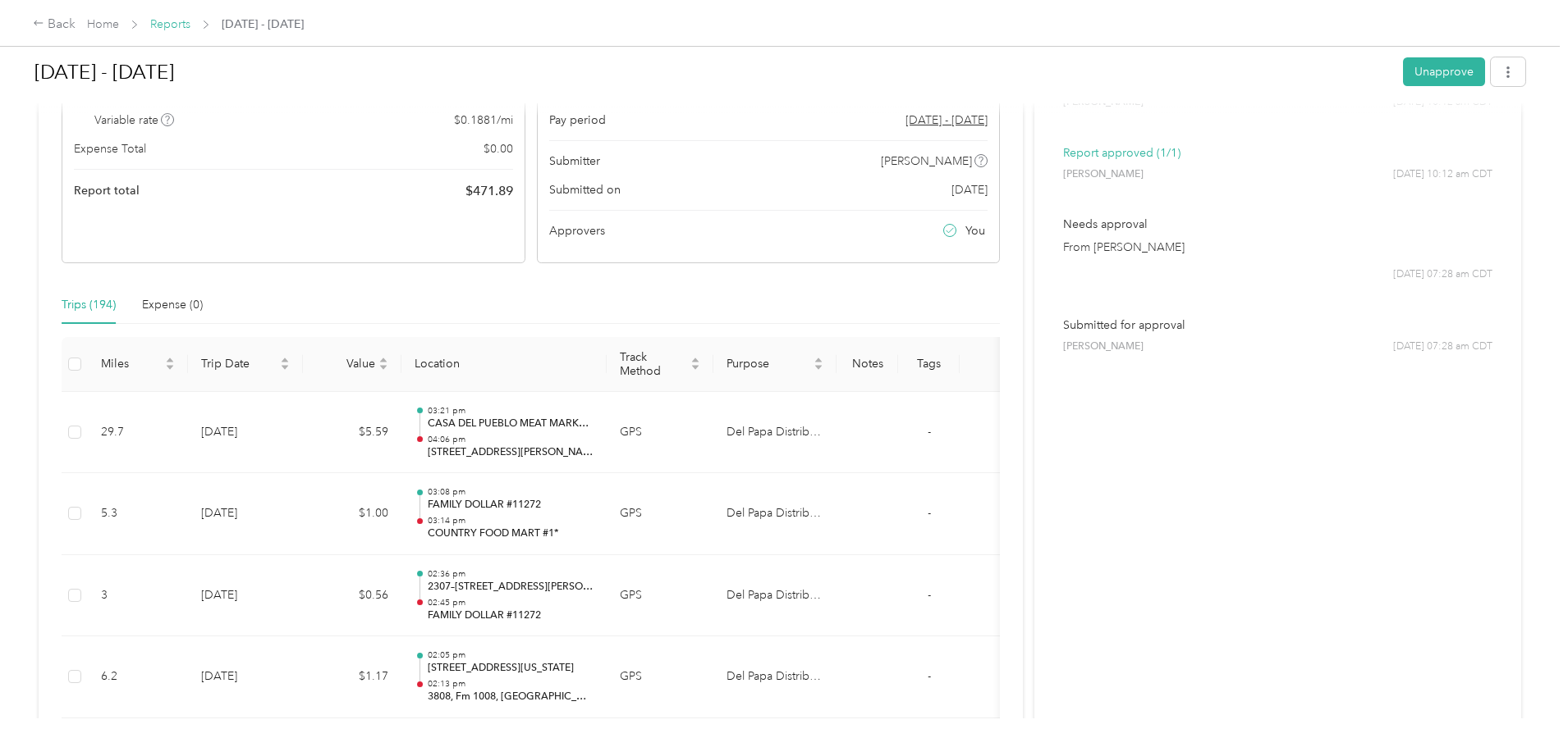
click at [190, 19] on link "Reports" at bounding box center [171, 24] width 41 height 13
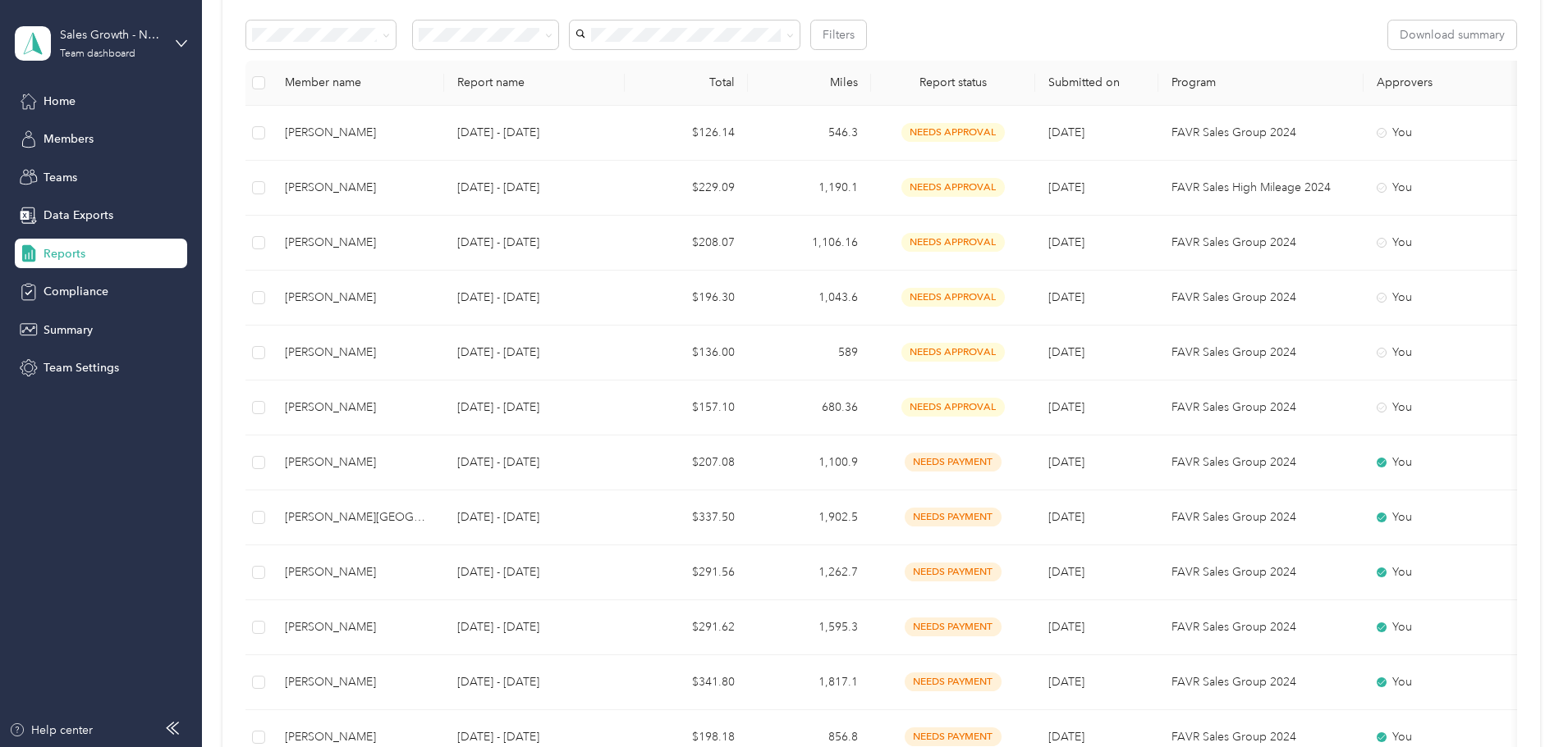
scroll to position [246, 0]
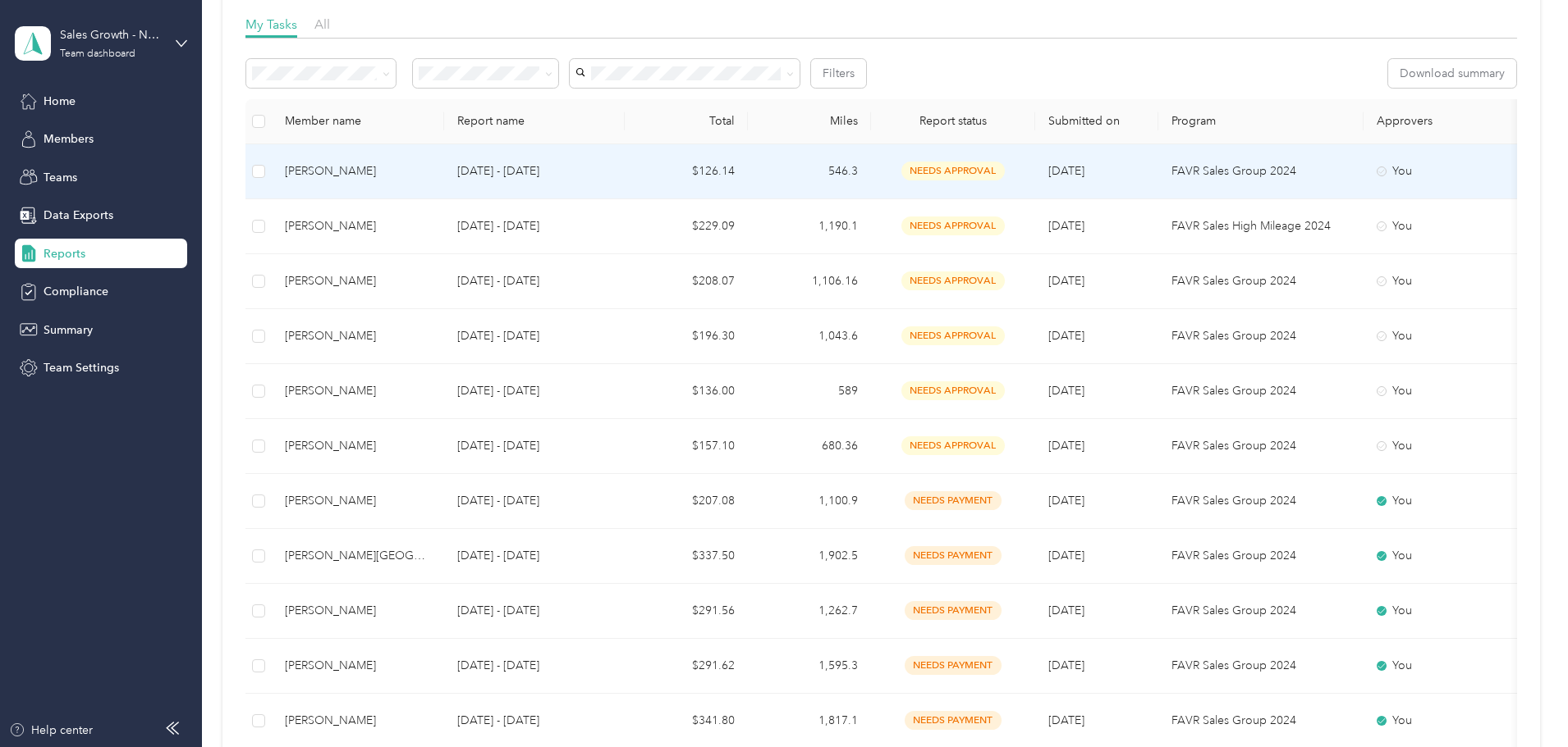
click at [445, 184] on td "[PERSON_NAME]" at bounding box center [358, 172] width 173 height 55
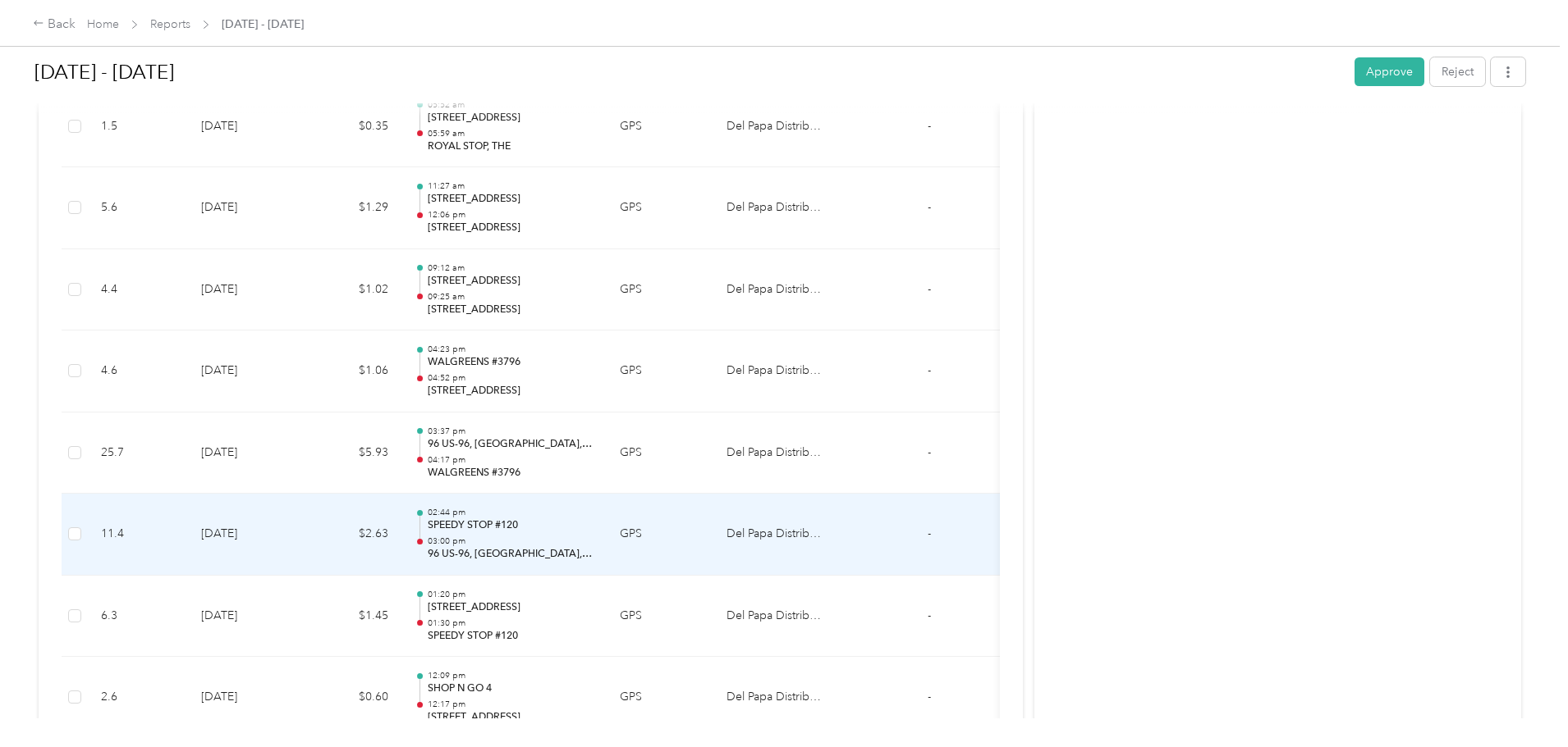
scroll to position [3528, 0]
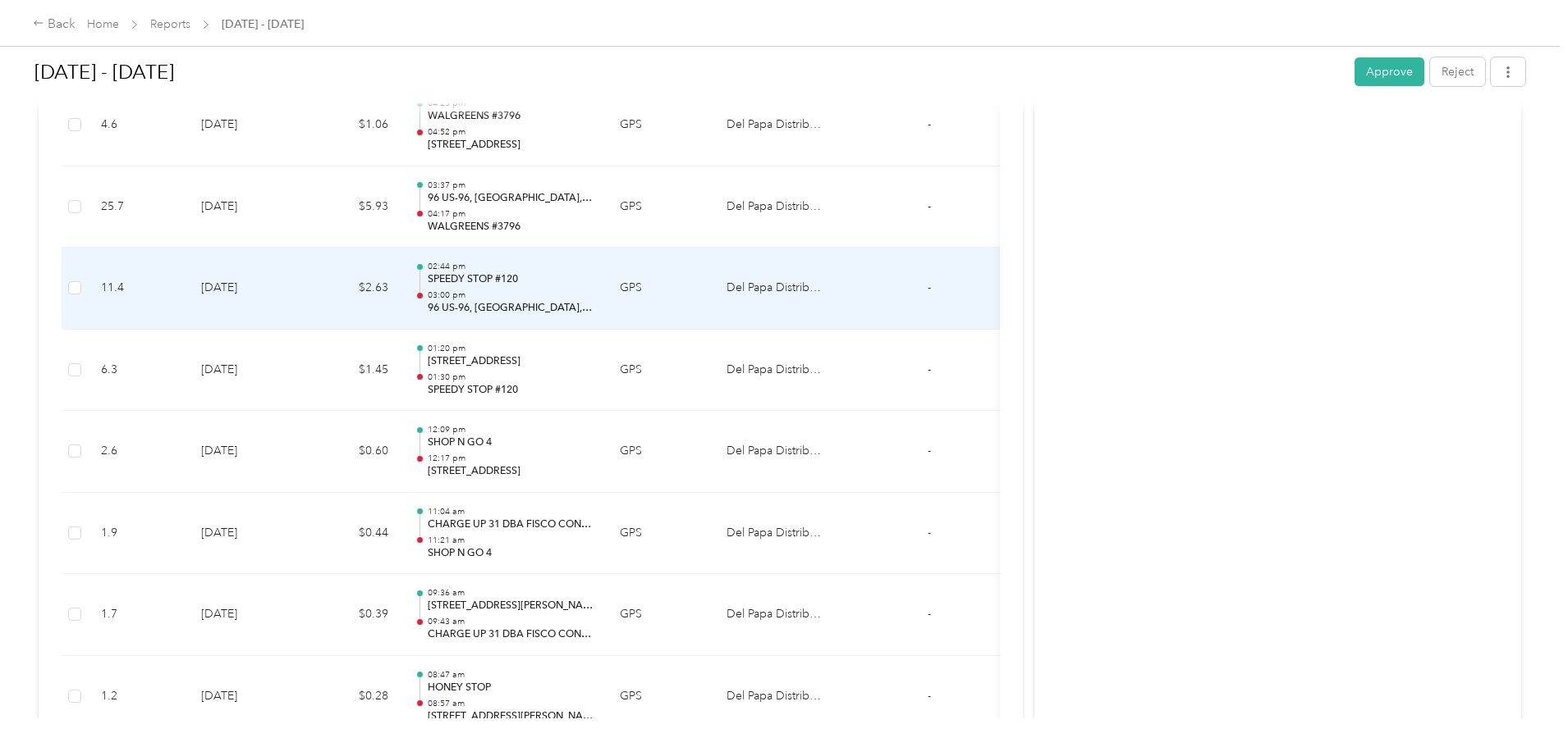
click at [188, 284] on td "11.4" at bounding box center [138, 288] width 100 height 82
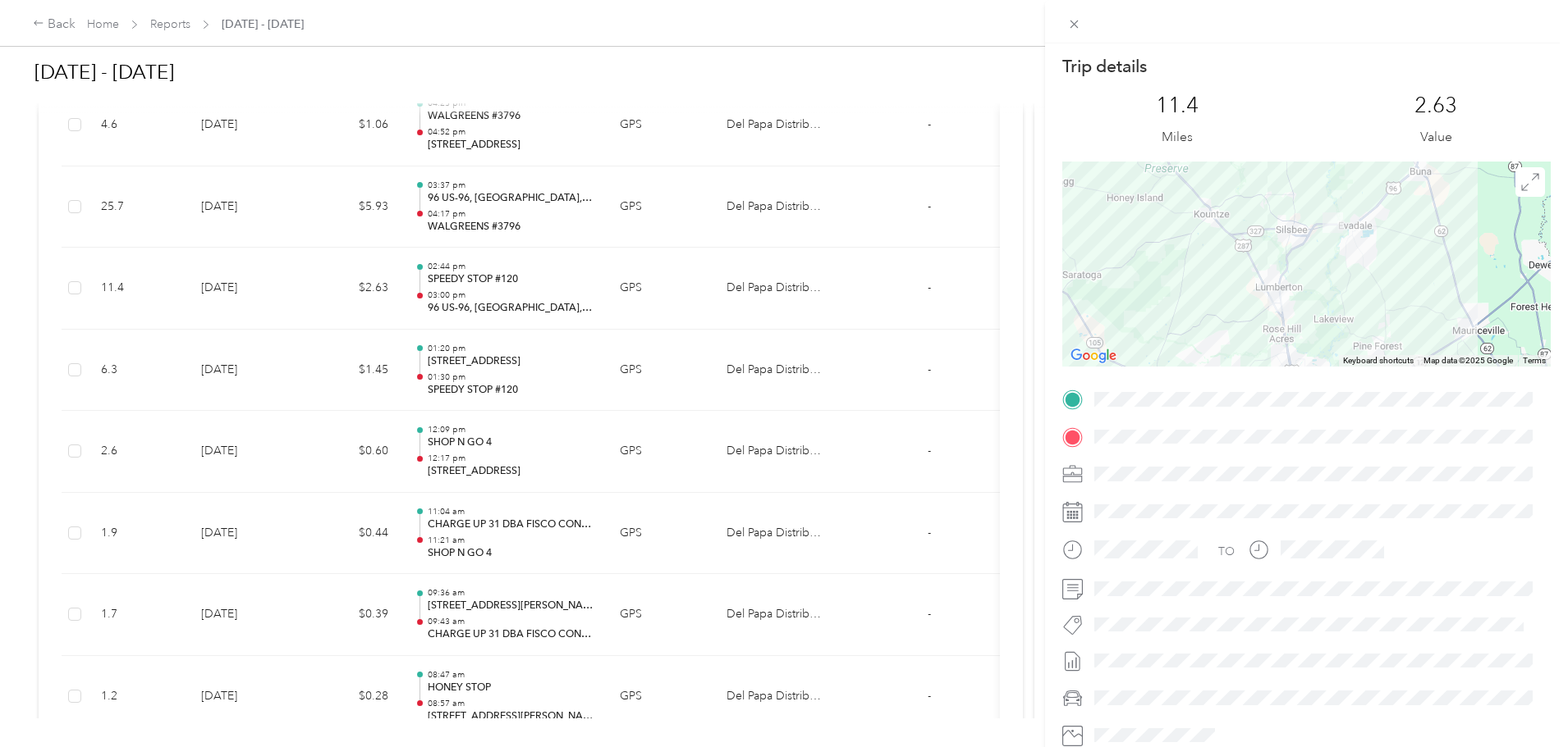
drag, startPoint x: 98, startPoint y: 404, endPoint x: 167, endPoint y: 394, distance: 69.7
click at [98, 403] on div "Trip details This trip cannot be edited because it is either under review, appr…" at bounding box center [784, 373] width 1568 height 747
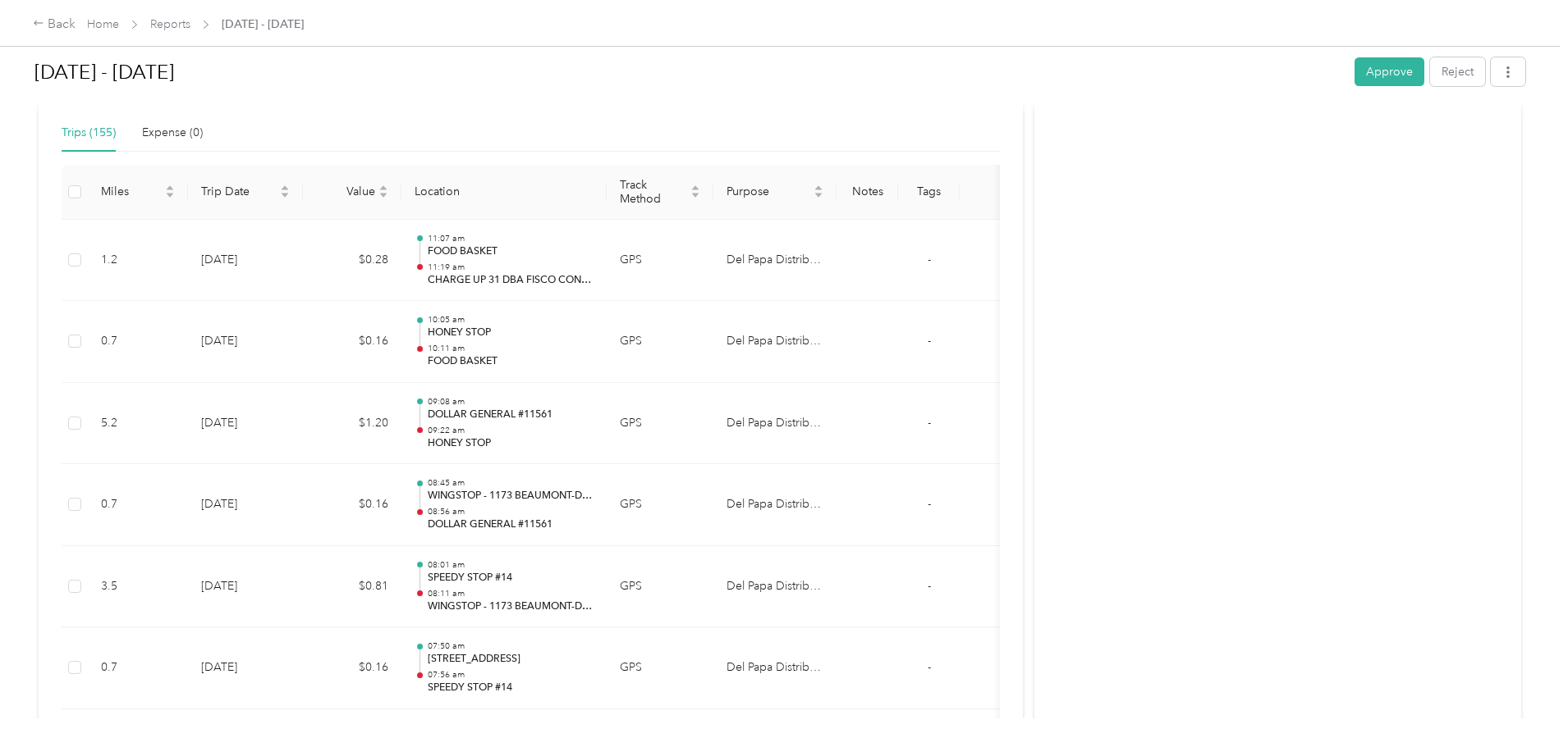
scroll to position [0, 0]
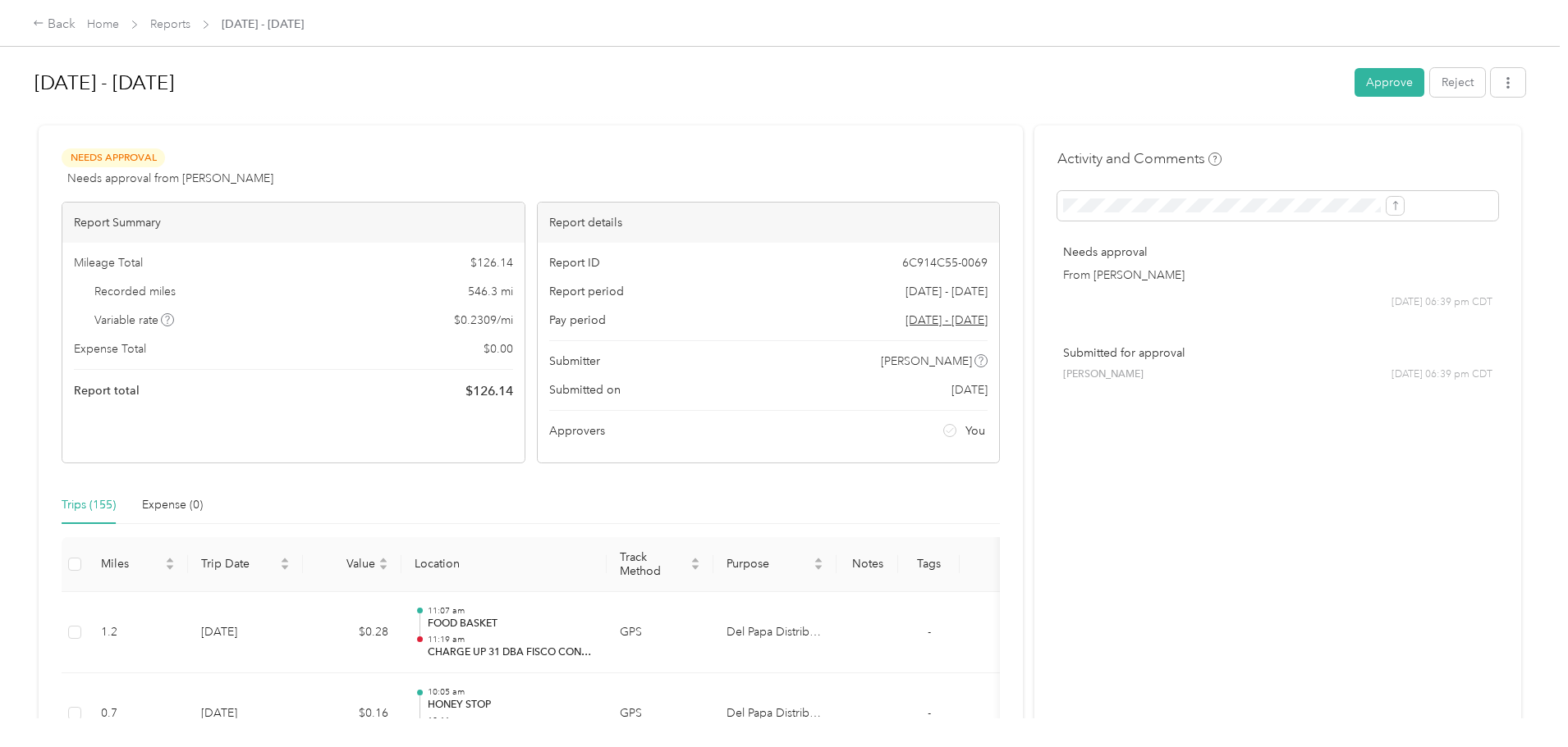
click at [1219, 78] on div "[DATE] - [DATE] Approve Reject" at bounding box center [780, 86] width 1491 height 48
click at [1355, 82] on button "Approve" at bounding box center [1390, 83] width 69 height 29
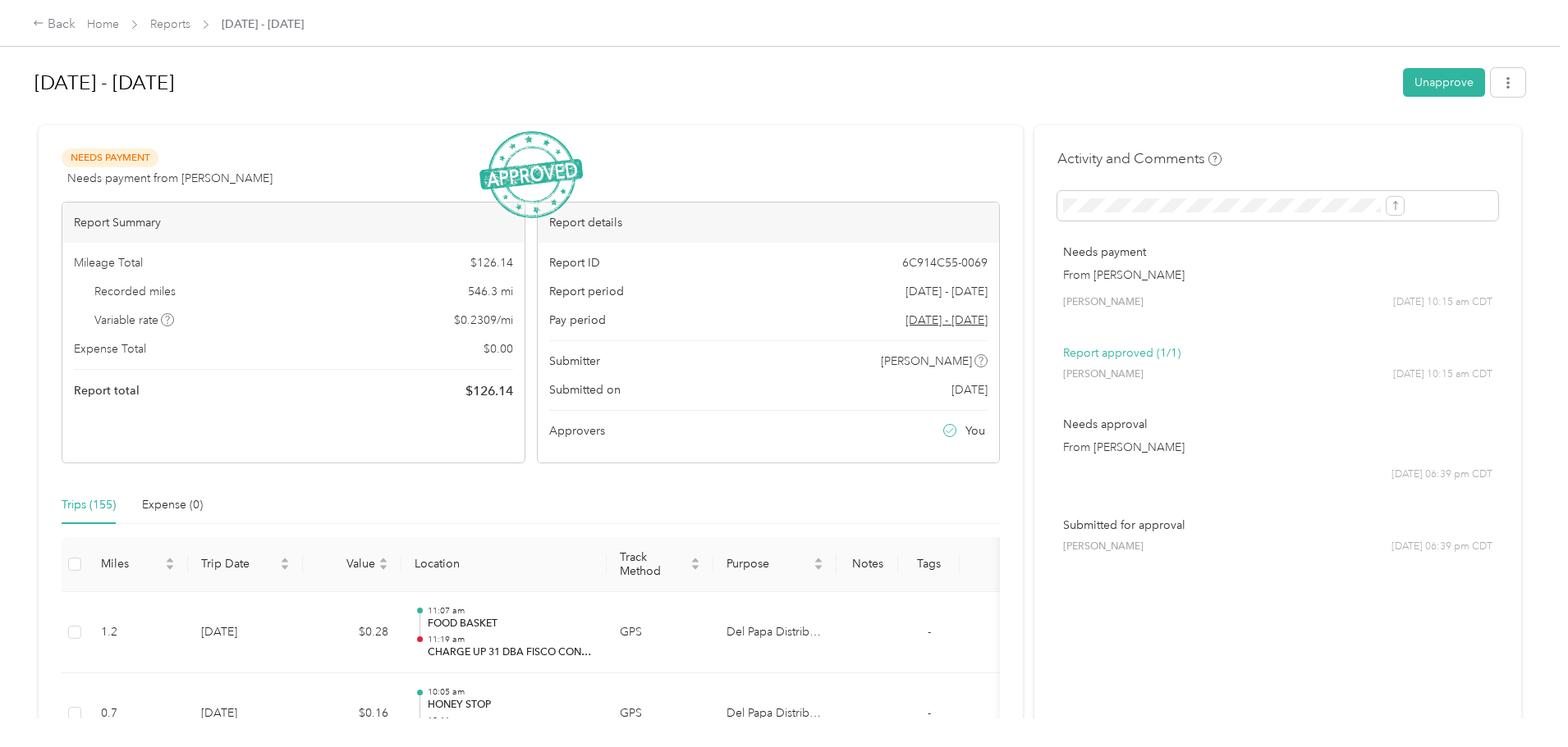
drag, startPoint x: 58, startPoint y: 270, endPoint x: 78, endPoint y: 275, distance: 20.6
click at [57, 272] on div "Back Home Reports [DATE] - [DATE] [DATE] - [DATE] Unapprove Needs Payment Needs…" at bounding box center [779, 373] width 1559 height 747
click at [304, 30] on div "Home Reports [DATE] - [DATE]" at bounding box center [195, 24] width 217 height 17
click at [190, 30] on link "Reports" at bounding box center [171, 24] width 41 height 13
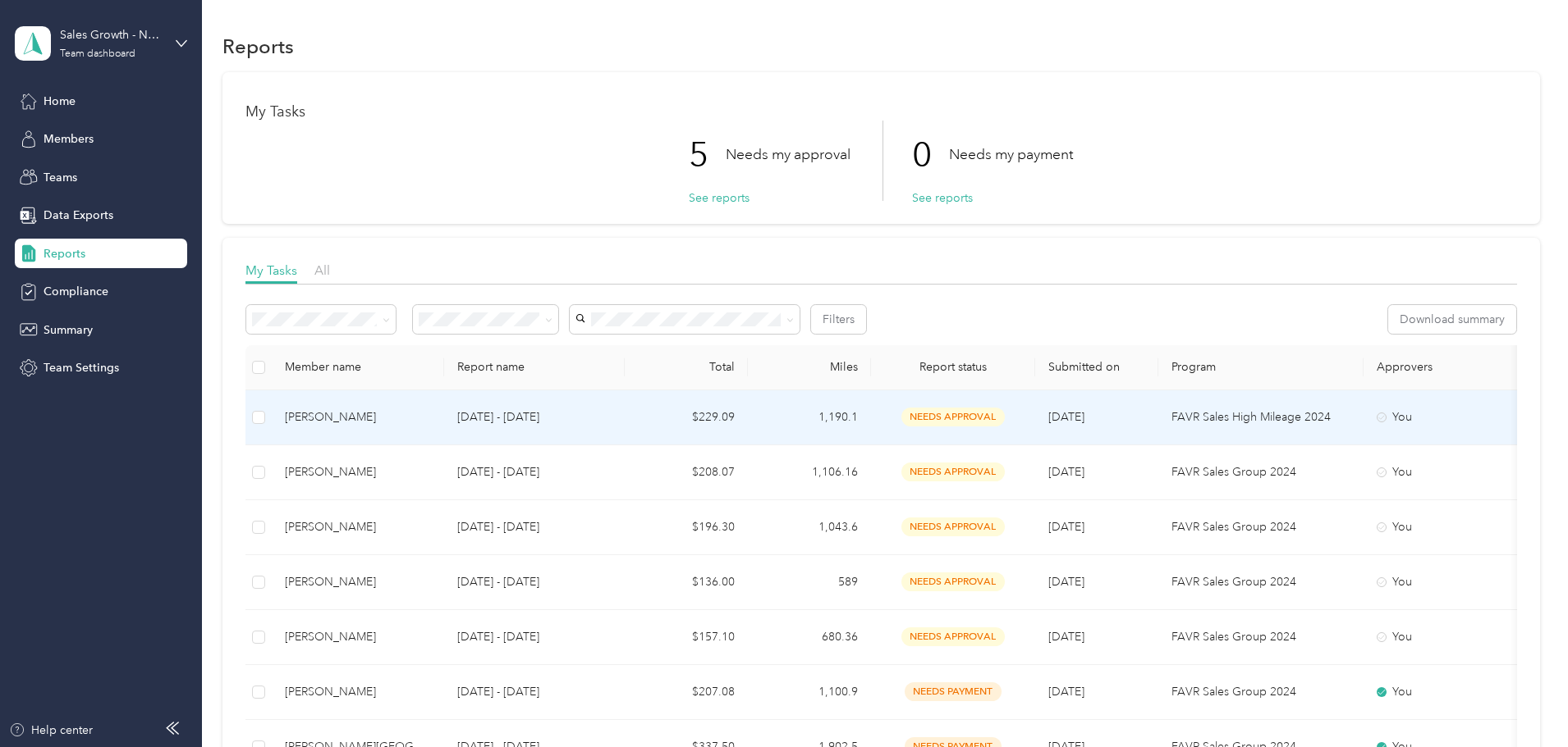
click at [431, 409] on div "[PERSON_NAME]" at bounding box center [358, 417] width 147 height 18
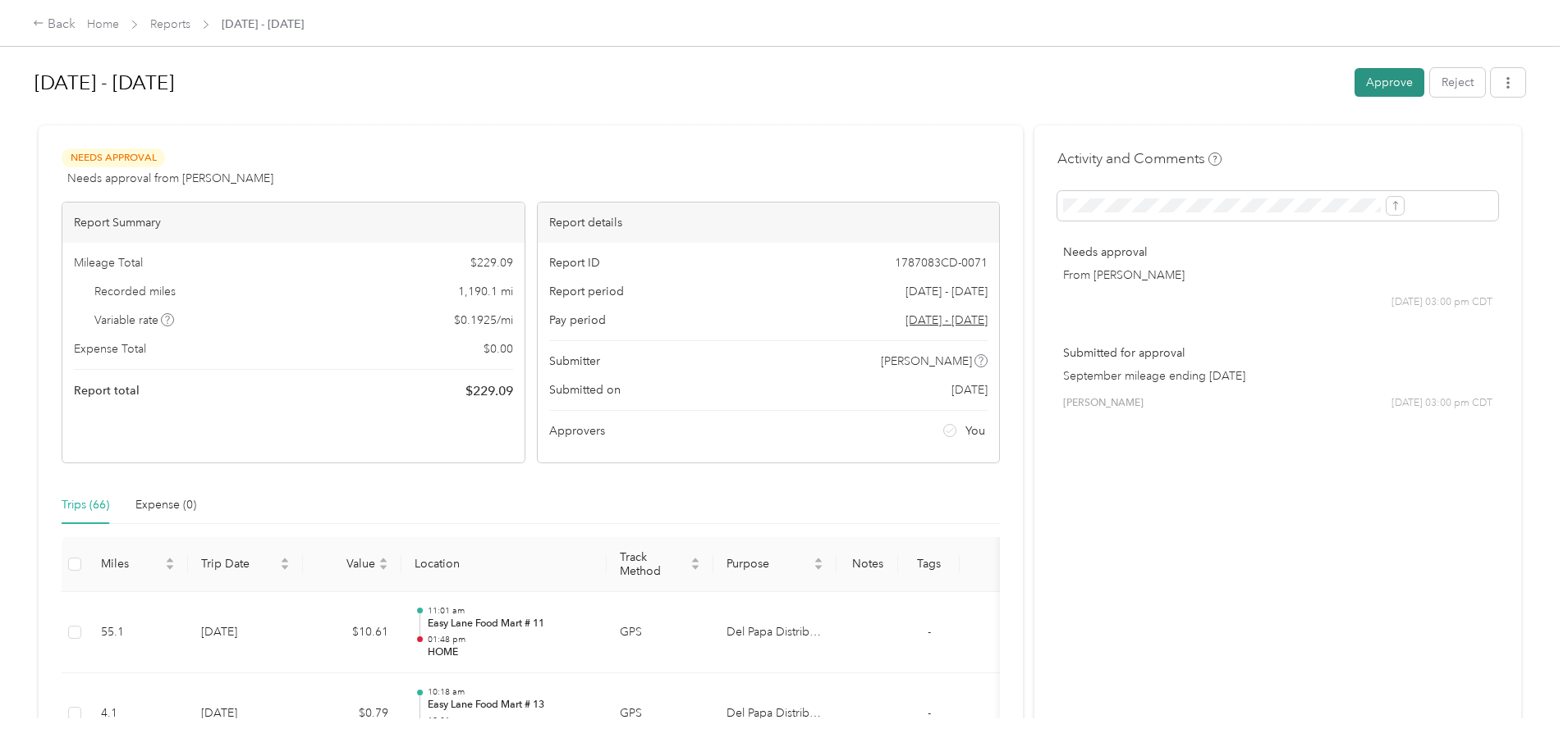
click at [1355, 80] on button "Approve" at bounding box center [1390, 83] width 69 height 29
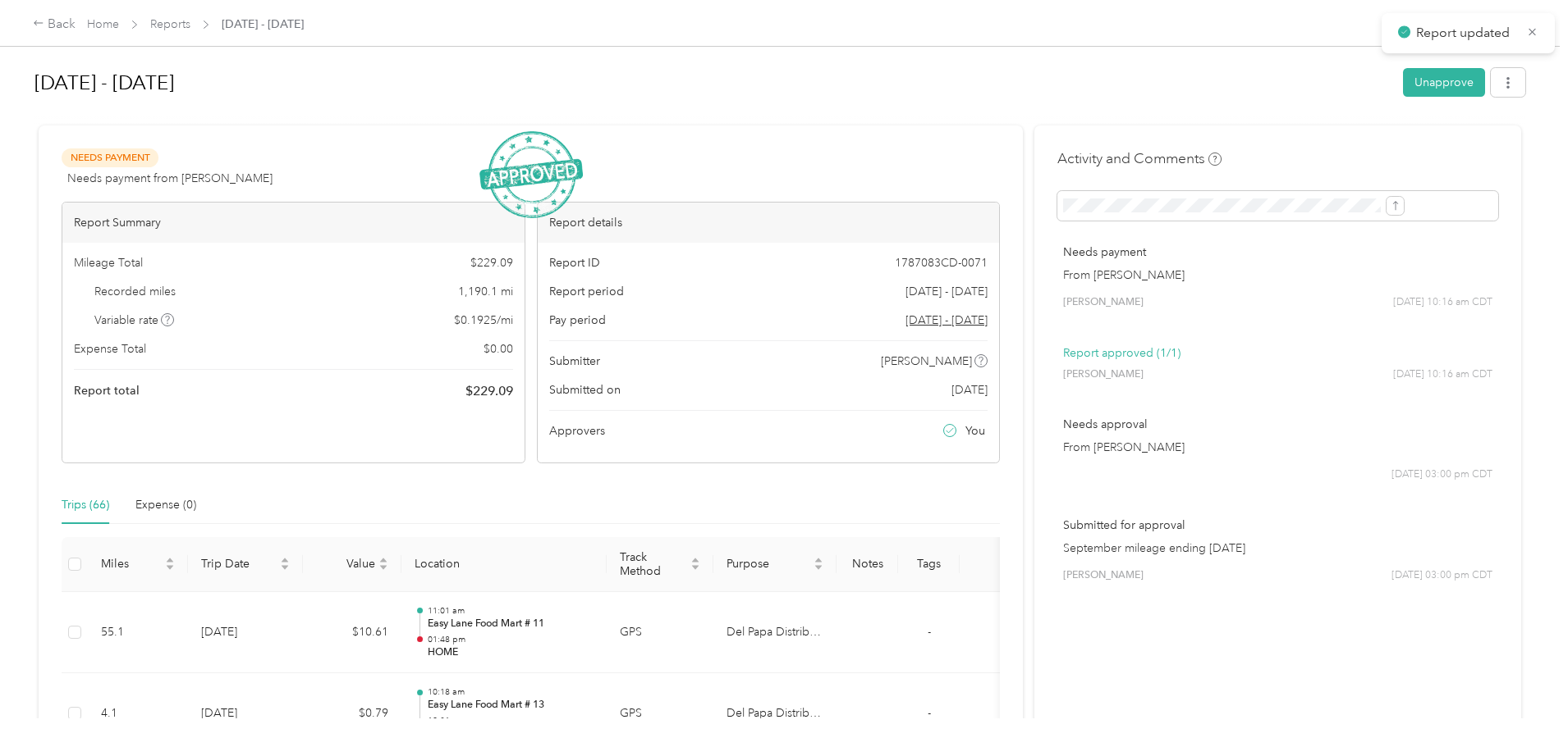
click at [78, 228] on div "Back Home Reports [DATE] - [DATE] [DATE] - [DATE] Unapprove Needs Payment Needs…" at bounding box center [779, 373] width 1559 height 747
click at [126, 255] on div "Back Home Reports [DATE] - [DATE] [DATE] - [DATE] Unapprove Needs Payment Needs…" at bounding box center [779, 373] width 1559 height 747
click at [190, 30] on link "Reports" at bounding box center [171, 24] width 41 height 13
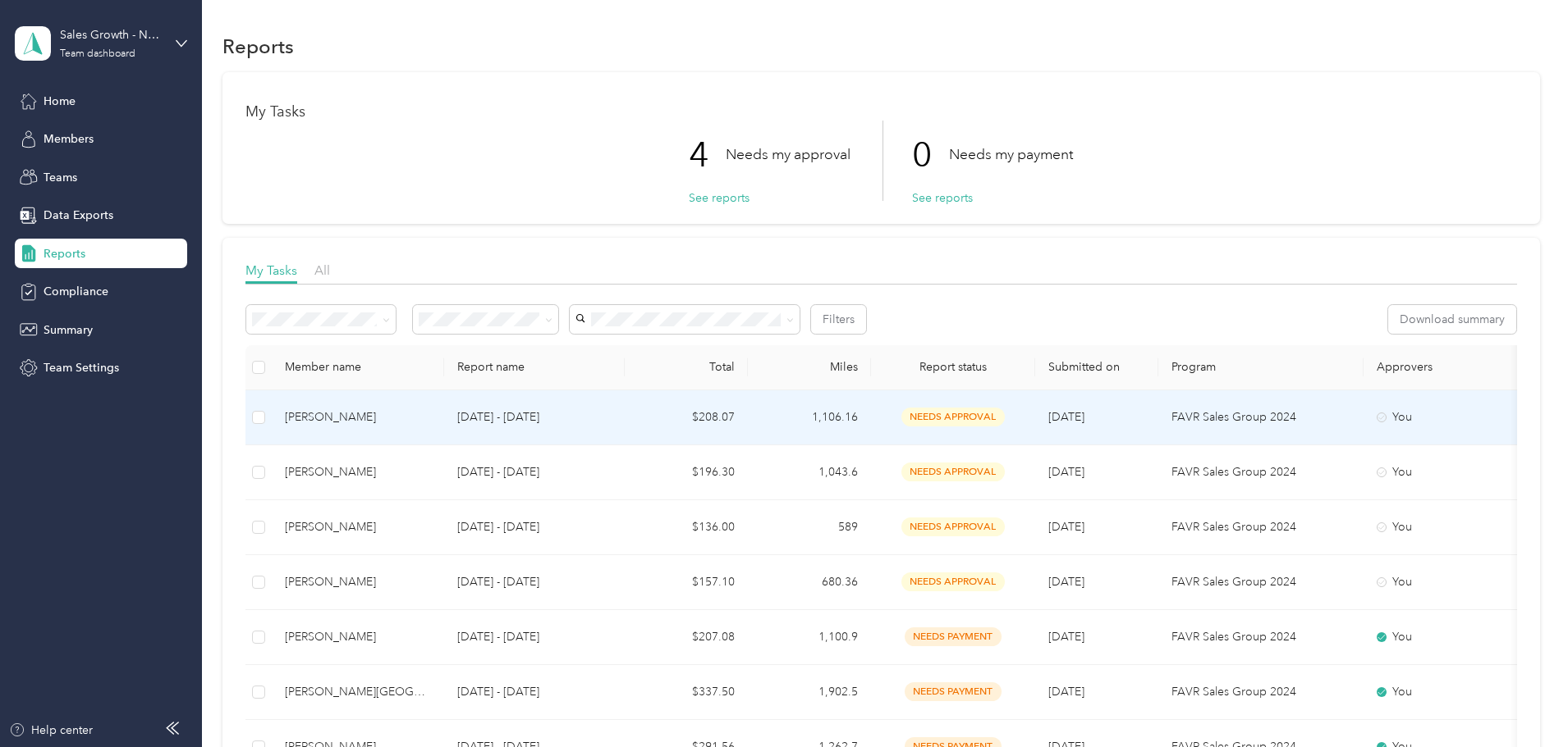
click at [431, 415] on div "[PERSON_NAME]" at bounding box center [358, 417] width 147 height 18
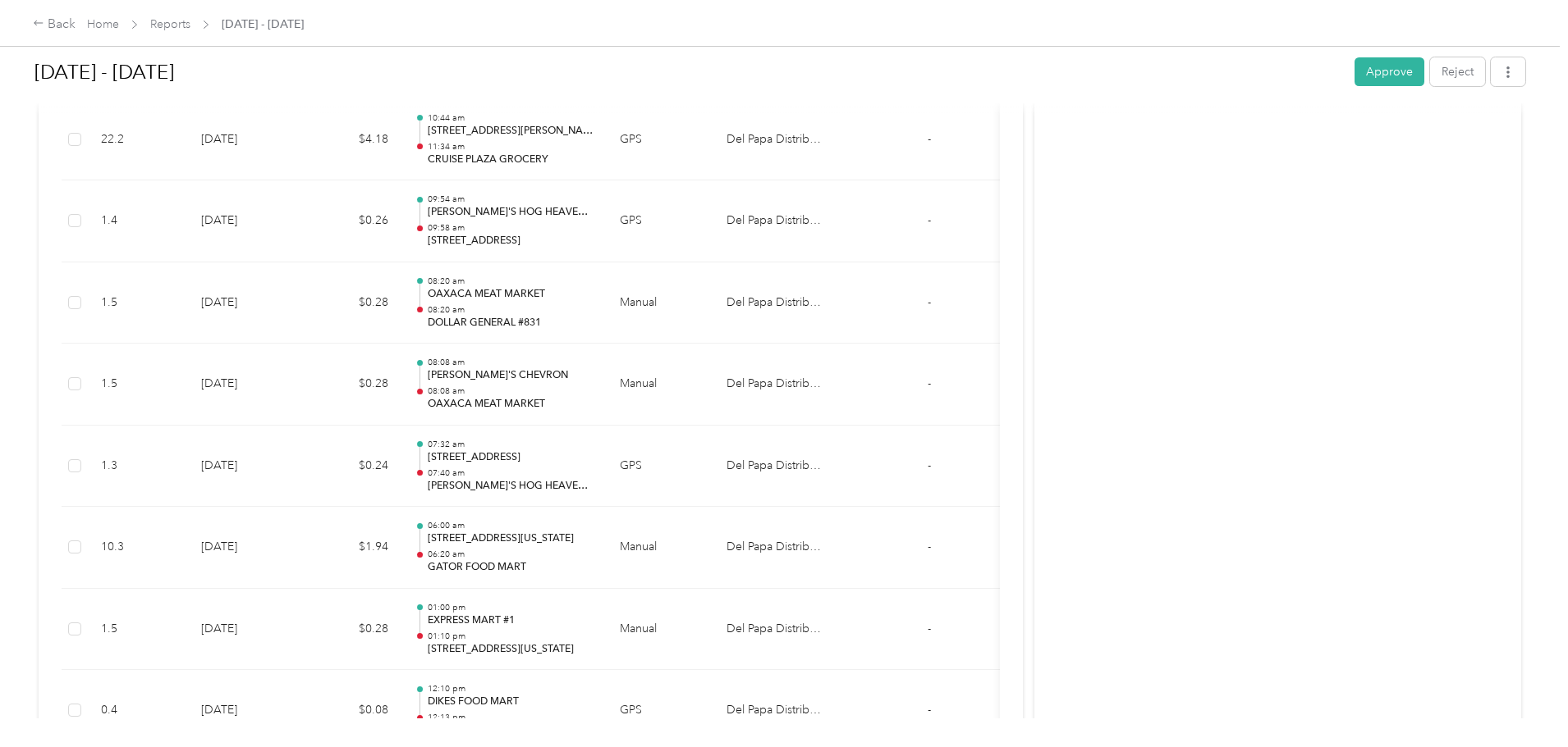
scroll to position [13784, 0]
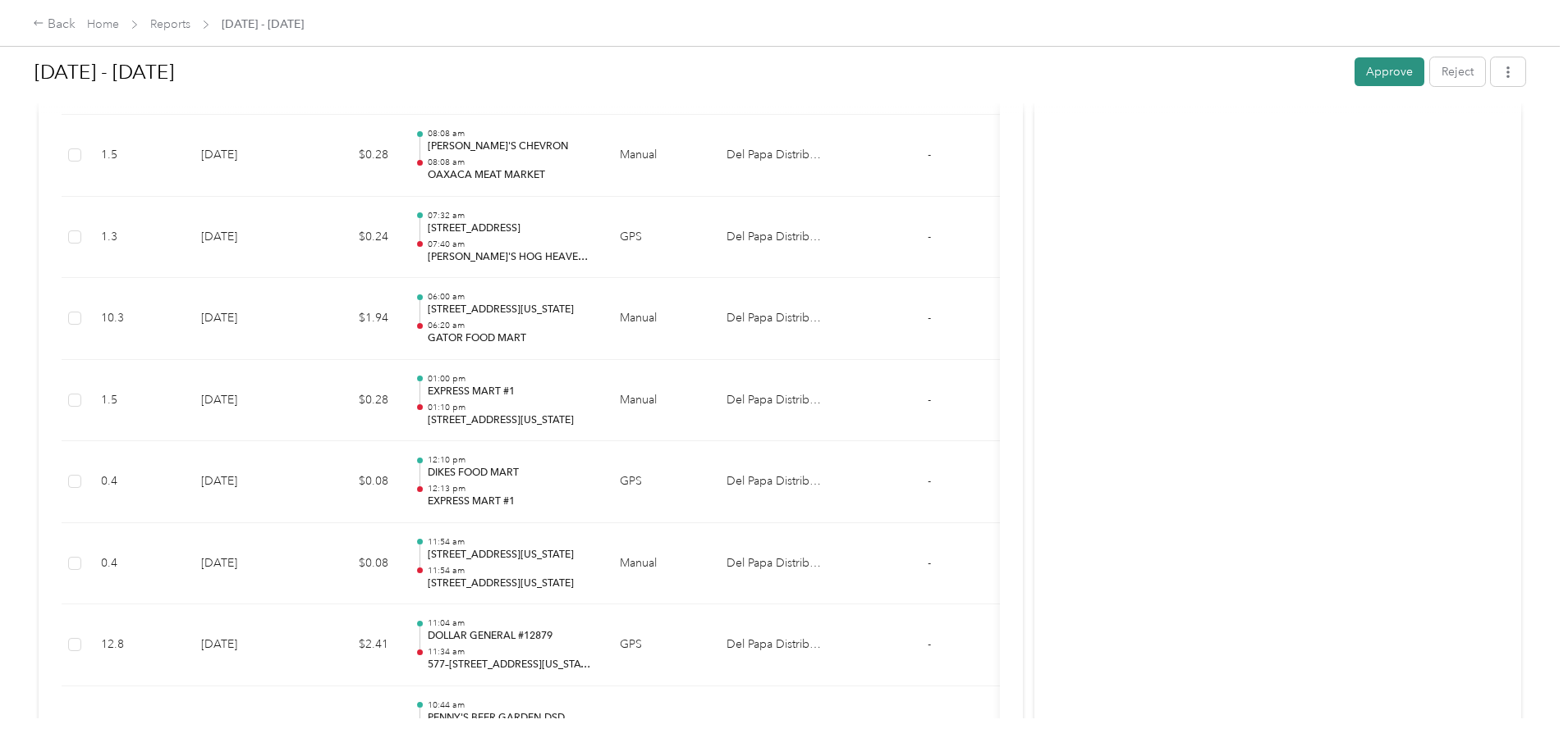
click at [1355, 72] on button "Approve" at bounding box center [1390, 72] width 69 height 29
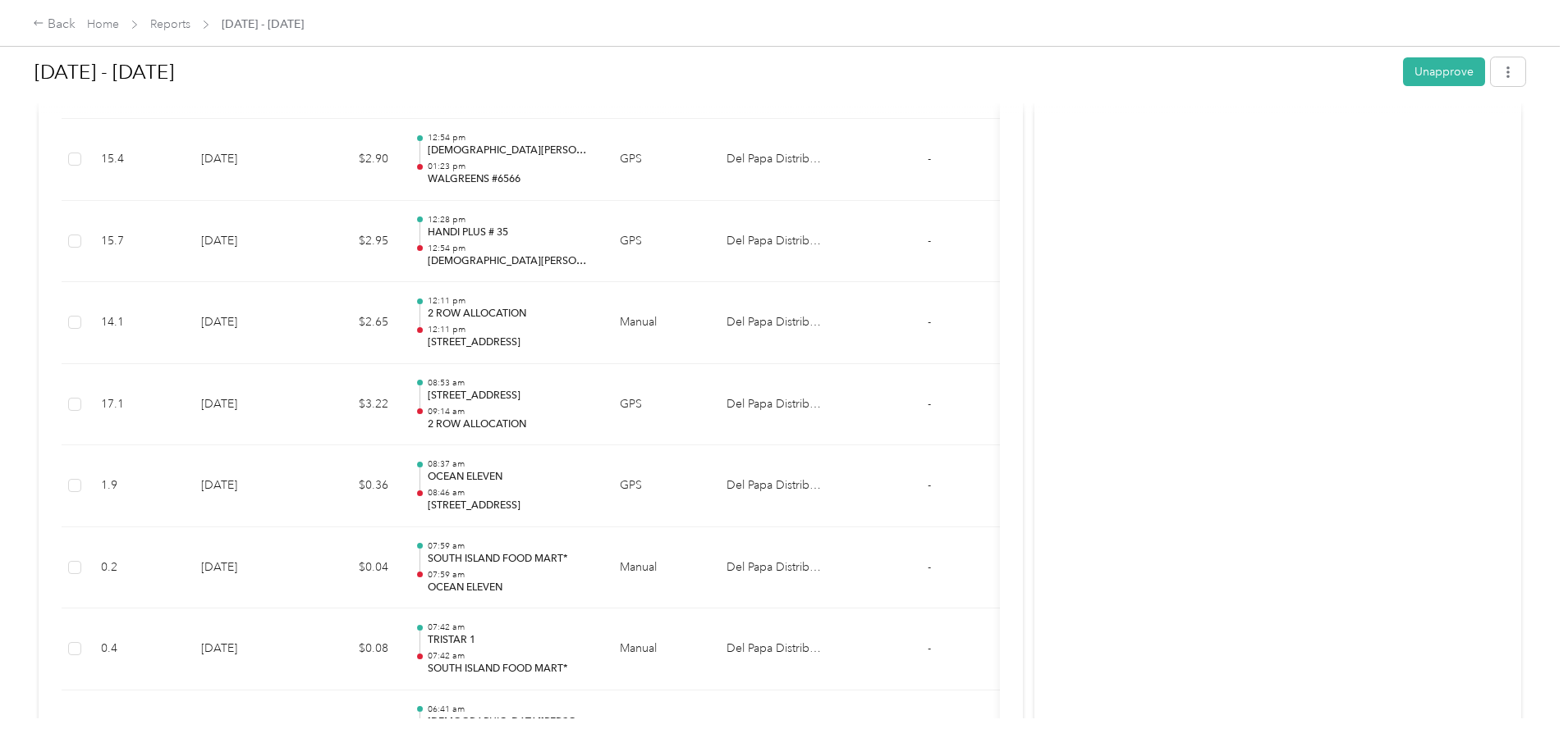
scroll to position [7549, 0]
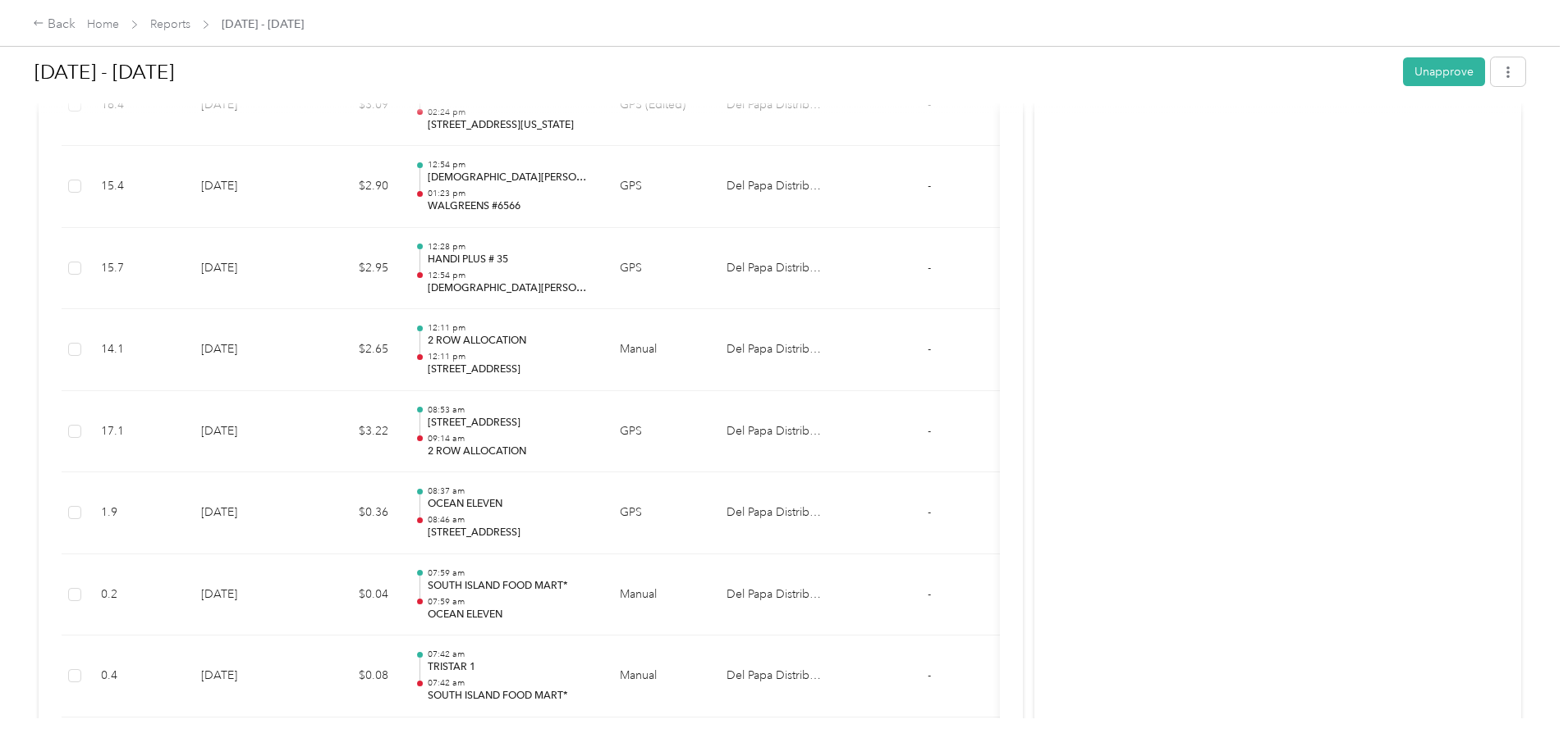
drag, startPoint x: 122, startPoint y: 471, endPoint x: 131, endPoint y: 262, distance: 209.2
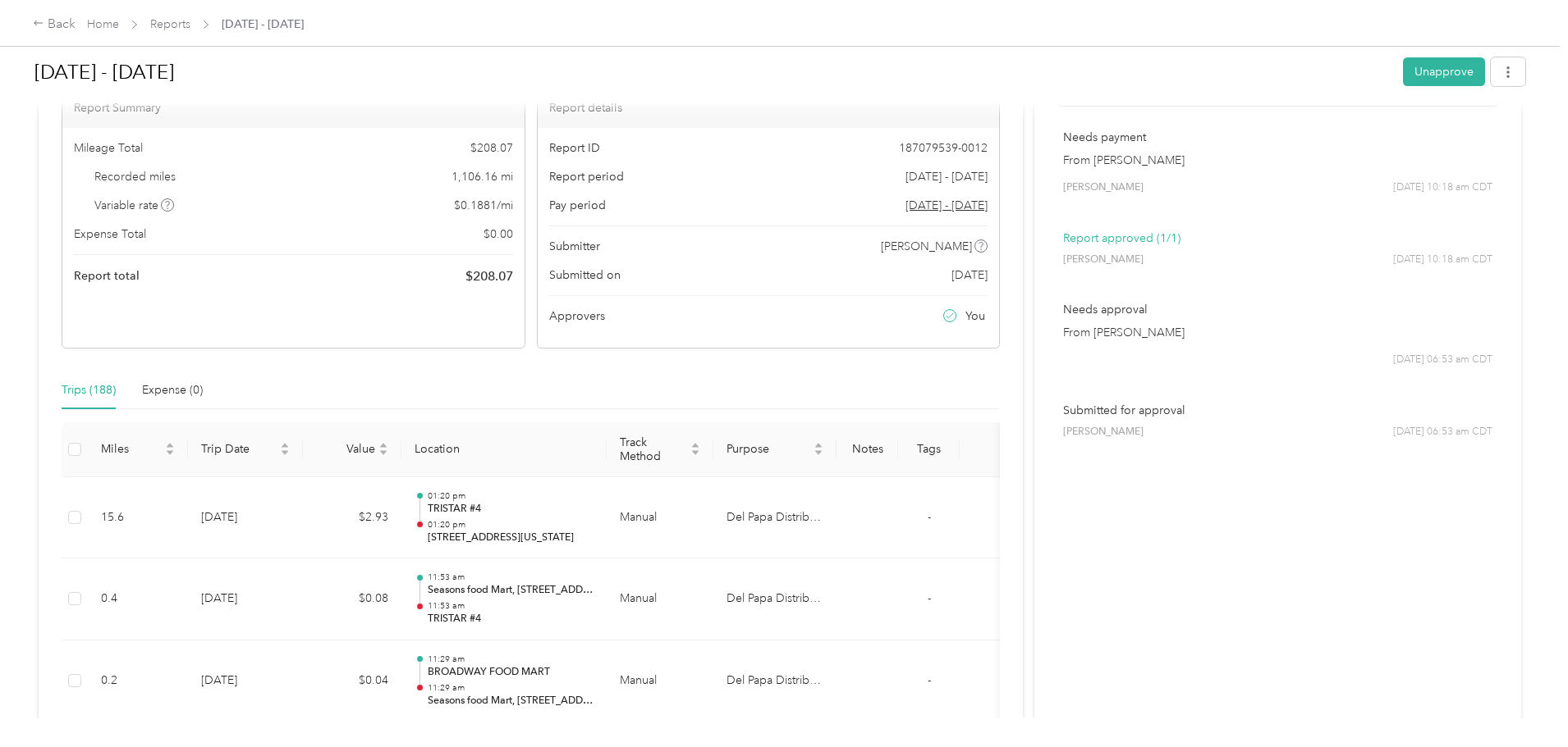
scroll to position [0, 0]
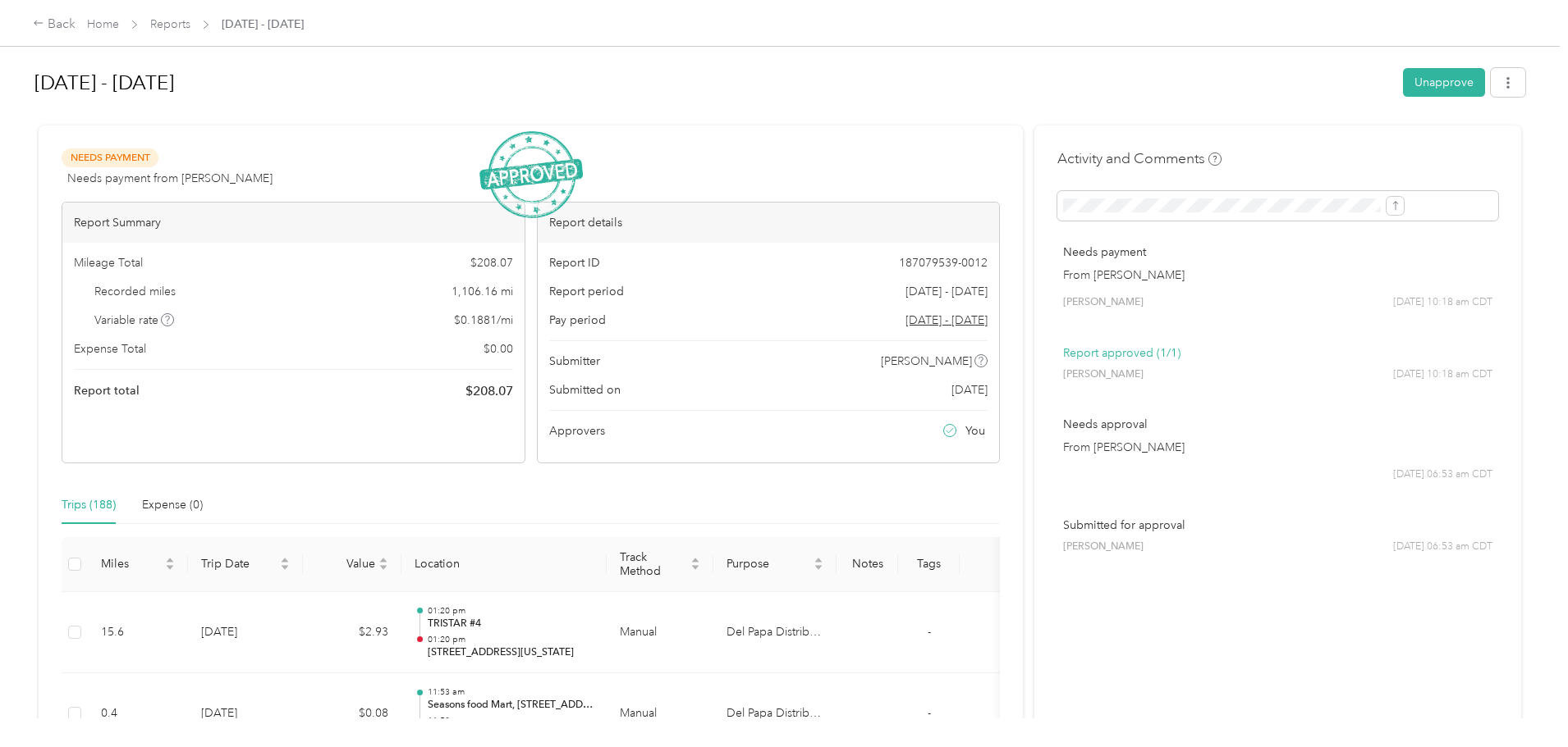
drag, startPoint x: 340, startPoint y: 589, endPoint x: 327, endPoint y: 336, distance: 253.3
click at [190, 21] on link "Reports" at bounding box center [171, 24] width 41 height 13
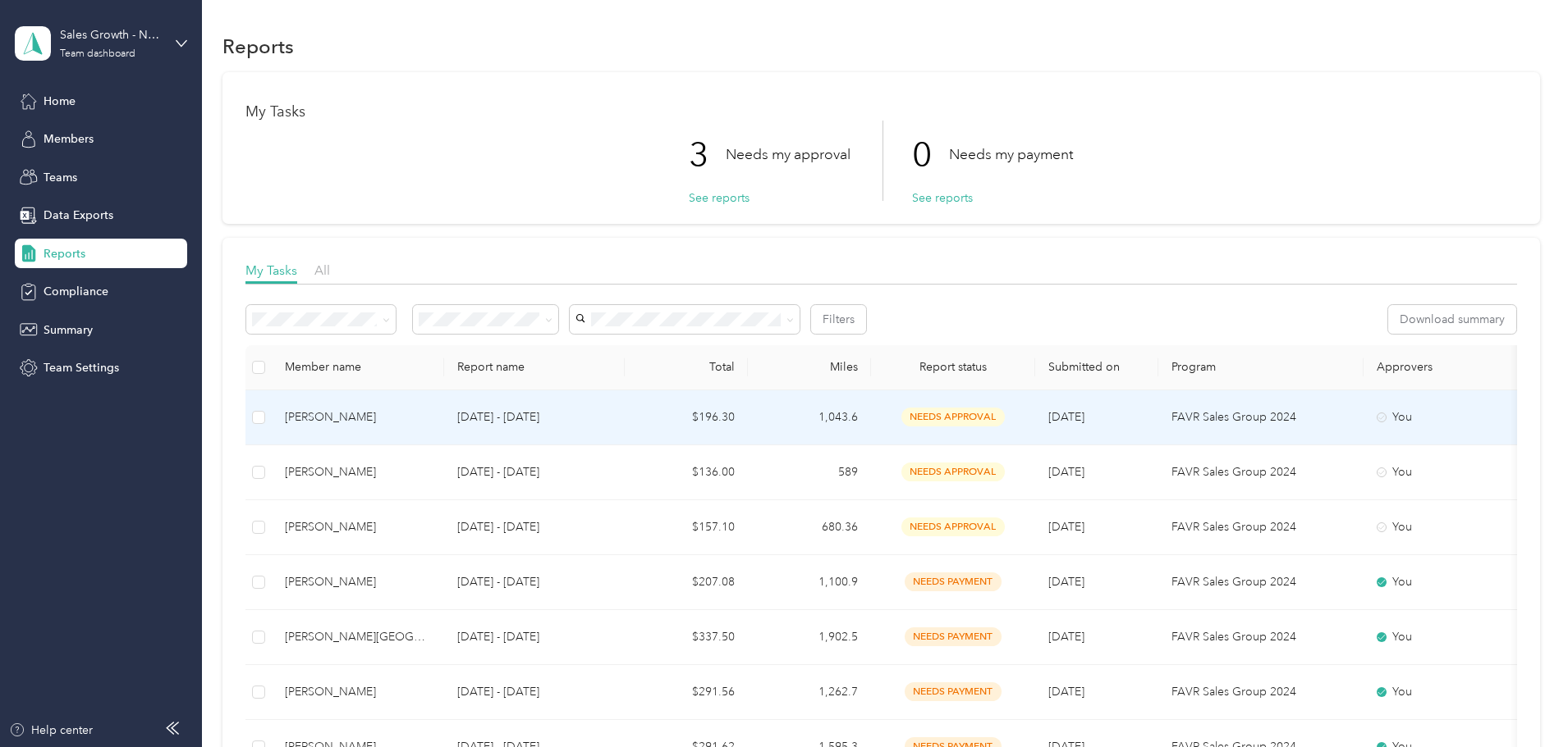
click at [431, 409] on div "[PERSON_NAME]" at bounding box center [358, 417] width 147 height 18
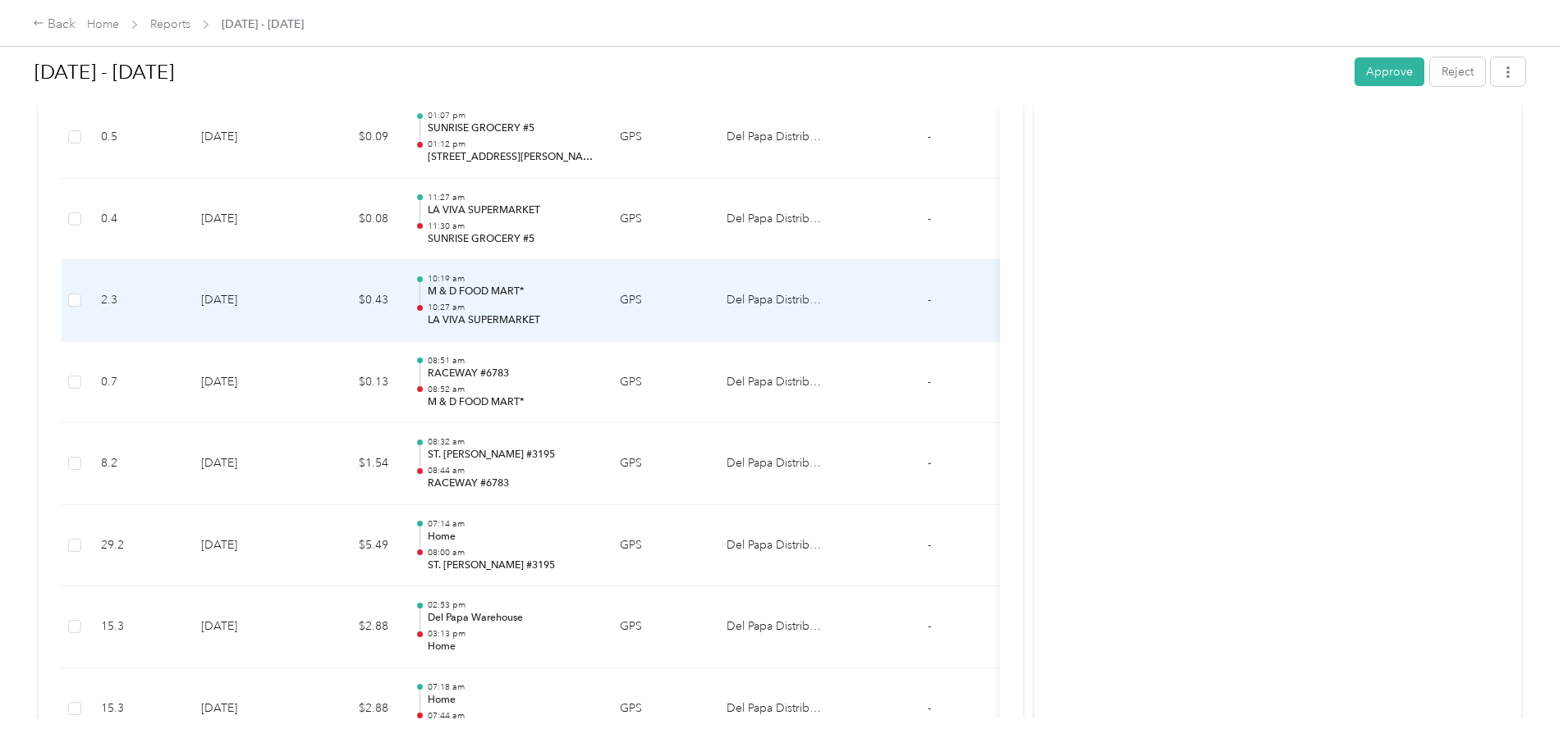
scroll to position [4841, 0]
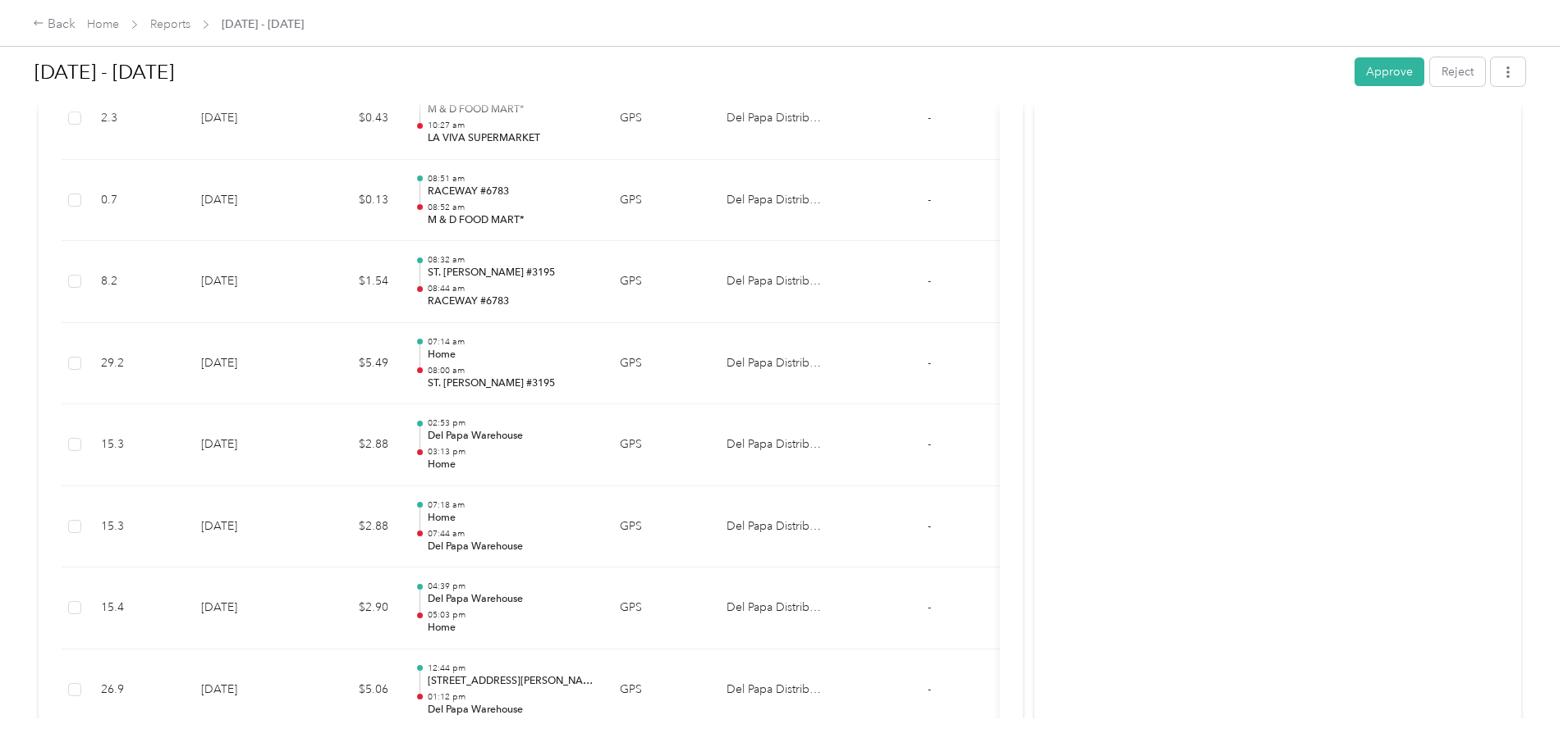
drag, startPoint x: 86, startPoint y: 352, endPoint x: 103, endPoint y: 421, distance: 71.1
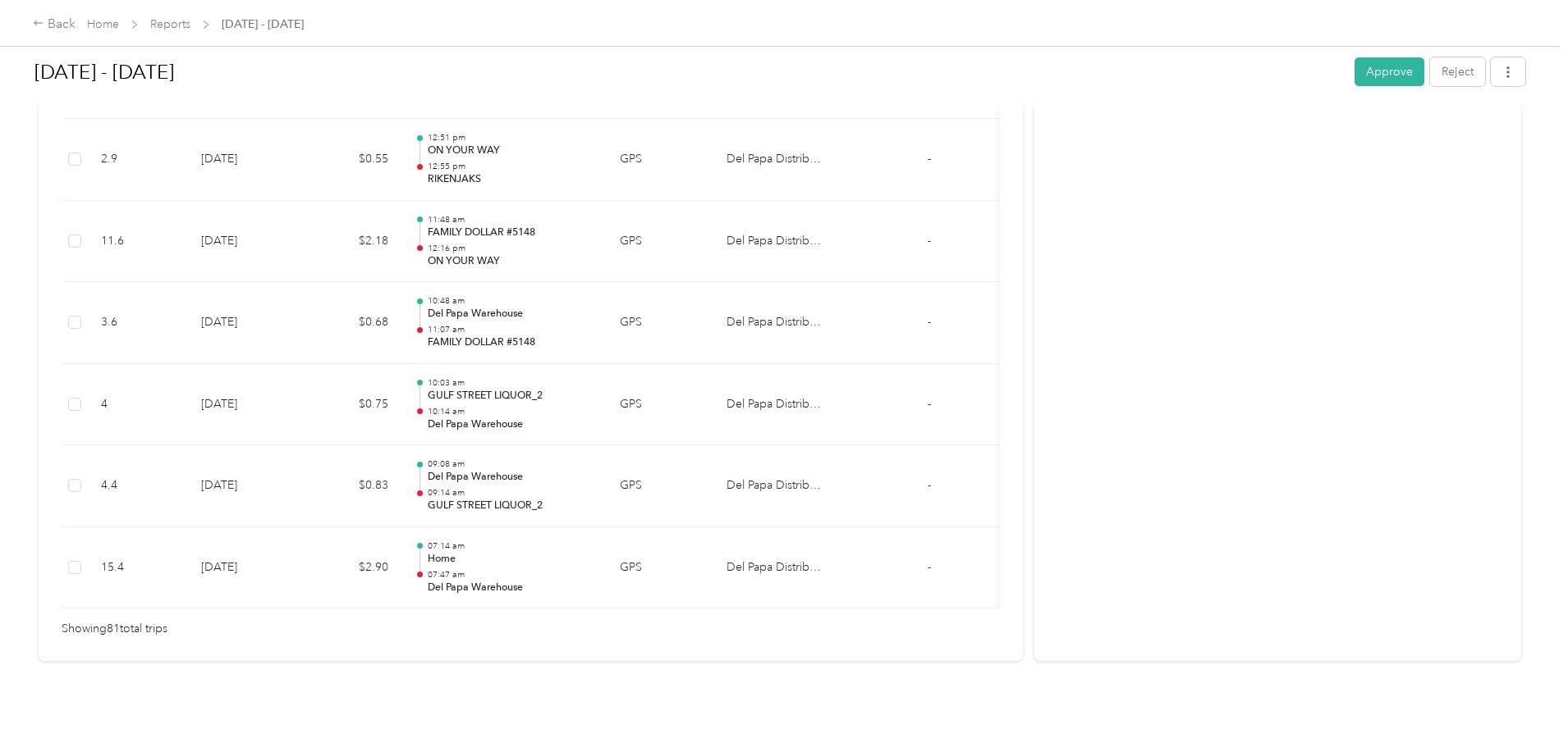
drag, startPoint x: 362, startPoint y: 324, endPoint x: 362, endPoint y: 465, distance: 141.0
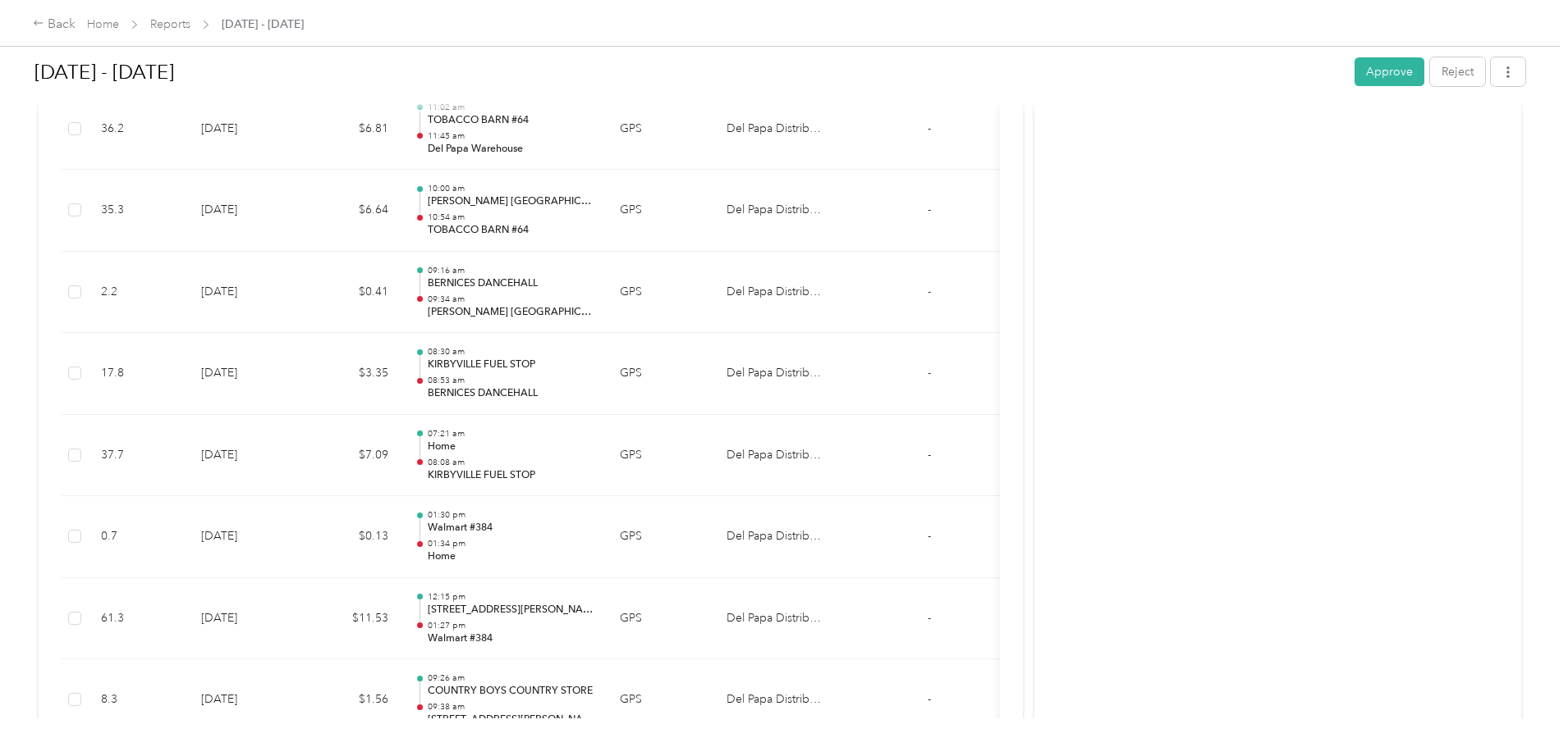
drag, startPoint x: 367, startPoint y: 481, endPoint x: 360, endPoint y: 427, distance: 54.5
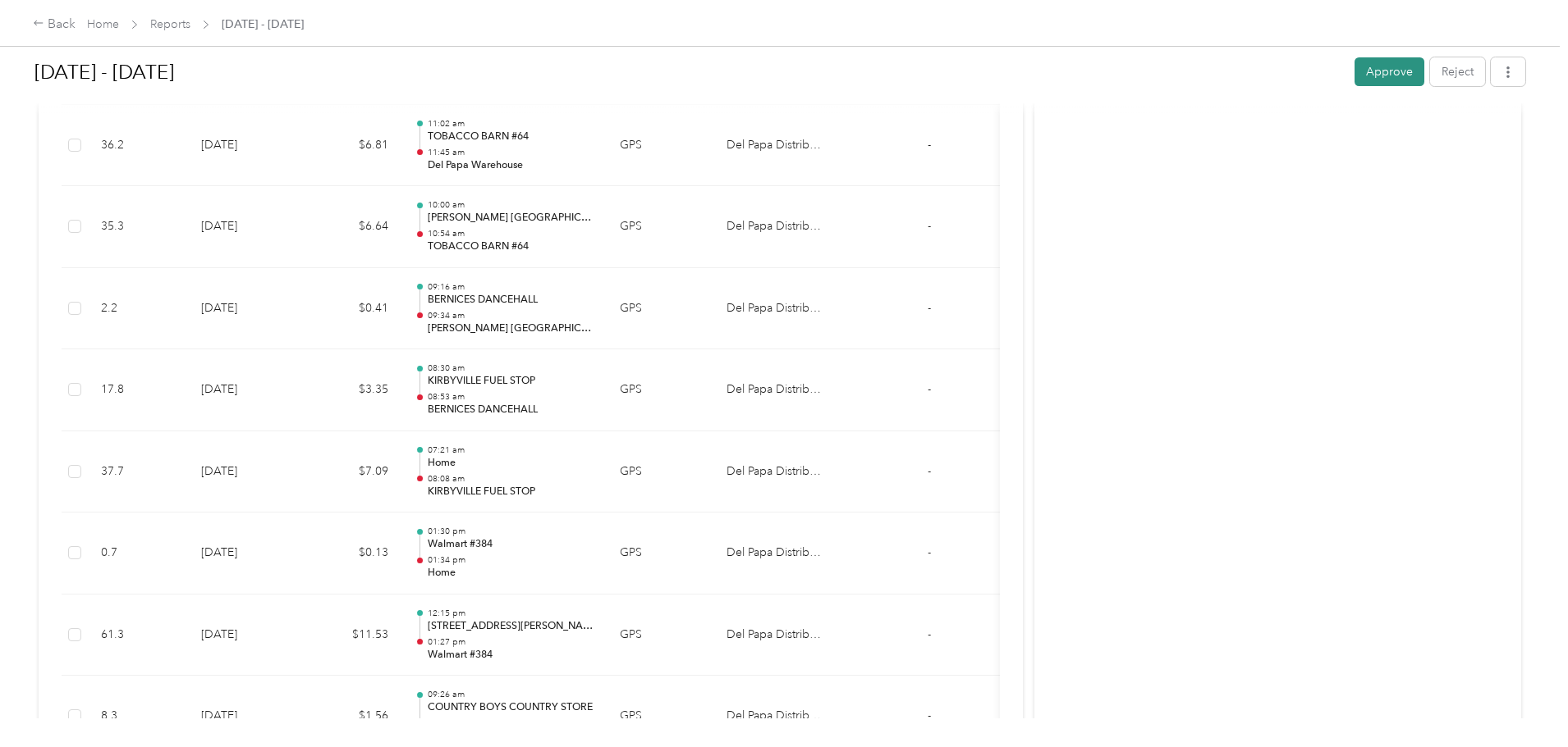
click at [1355, 77] on button "Approve" at bounding box center [1390, 72] width 69 height 29
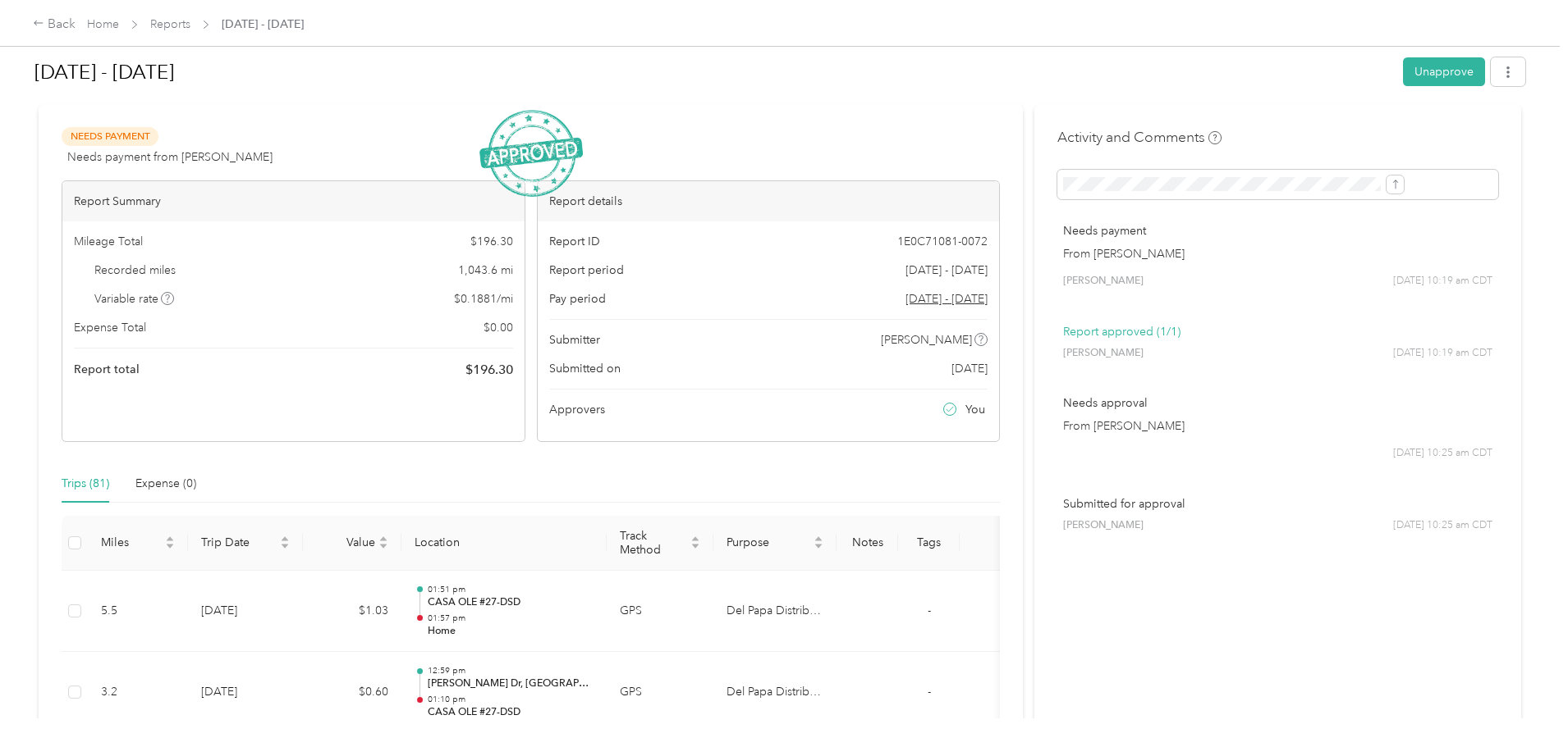
scroll to position [0, 0]
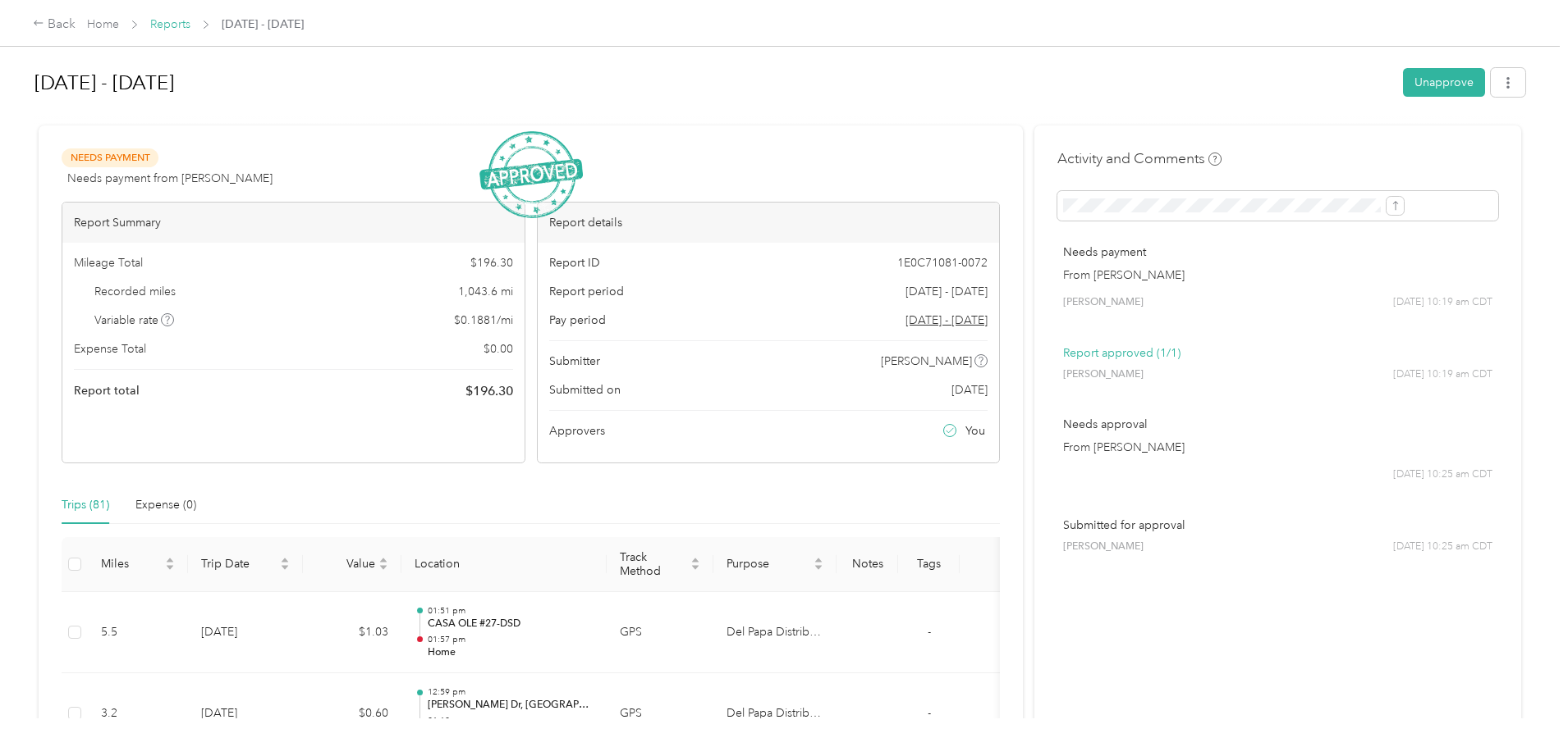
click at [190, 25] on link "Reports" at bounding box center [171, 24] width 41 height 13
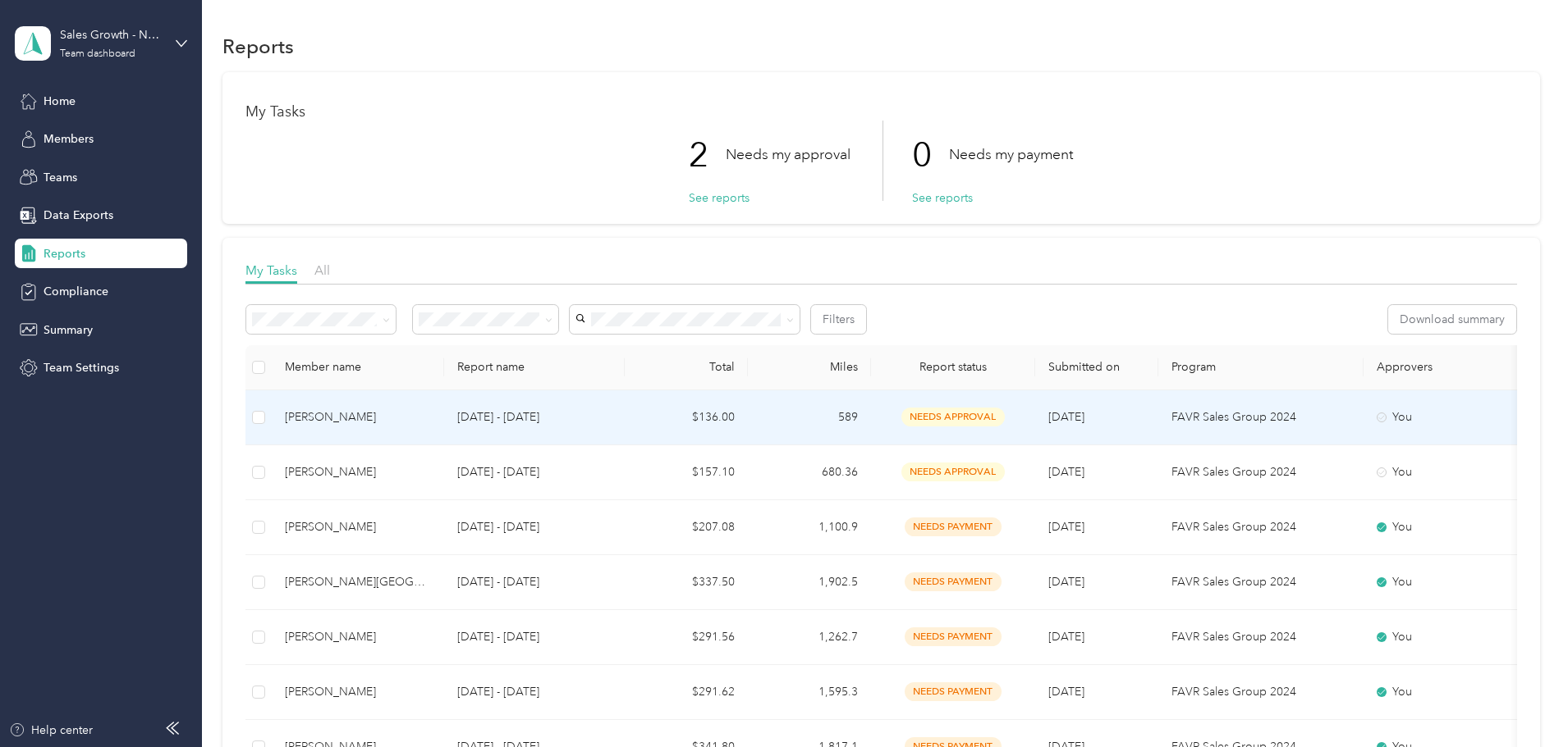
click at [431, 418] on div "[PERSON_NAME]" at bounding box center [358, 417] width 147 height 18
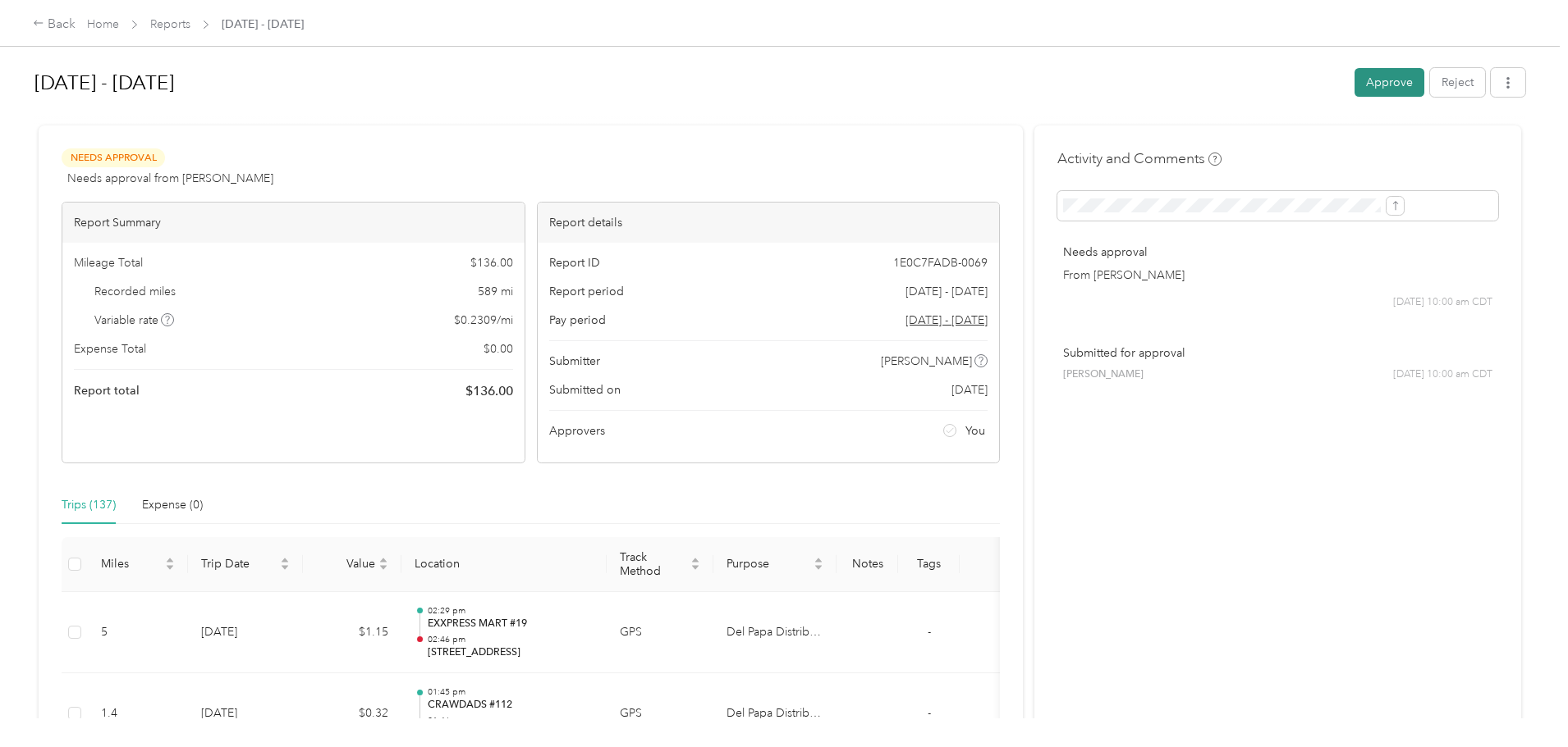
click at [1355, 82] on button "Approve" at bounding box center [1390, 83] width 69 height 29
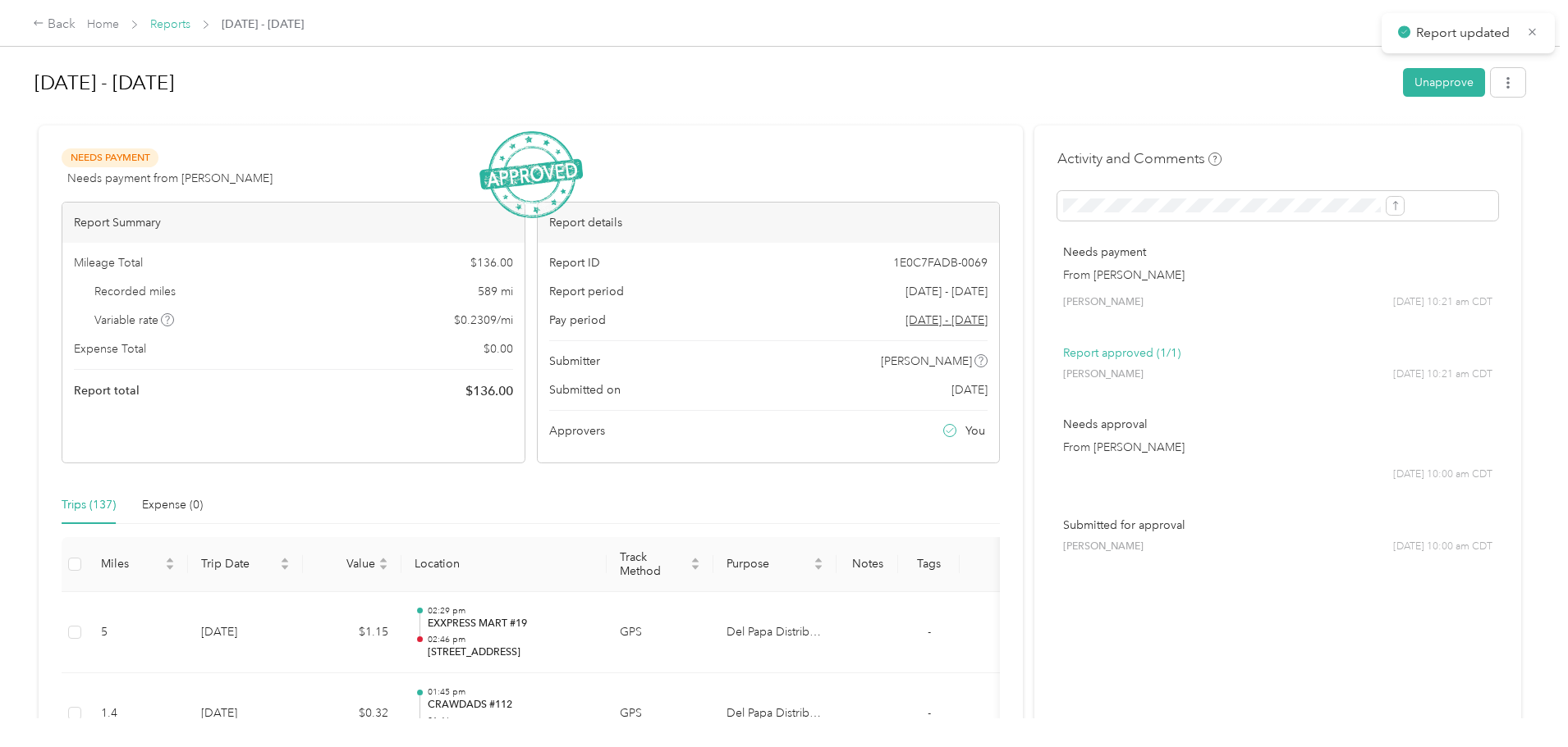
click at [190, 19] on link "Reports" at bounding box center [171, 24] width 41 height 13
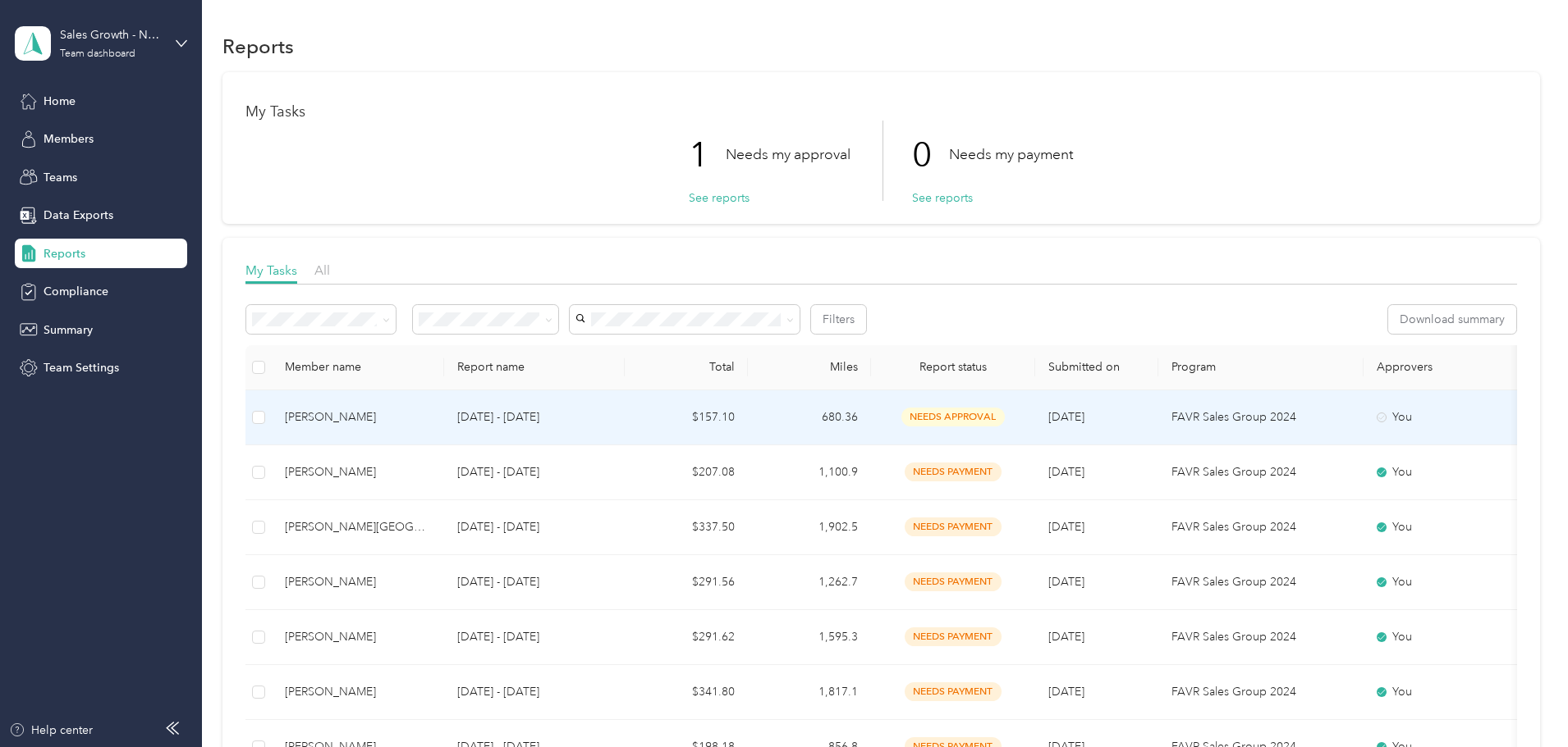
click at [431, 420] on div "[PERSON_NAME]" at bounding box center [358, 417] width 147 height 18
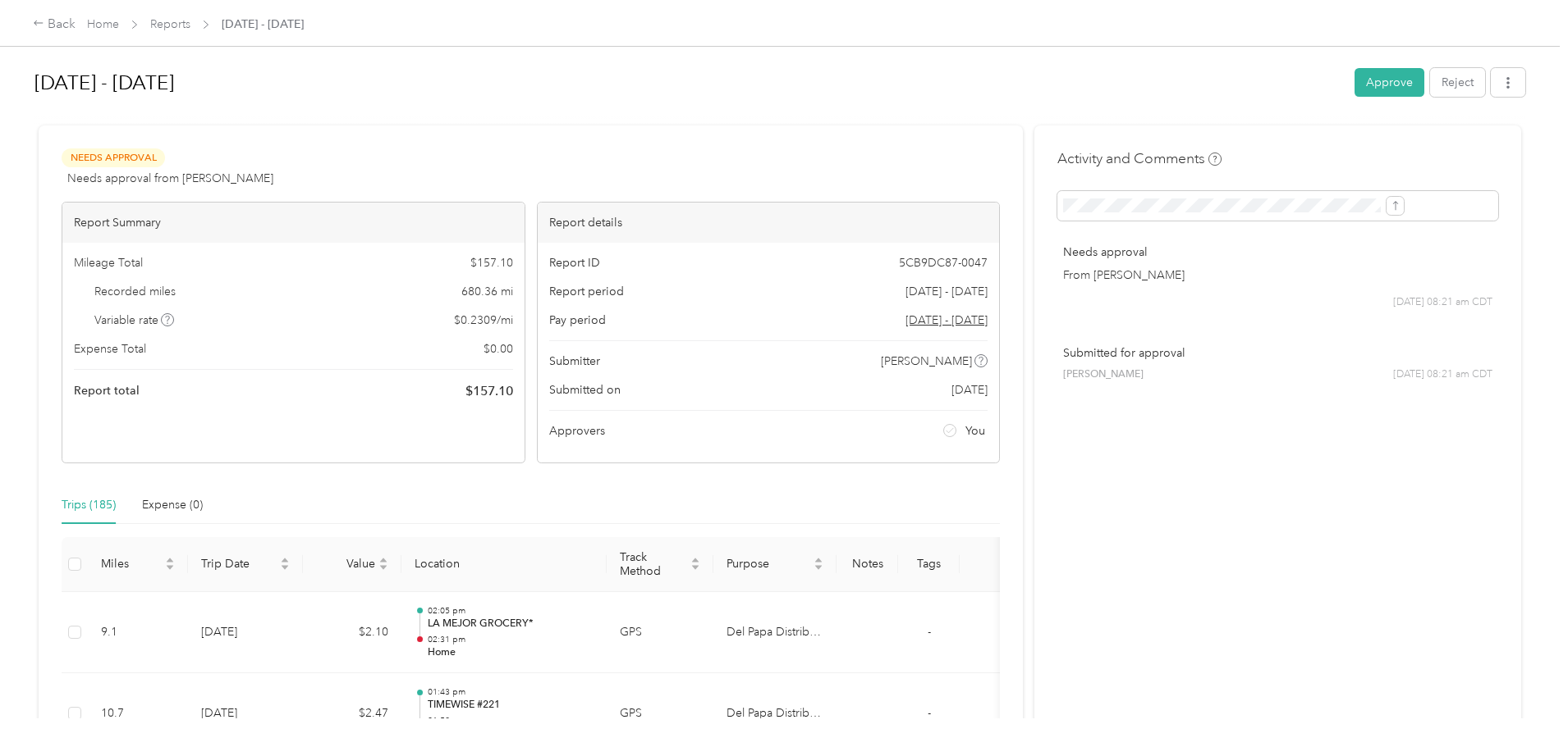
click at [148, 461] on div "[DATE] - [DATE] Approve Reject Needs Approval Needs approval from [PERSON_NAME]…" at bounding box center [779, 360] width 1559 height 719
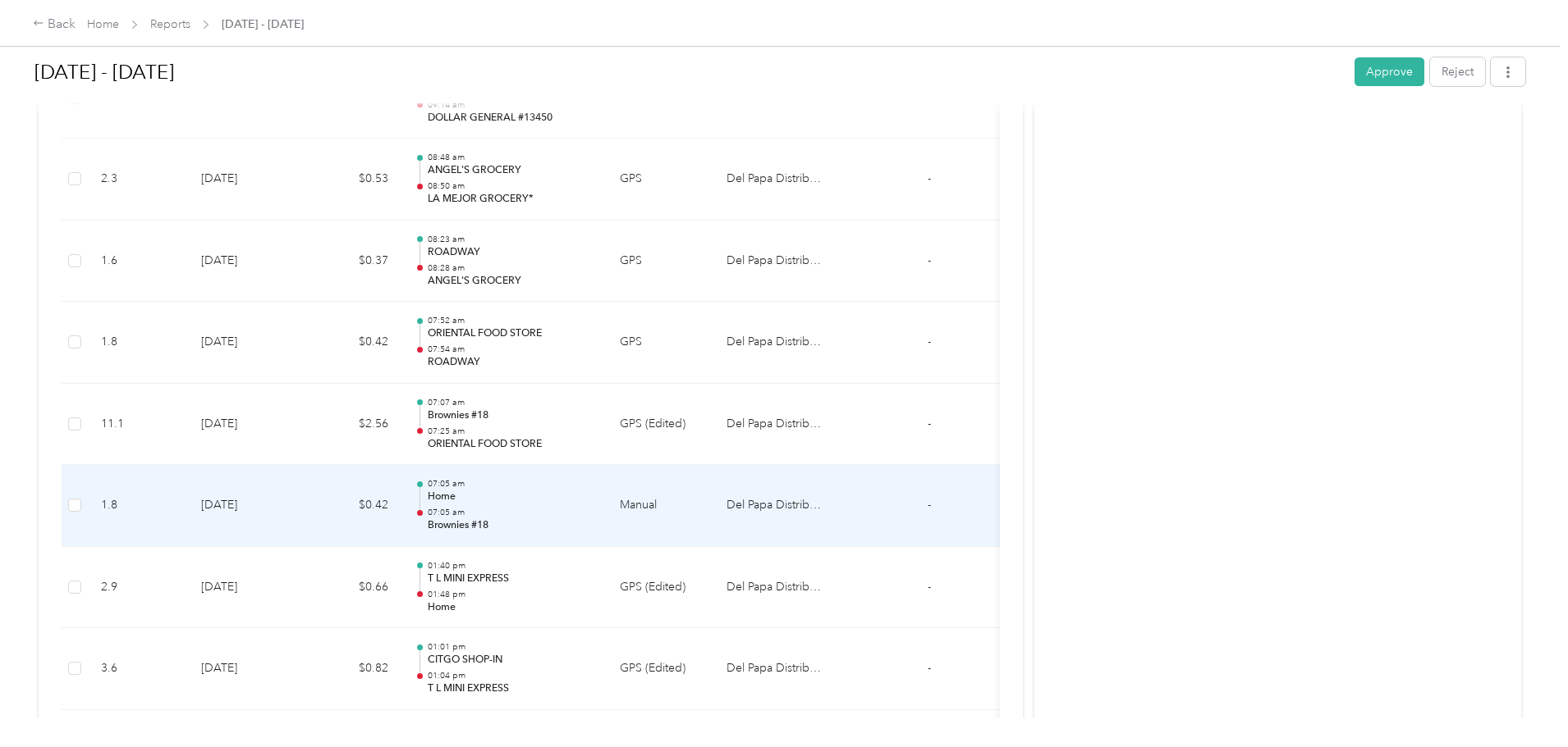
scroll to position [9518, 0]
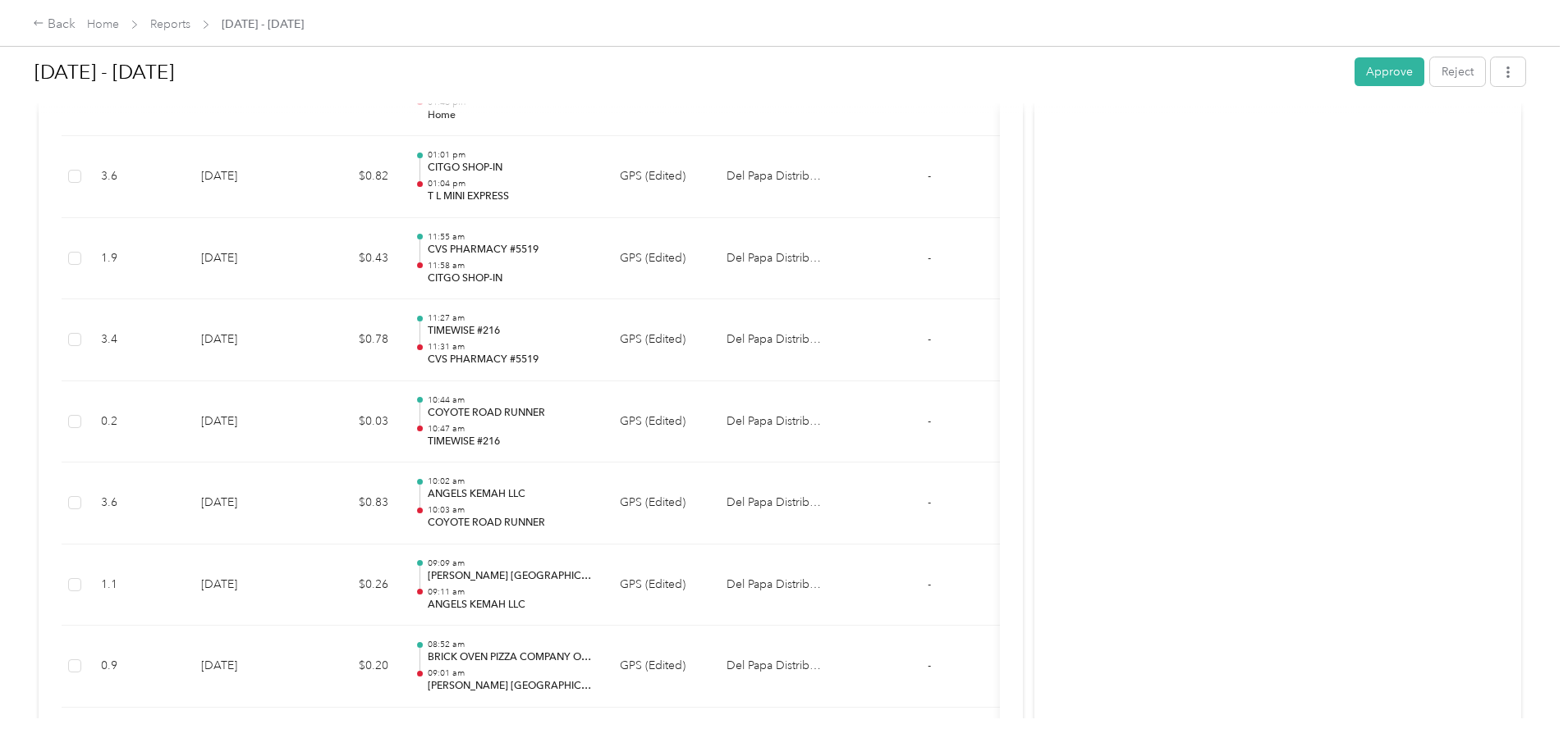
drag, startPoint x: 116, startPoint y: 571, endPoint x: 169, endPoint y: 416, distance: 163.8
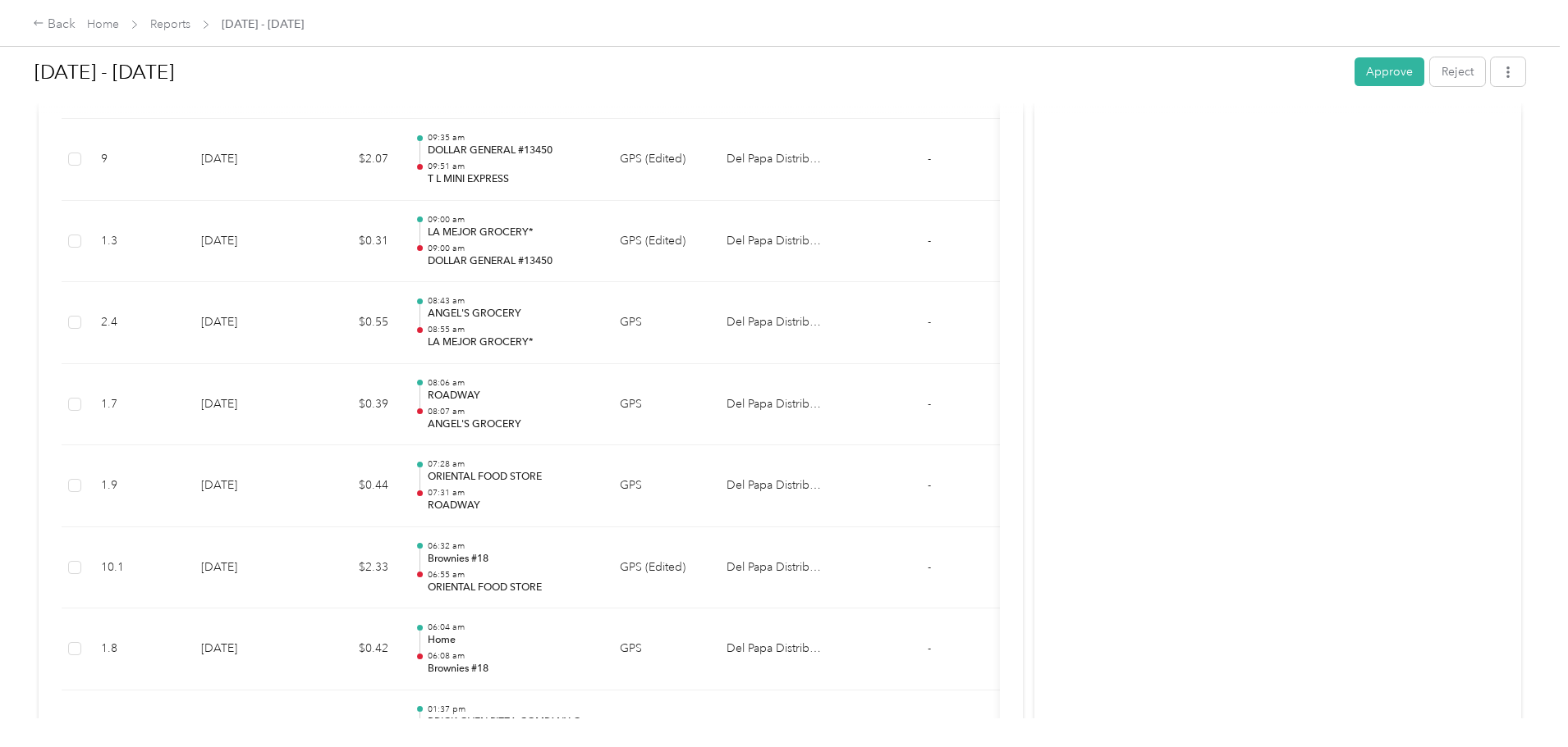
scroll to position [0, 0]
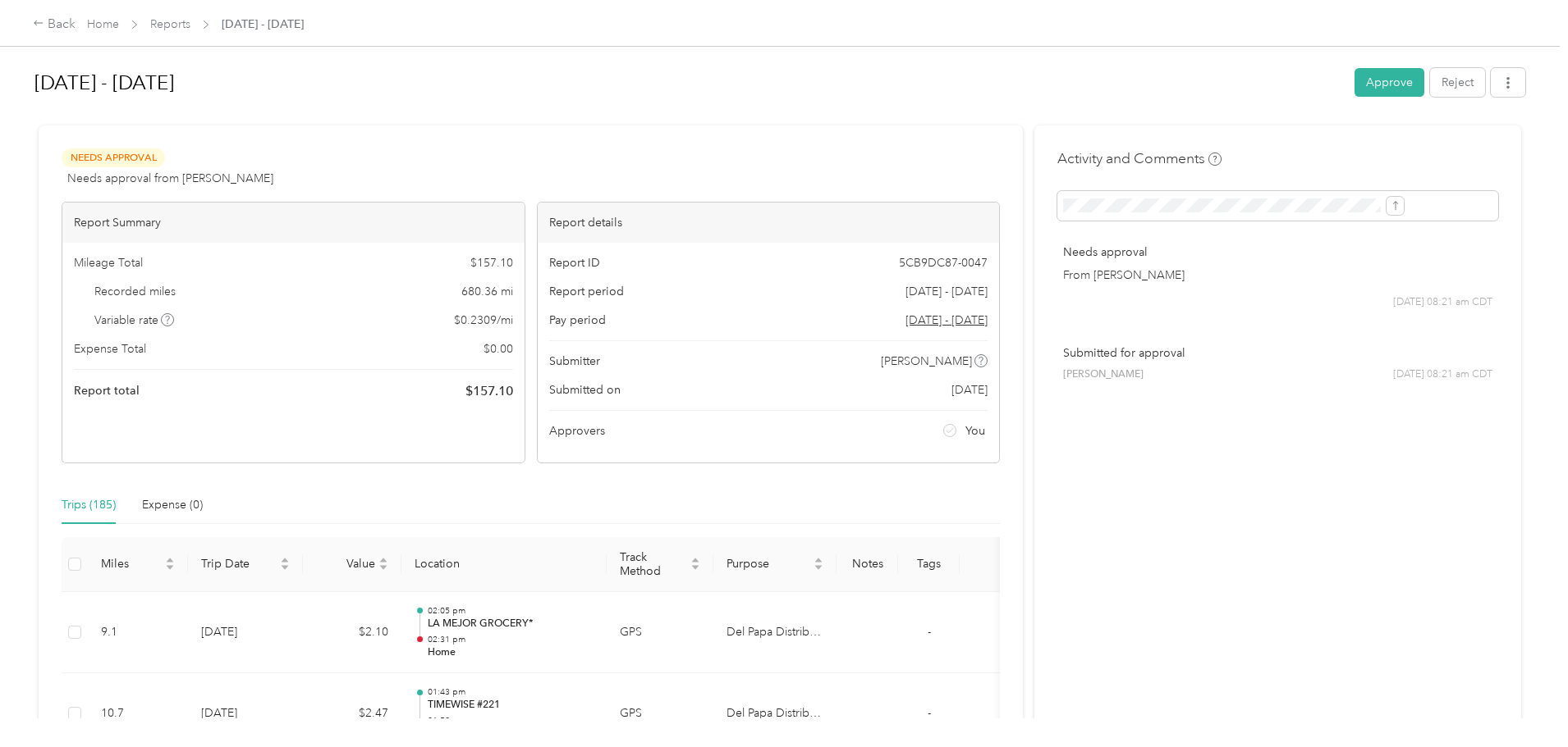
drag, startPoint x: 767, startPoint y: 423, endPoint x: 753, endPoint y: 227, distance: 196.5
click at [1355, 76] on button "Approve" at bounding box center [1390, 83] width 69 height 29
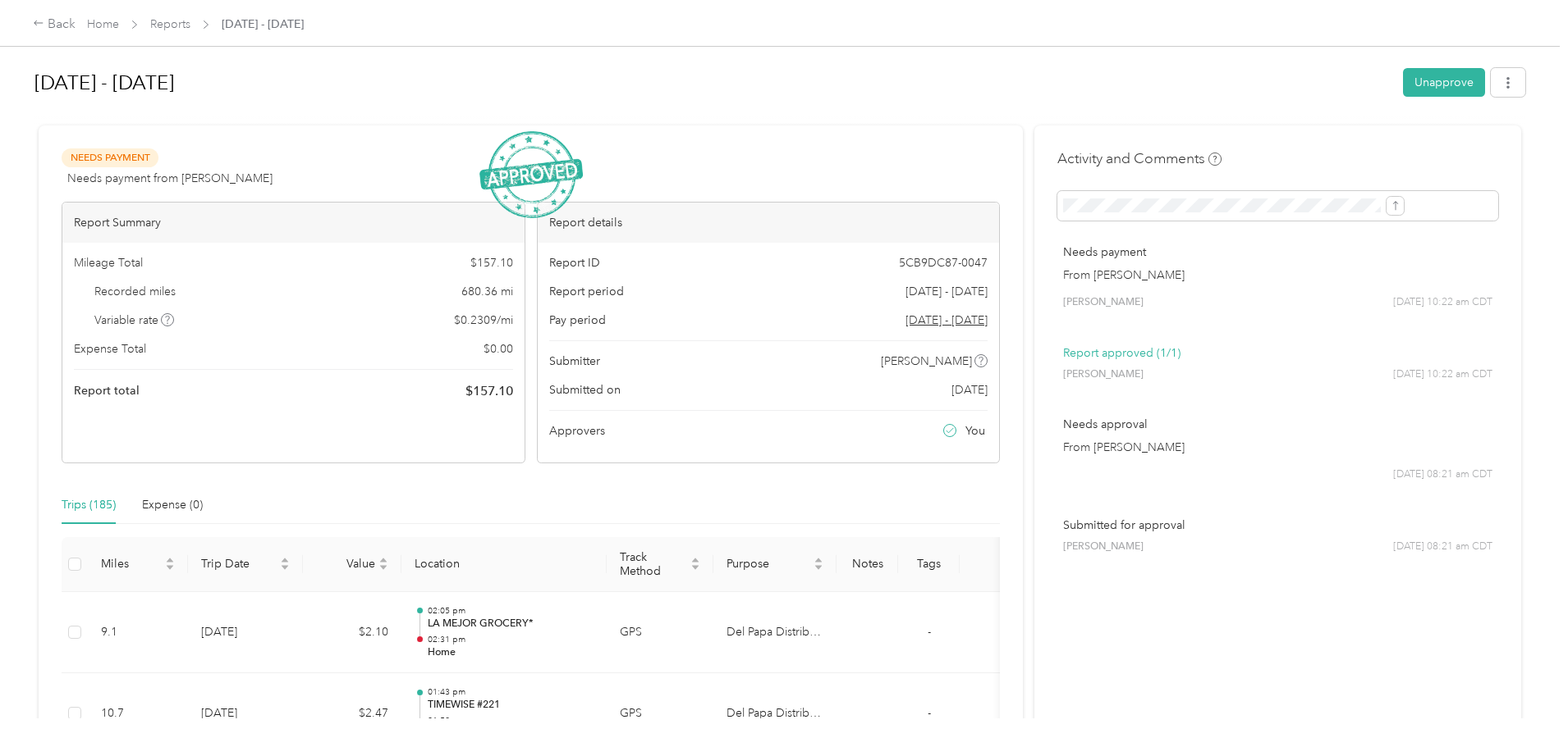
click at [288, 13] on div "Back Home Reports [DATE] - [DATE]" at bounding box center [784, 23] width 1568 height 46
click at [190, 30] on link "Reports" at bounding box center [171, 24] width 41 height 13
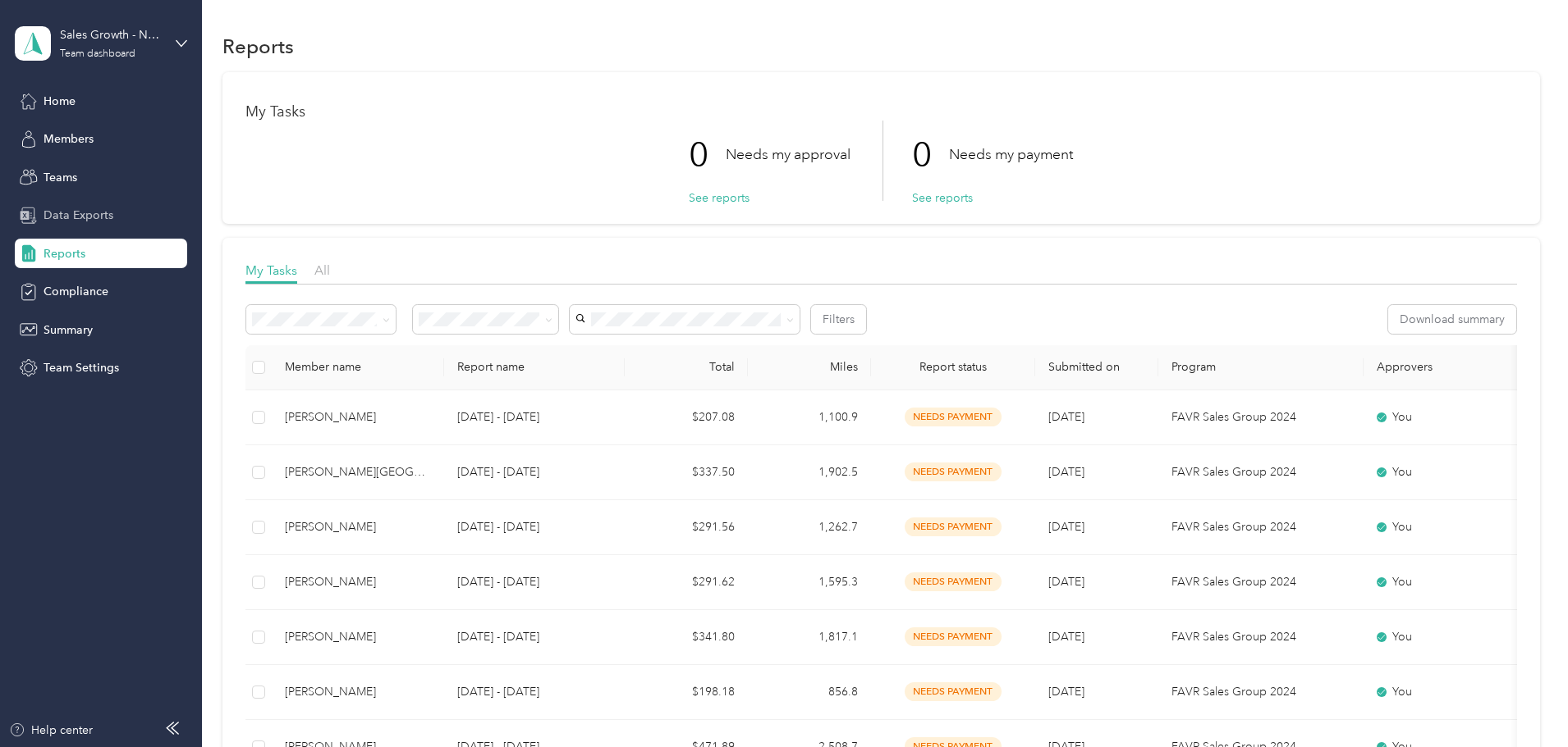
click at [125, 222] on div "Data Exports" at bounding box center [100, 216] width 173 height 30
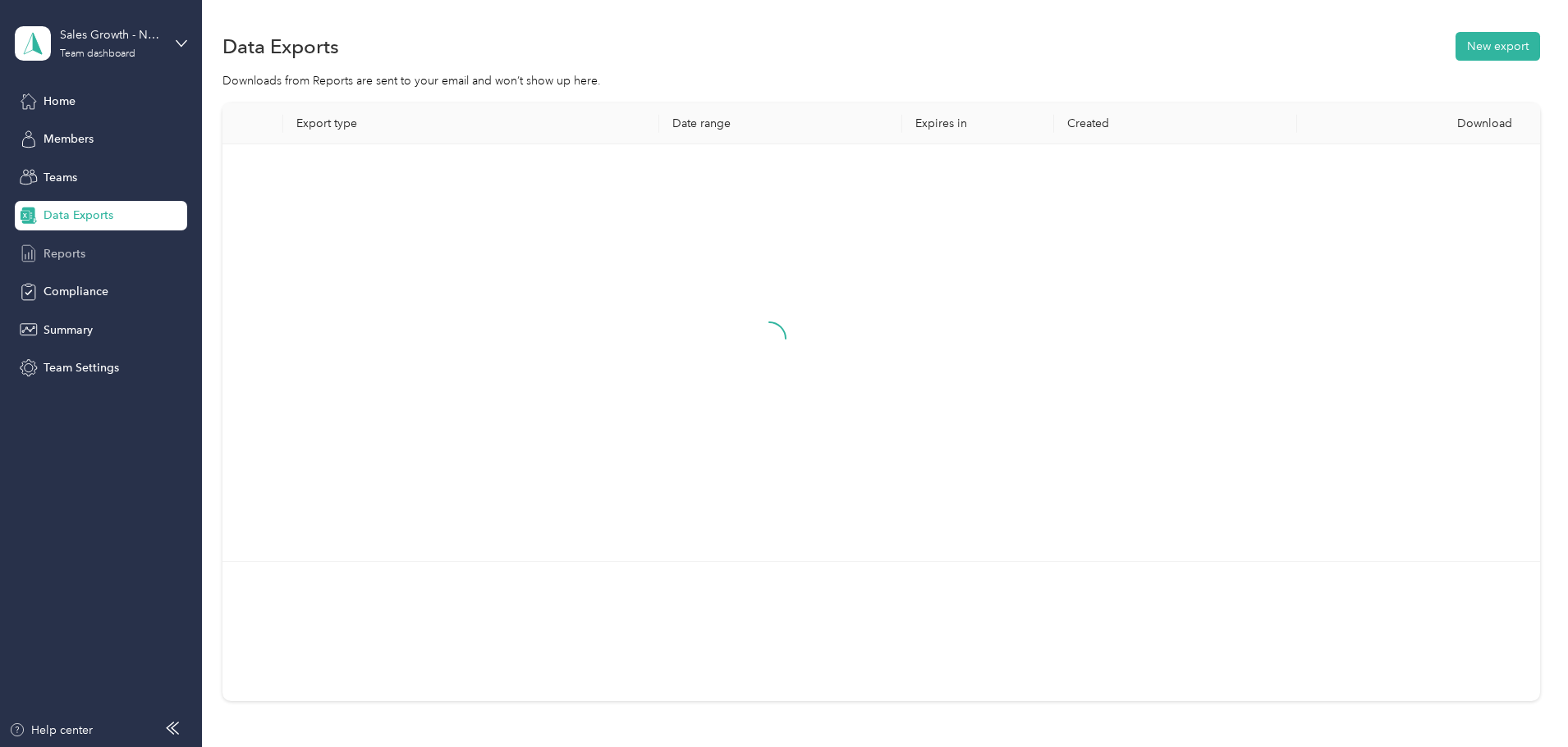
click at [97, 250] on div "Reports" at bounding box center [100, 253] width 173 height 30
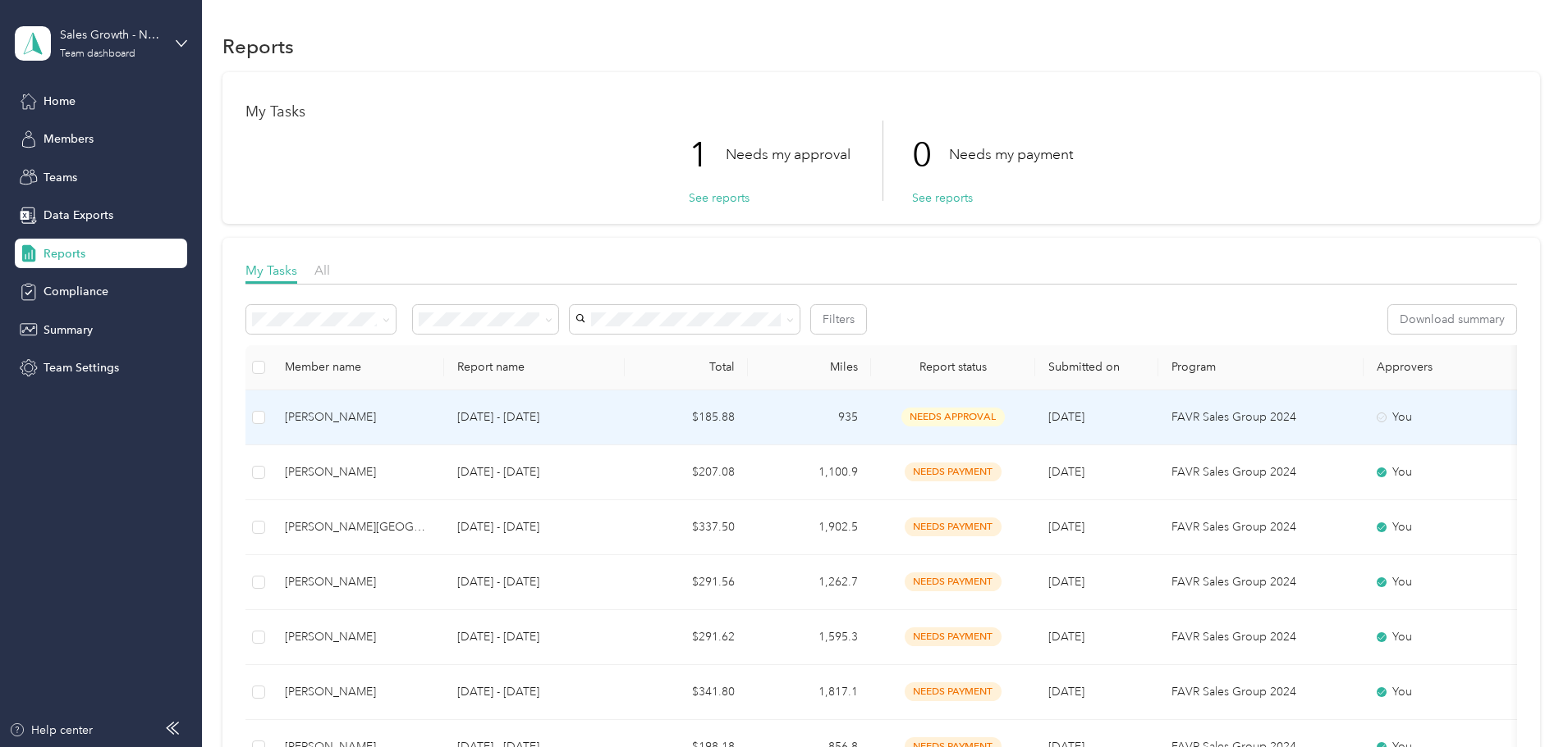
click at [431, 420] on div "Justin C. Sinibaldi" at bounding box center [358, 417] width 147 height 18
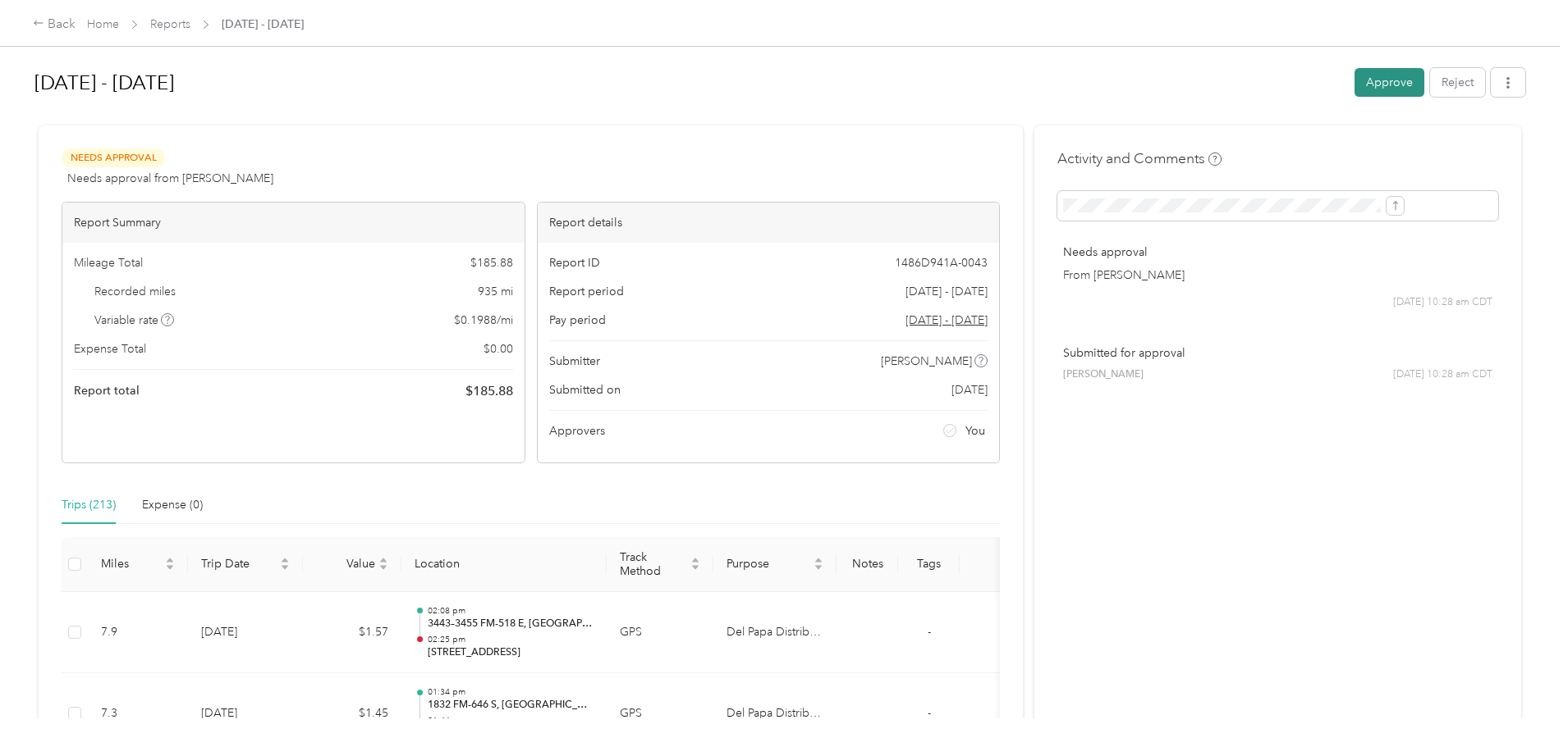
click at [1355, 90] on button "Approve" at bounding box center [1390, 83] width 69 height 29
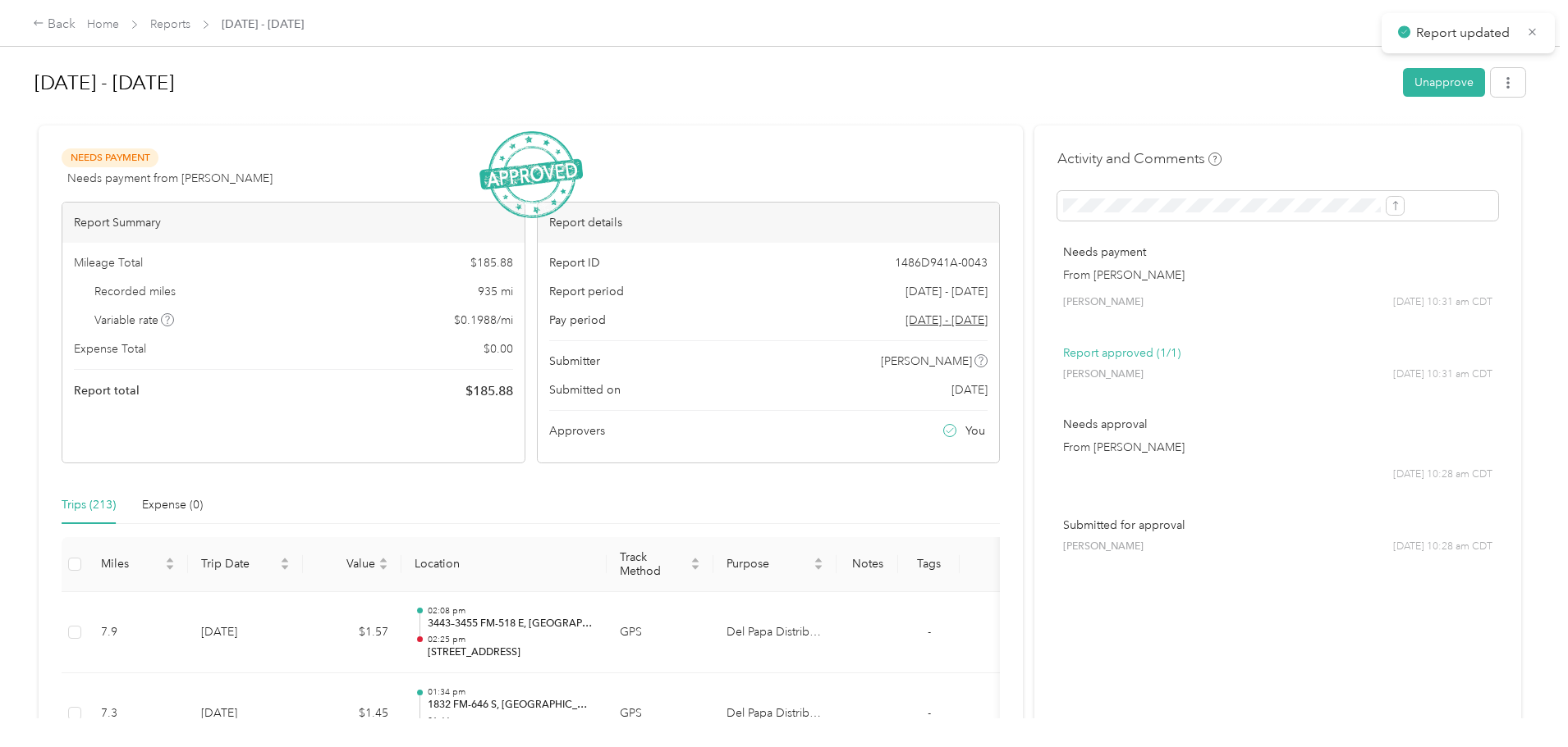
click at [190, 15] on span "Reports" at bounding box center [171, 24] width 41 height 17
click at [190, 20] on link "Reports" at bounding box center [171, 24] width 41 height 13
